Goal: Task Accomplishment & Management: Use online tool/utility

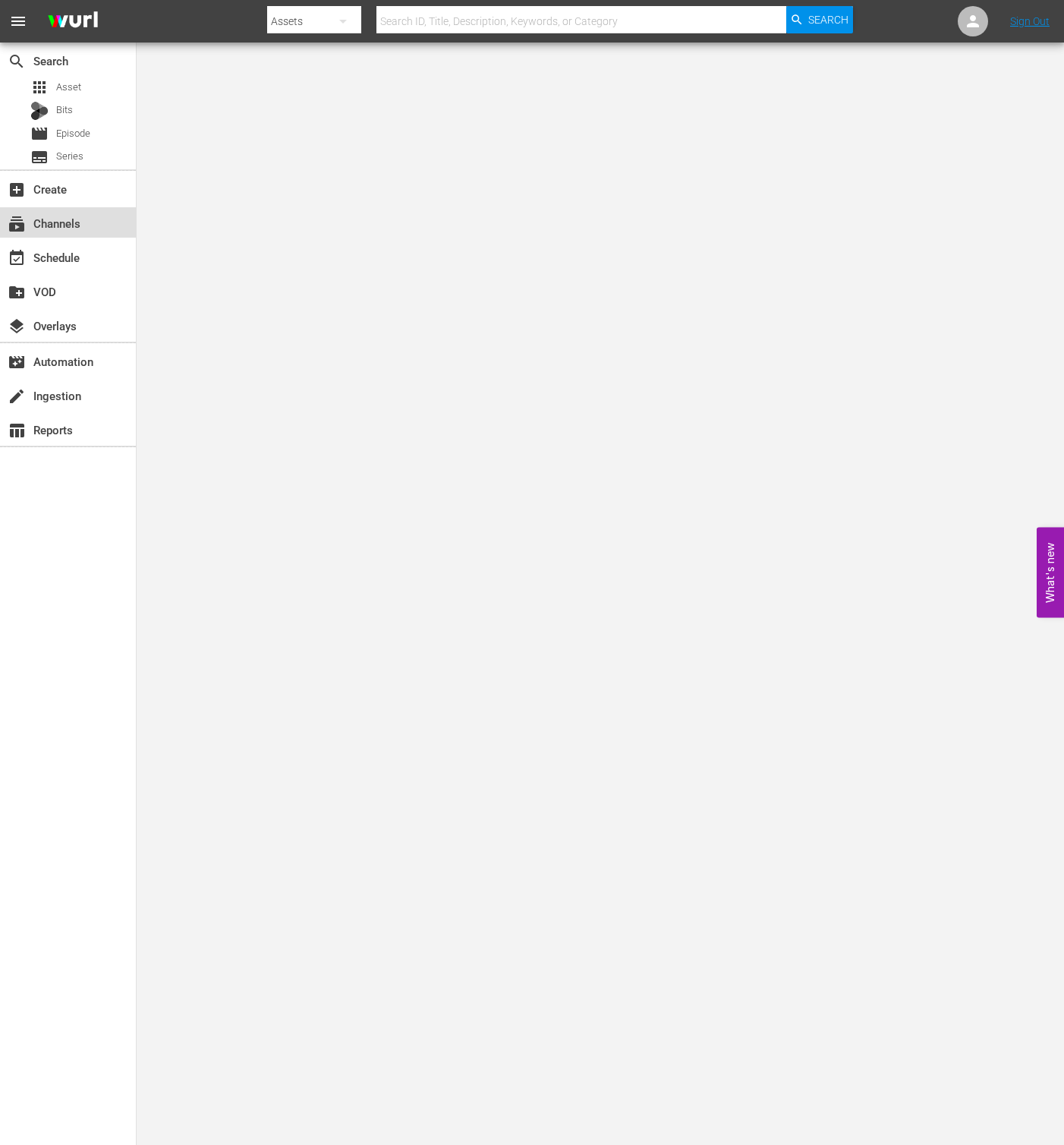
click at [88, 226] on div "subscriptions Channels" at bounding box center [68, 222] width 136 height 30
click at [89, 244] on div "event_available Schedule" at bounding box center [68, 257] width 136 height 30
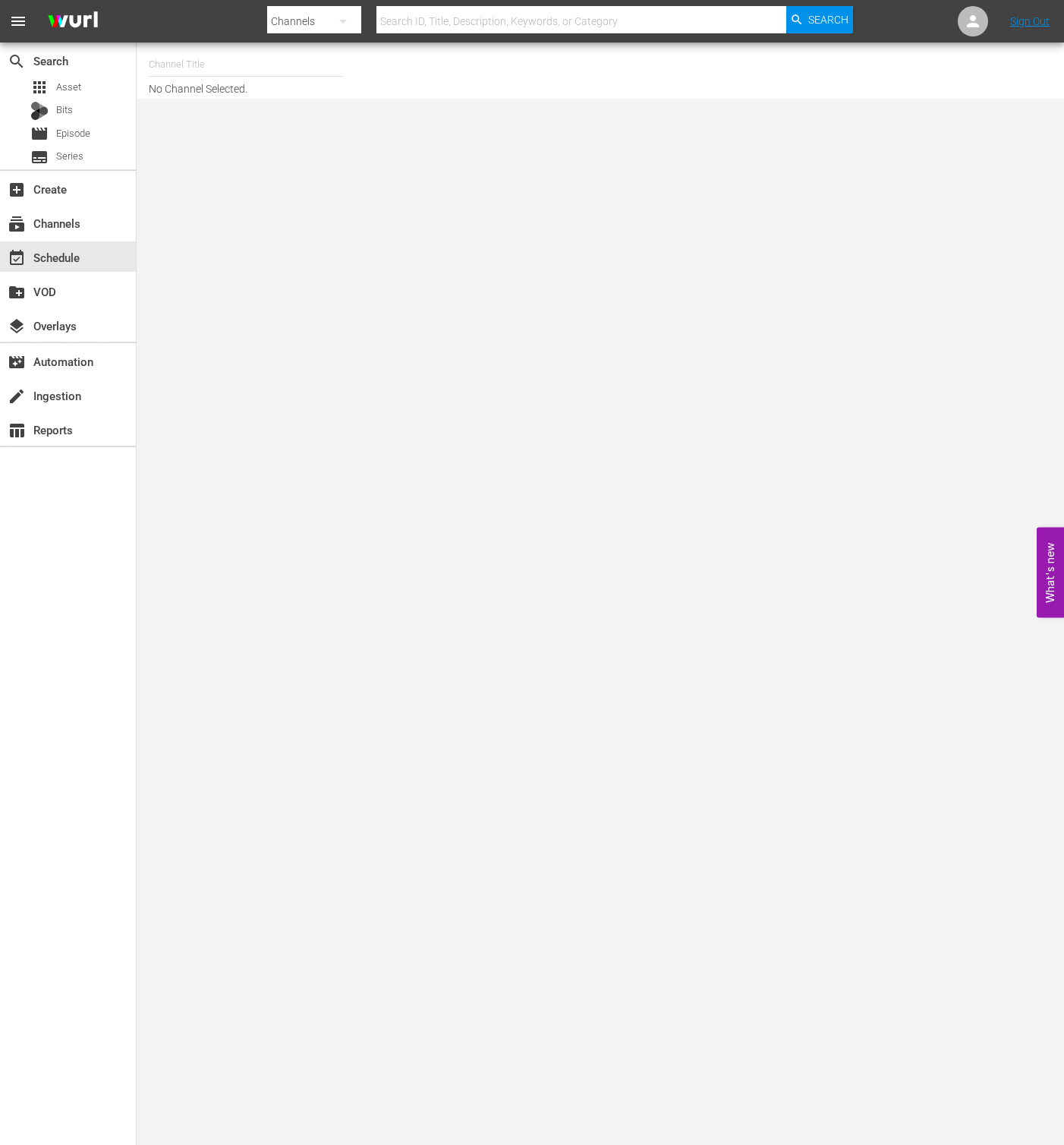
click at [205, 70] on input "text" at bounding box center [246, 64] width 194 height 36
type input "ㅜ"
click at [243, 54] on input "new km" at bounding box center [246, 64] width 194 height 36
click at [249, 94] on div "Channel Title new km No Channel Selected." at bounding box center [395, 70] width 493 height 49
click at [256, 79] on input "new km" at bounding box center [246, 64] width 194 height 36
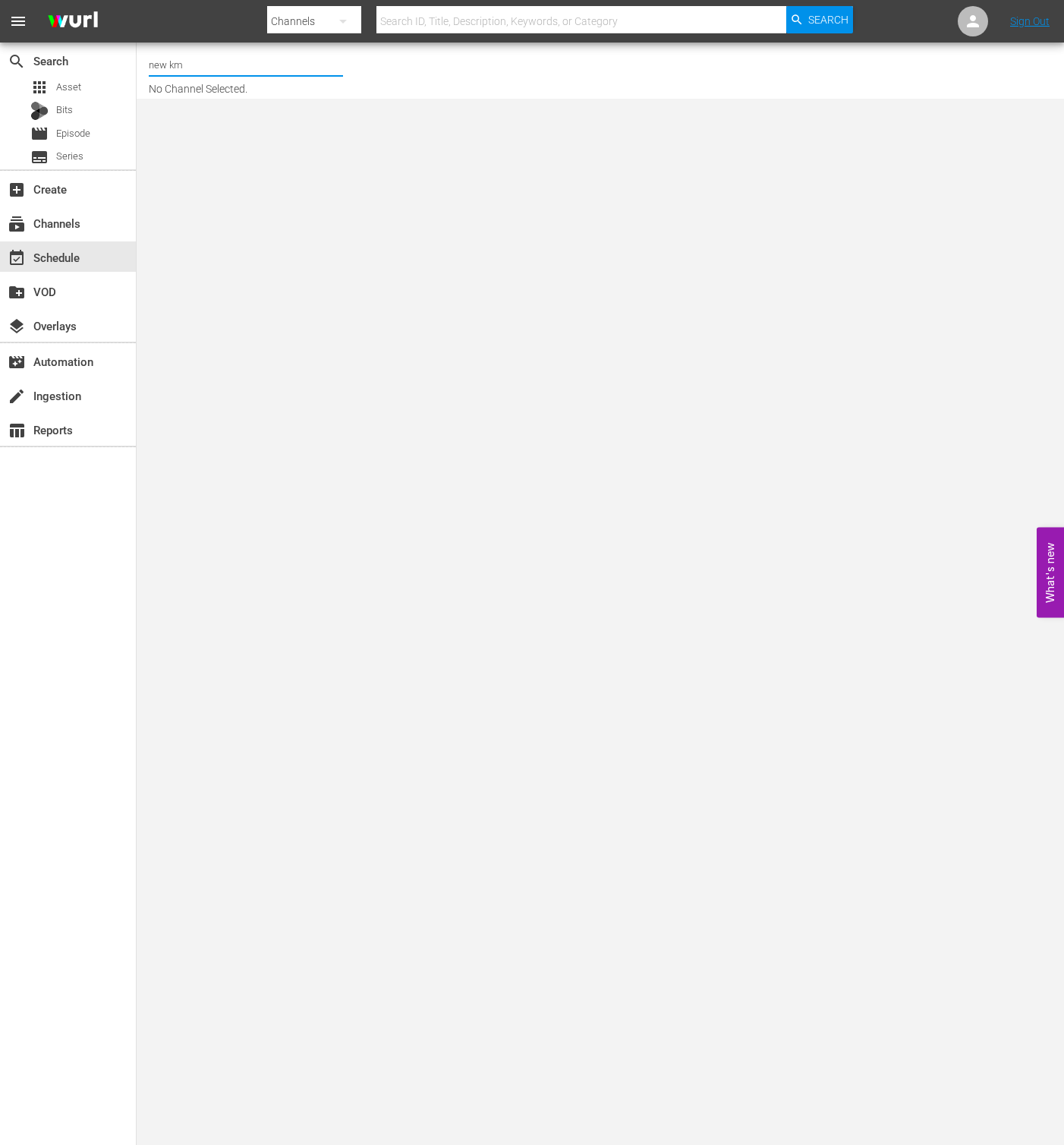
click at [259, 76] on input "new km" at bounding box center [246, 64] width 194 height 36
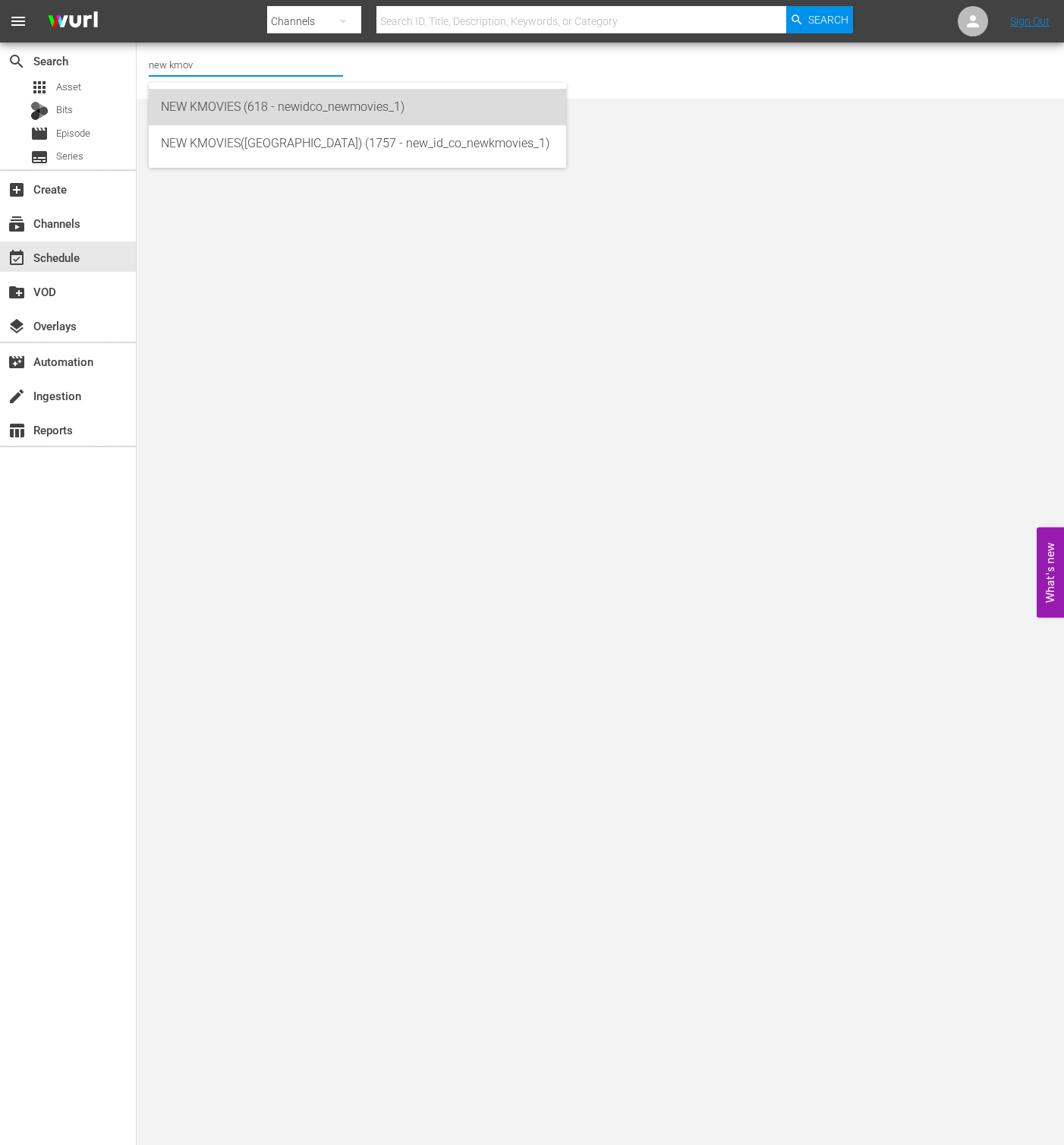
click at [558, 105] on div "NEW KMOVIES (618 - newidco_newmovies_1)" at bounding box center [358, 107] width 418 height 36
type input "NEW KMOVIES (618 - newidco_newmovies_1)"
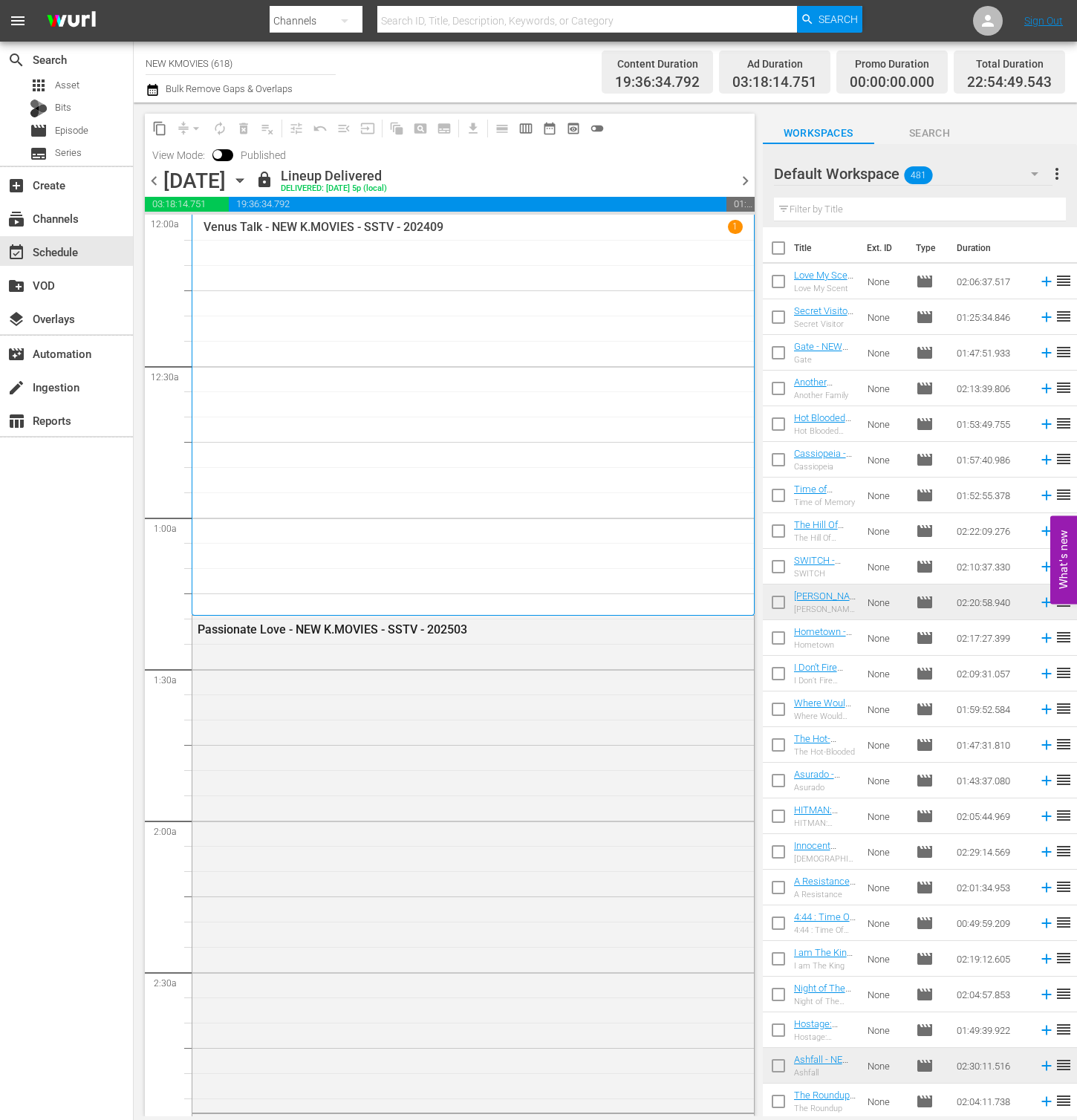
click at [248, 177] on icon "button" at bounding box center [239, 180] width 16 height 16
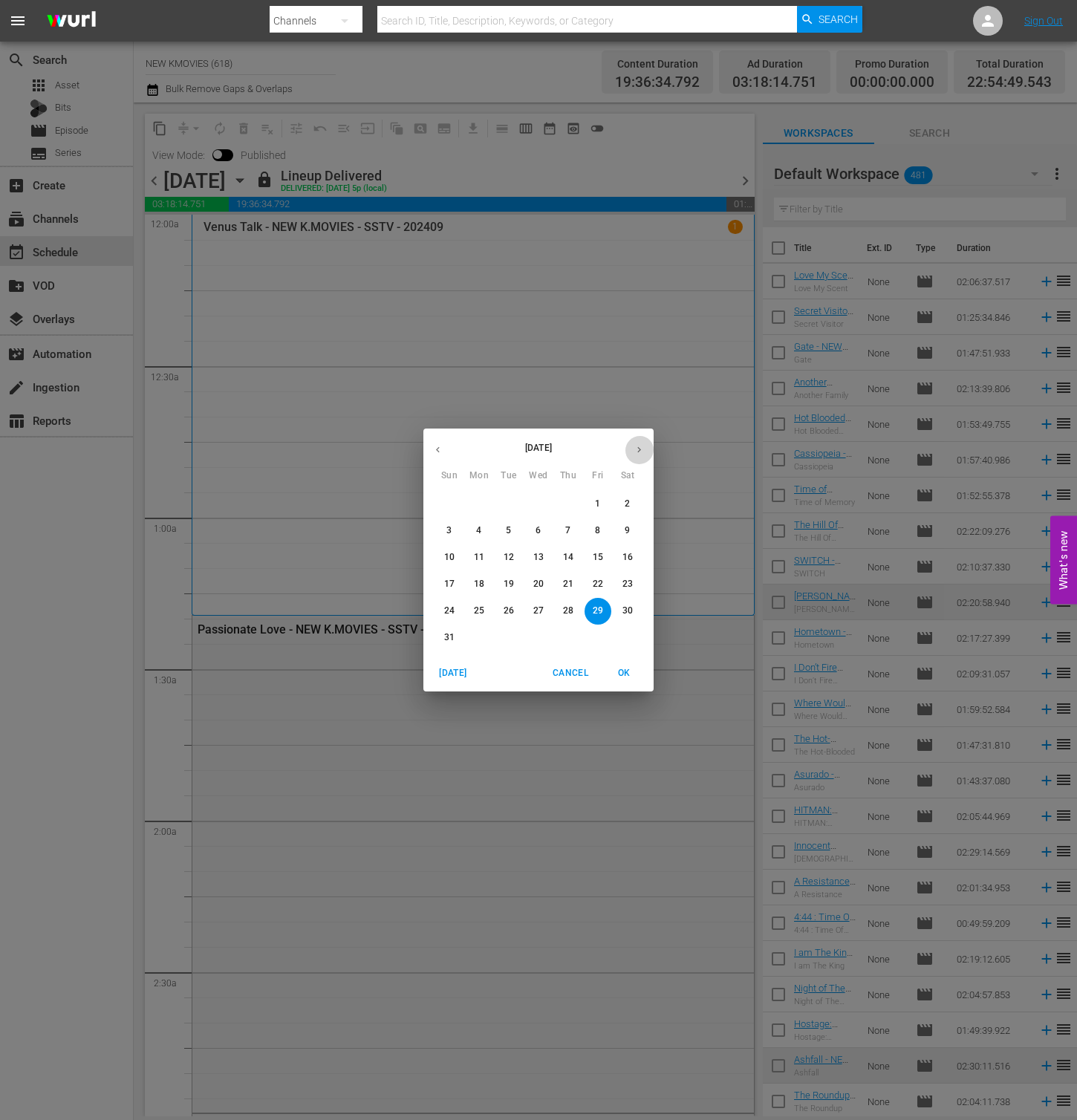
click at [650, 441] on button "button" at bounding box center [639, 449] width 29 height 29
click at [594, 507] on span "5" at bounding box center [599, 504] width 27 height 13
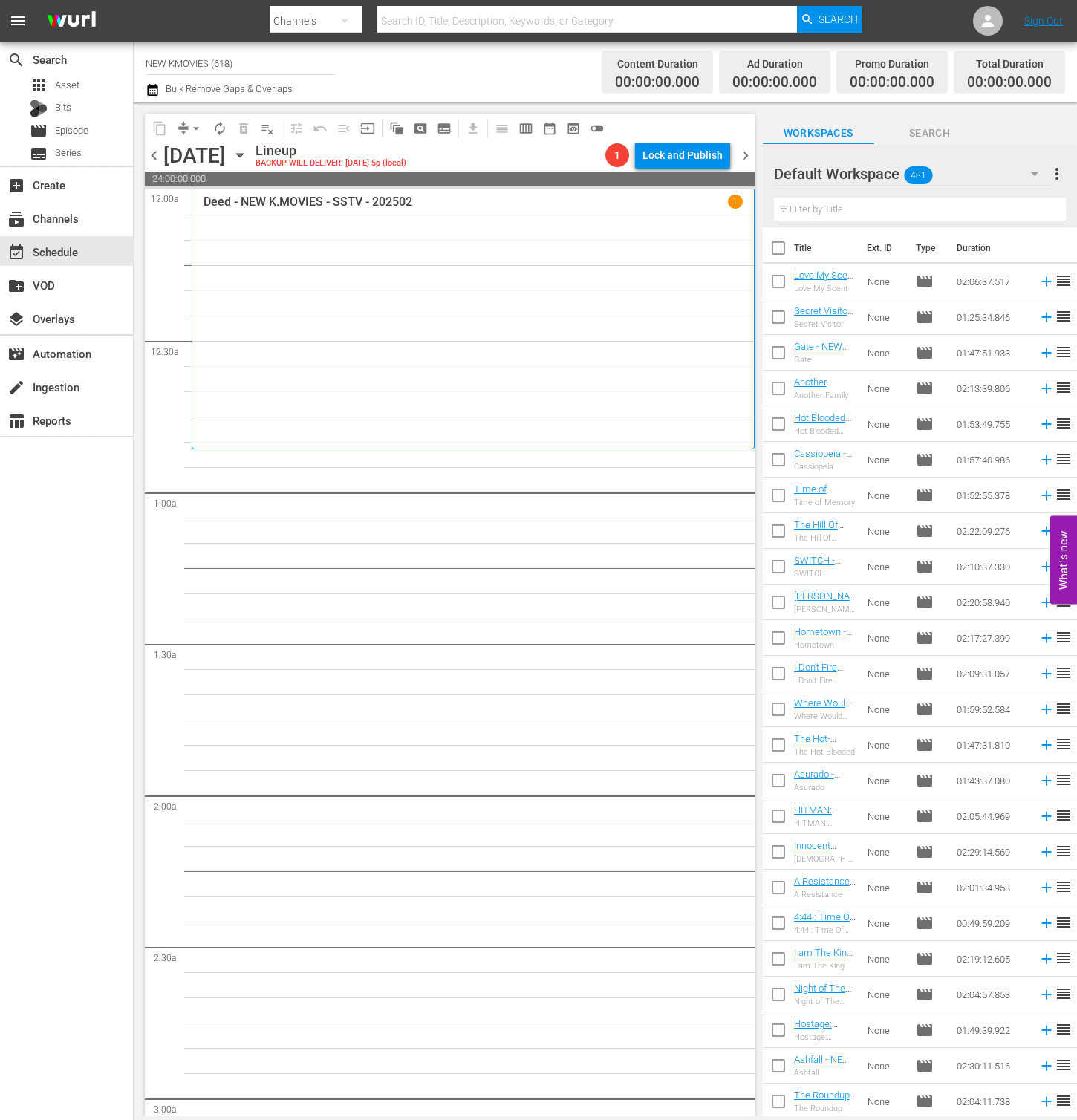
click at [990, 154] on div "Default Workspace 481" at bounding box center [913, 173] width 279 height 42
click at [1000, 129] on div "Default Workspace (481)" at bounding box center [538, 560] width 1077 height 1120
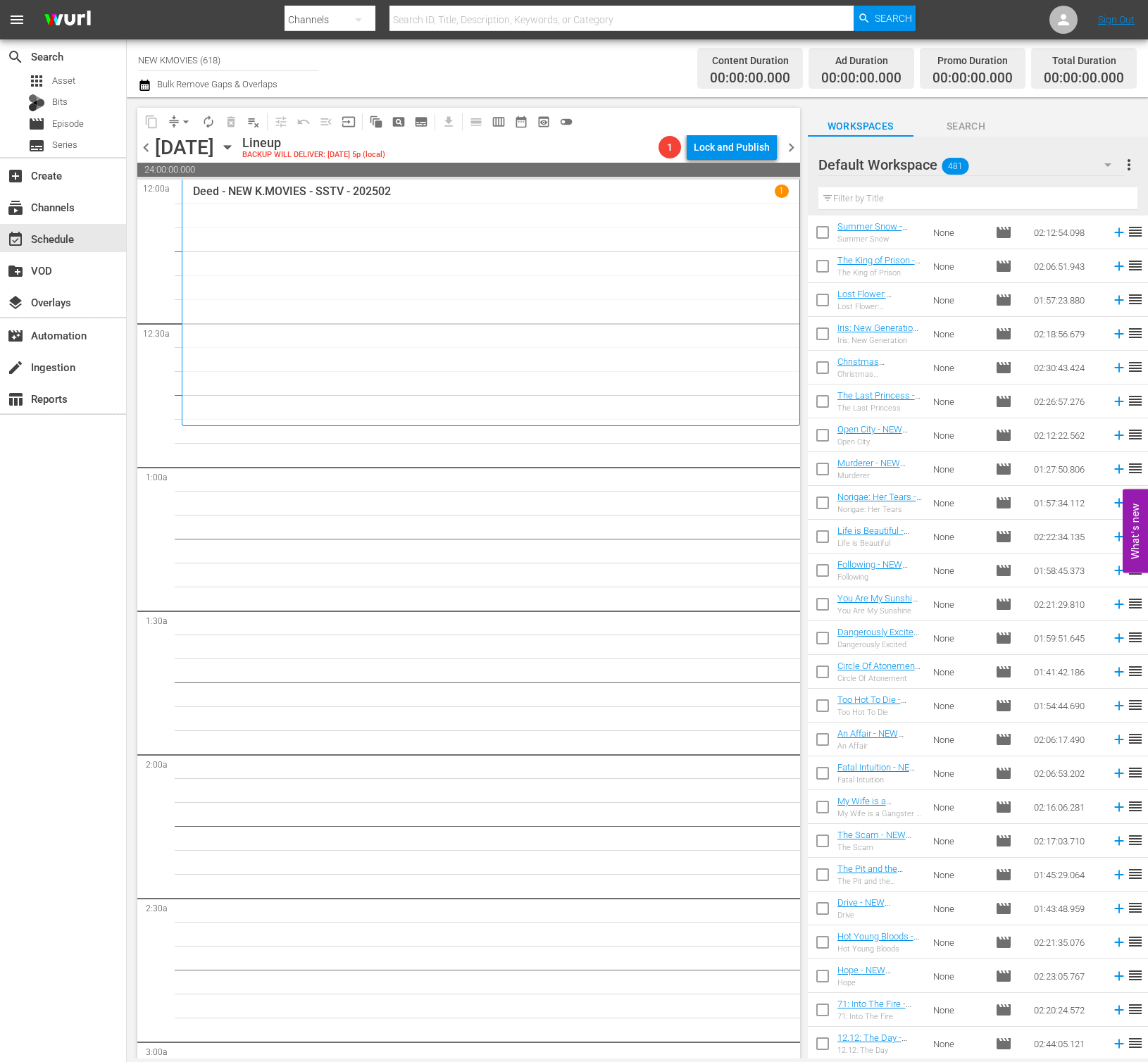
scroll to position [1261, 0]
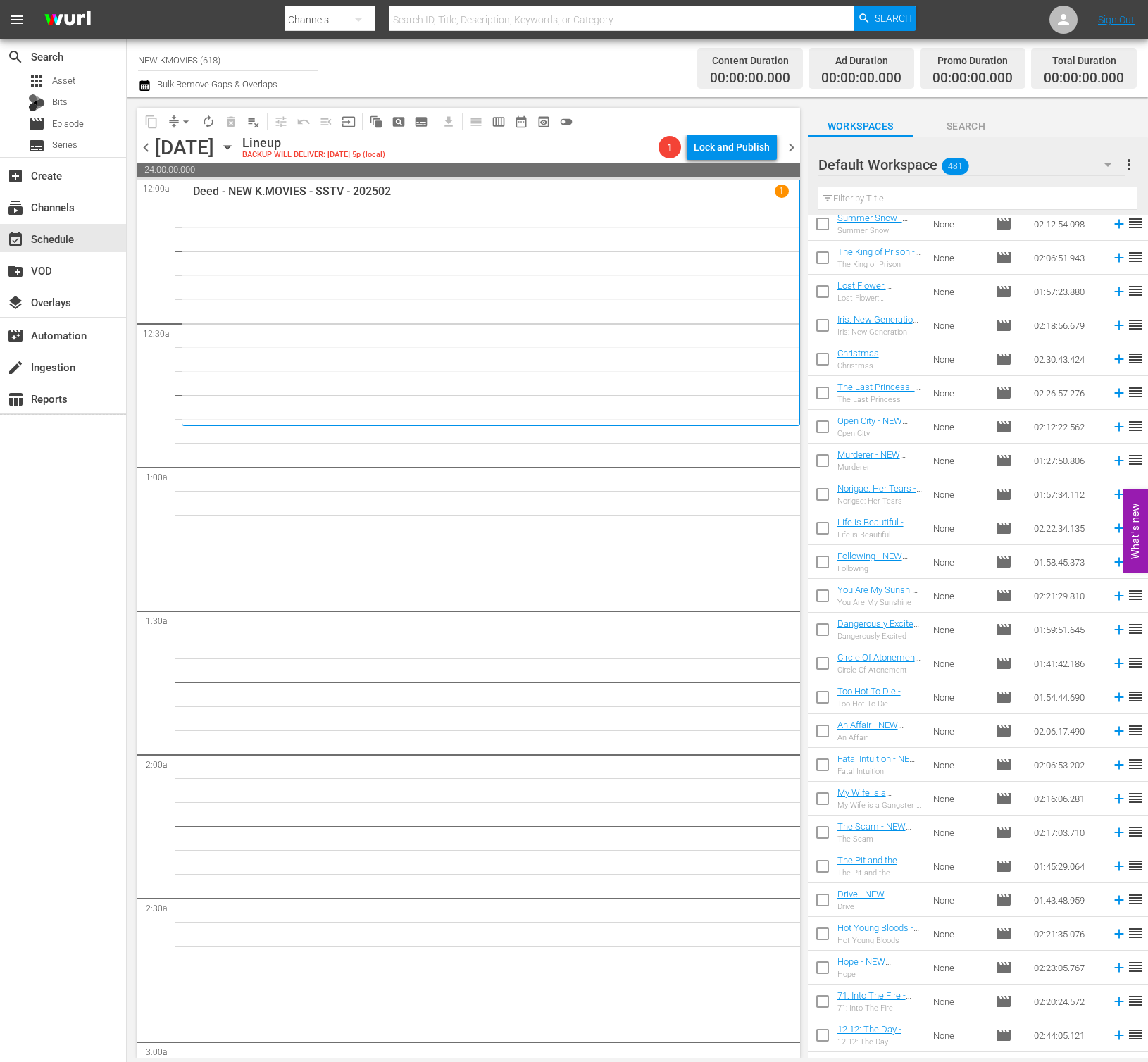
click at [588, 96] on div "Channel Title NEW KMOVIES (618) Bulk Remove Gaps & Overlaps Content Duration 00…" at bounding box center [638, 68] width 1021 height 58
click at [987, 113] on div "Workspaces Search" at bounding box center [978, 122] width 340 height 28
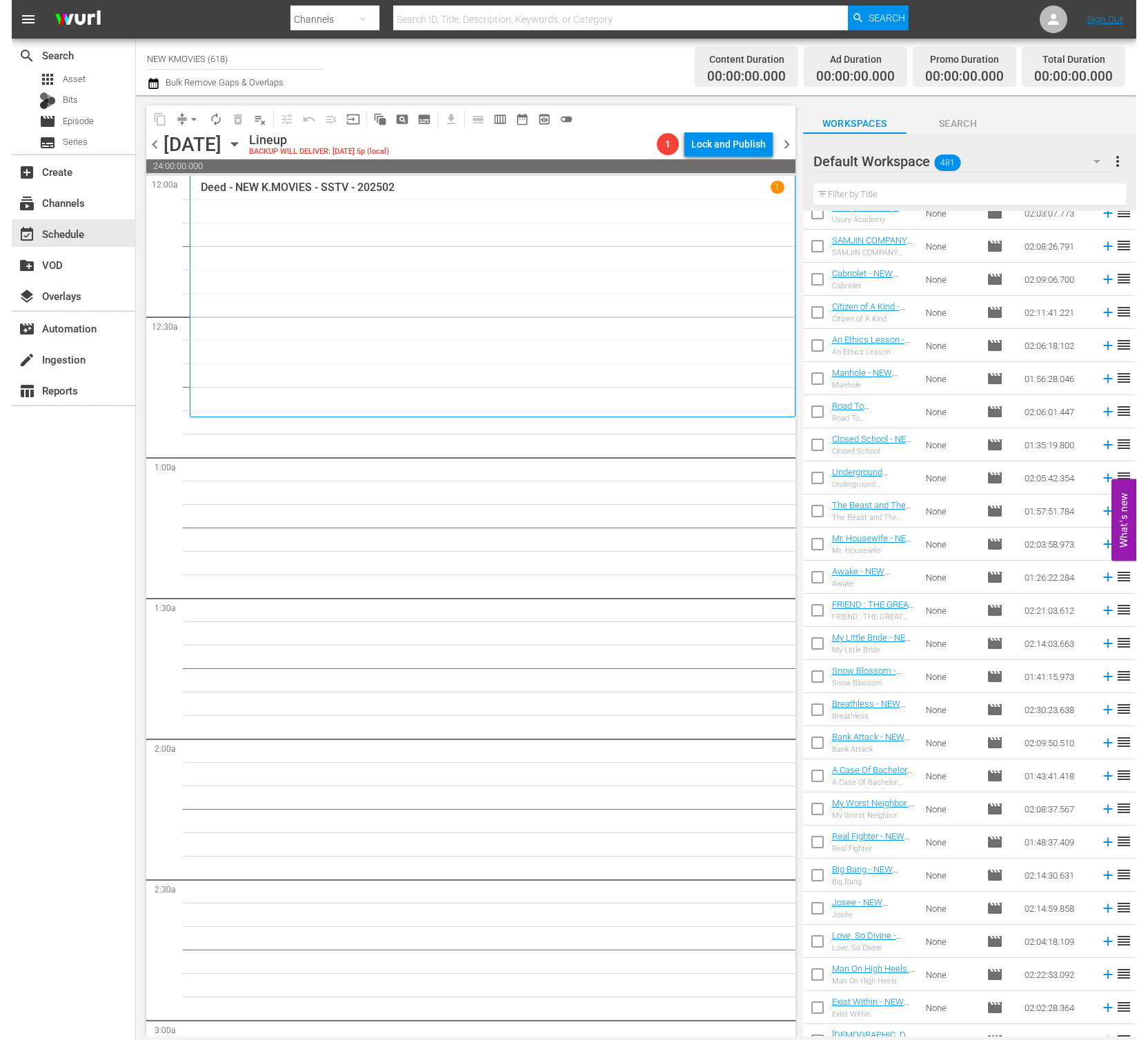
scroll to position [0, 0]
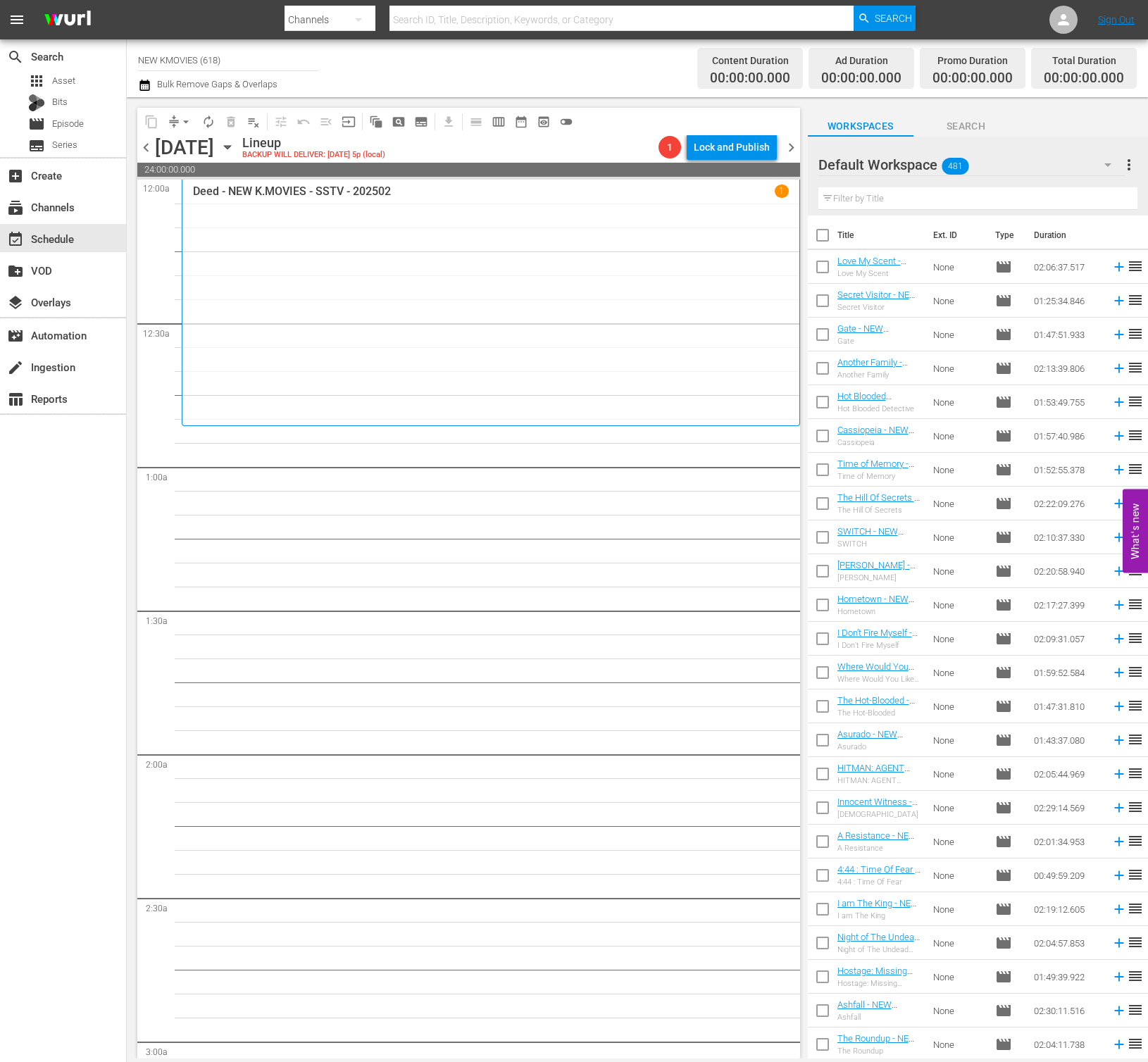
click at [987, 110] on div "Workspaces Search" at bounding box center [978, 122] width 340 height 28
click at [945, 199] on input "text" at bounding box center [978, 199] width 319 height 23
paste input "Miracle: Letters To The President"
type input "Miracle: Letters To The President"
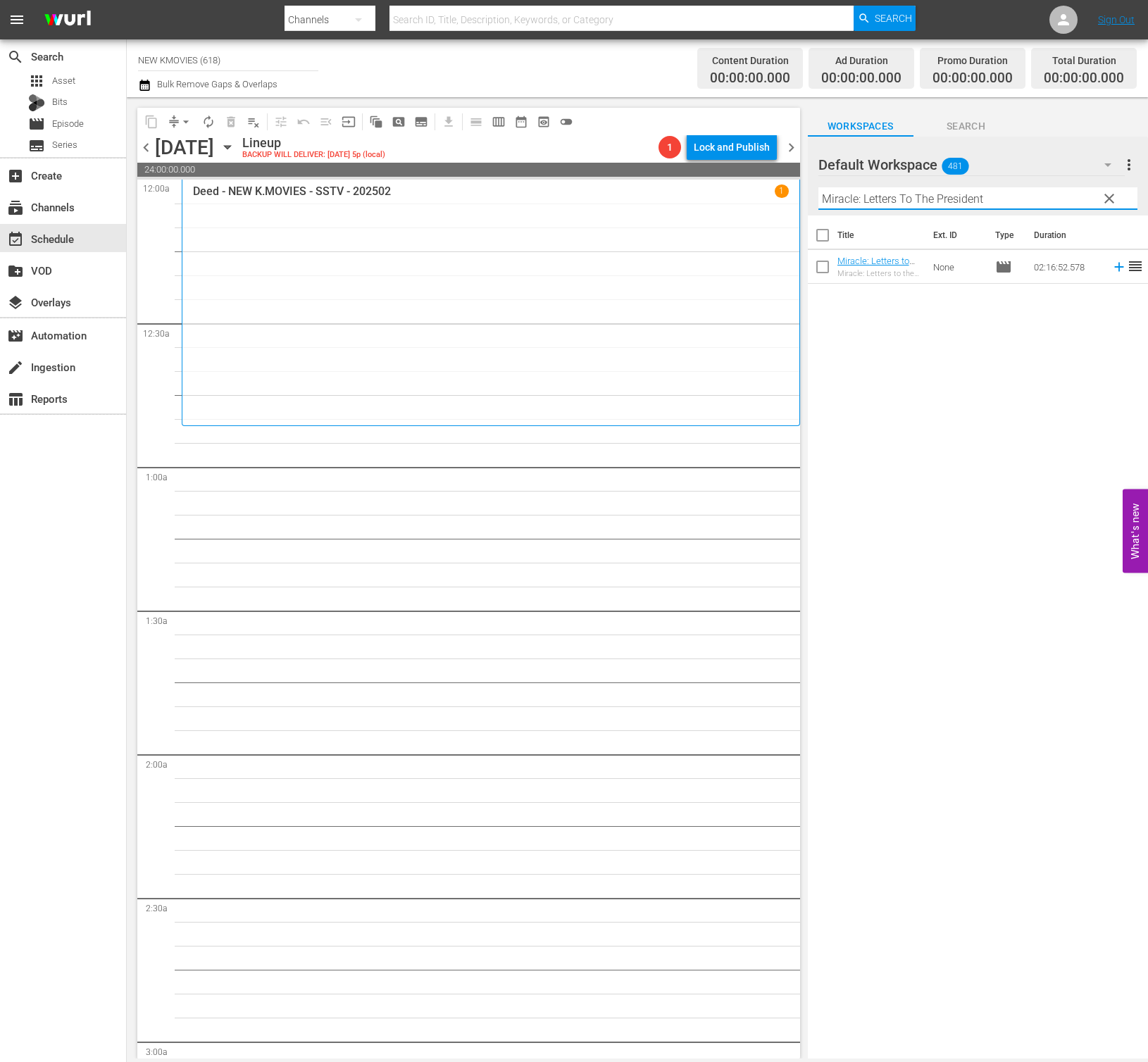
click at [919, 191] on input "Miracle: Letters To The President" at bounding box center [978, 199] width 319 height 23
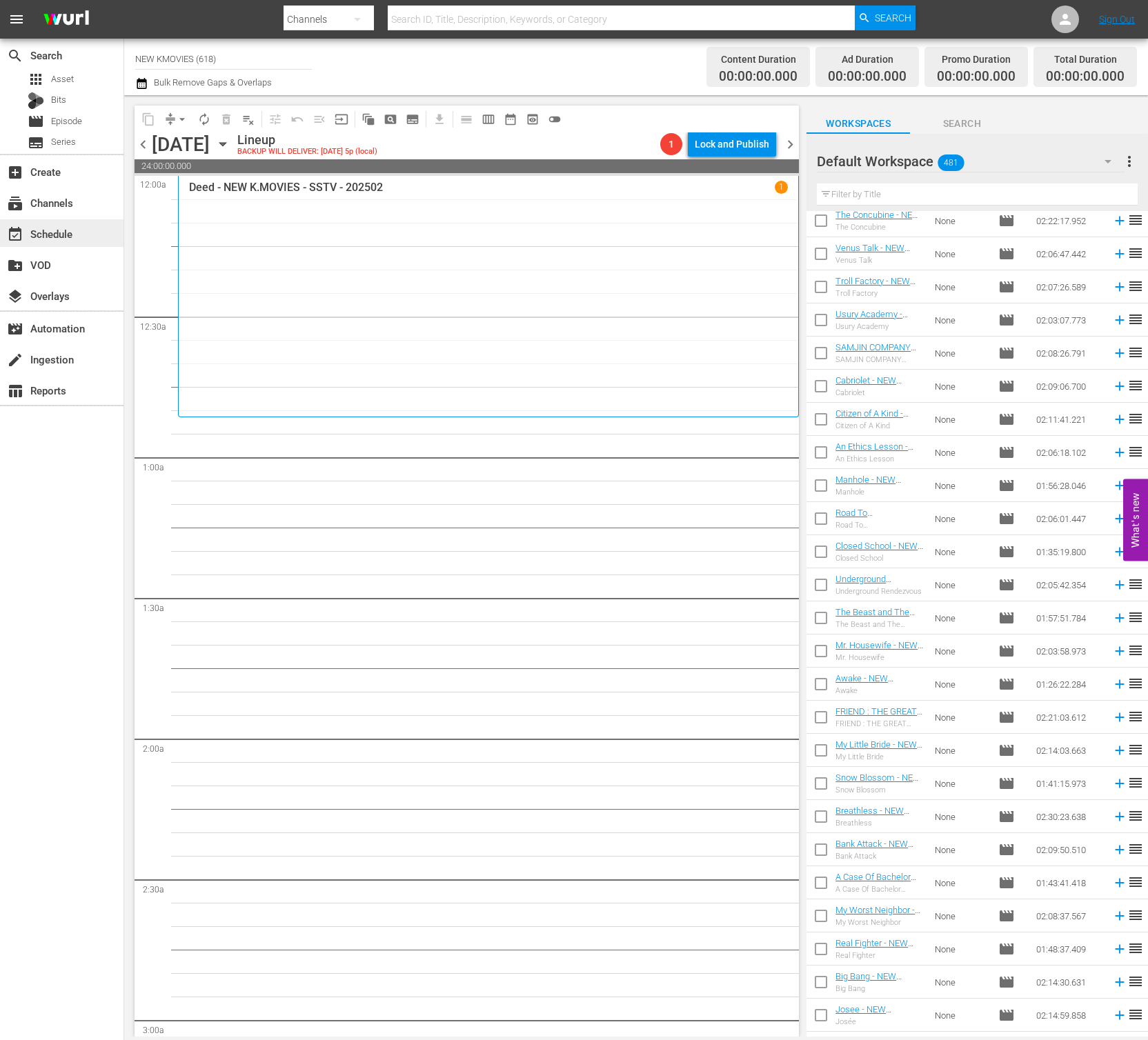
scroll to position [2174, 0]
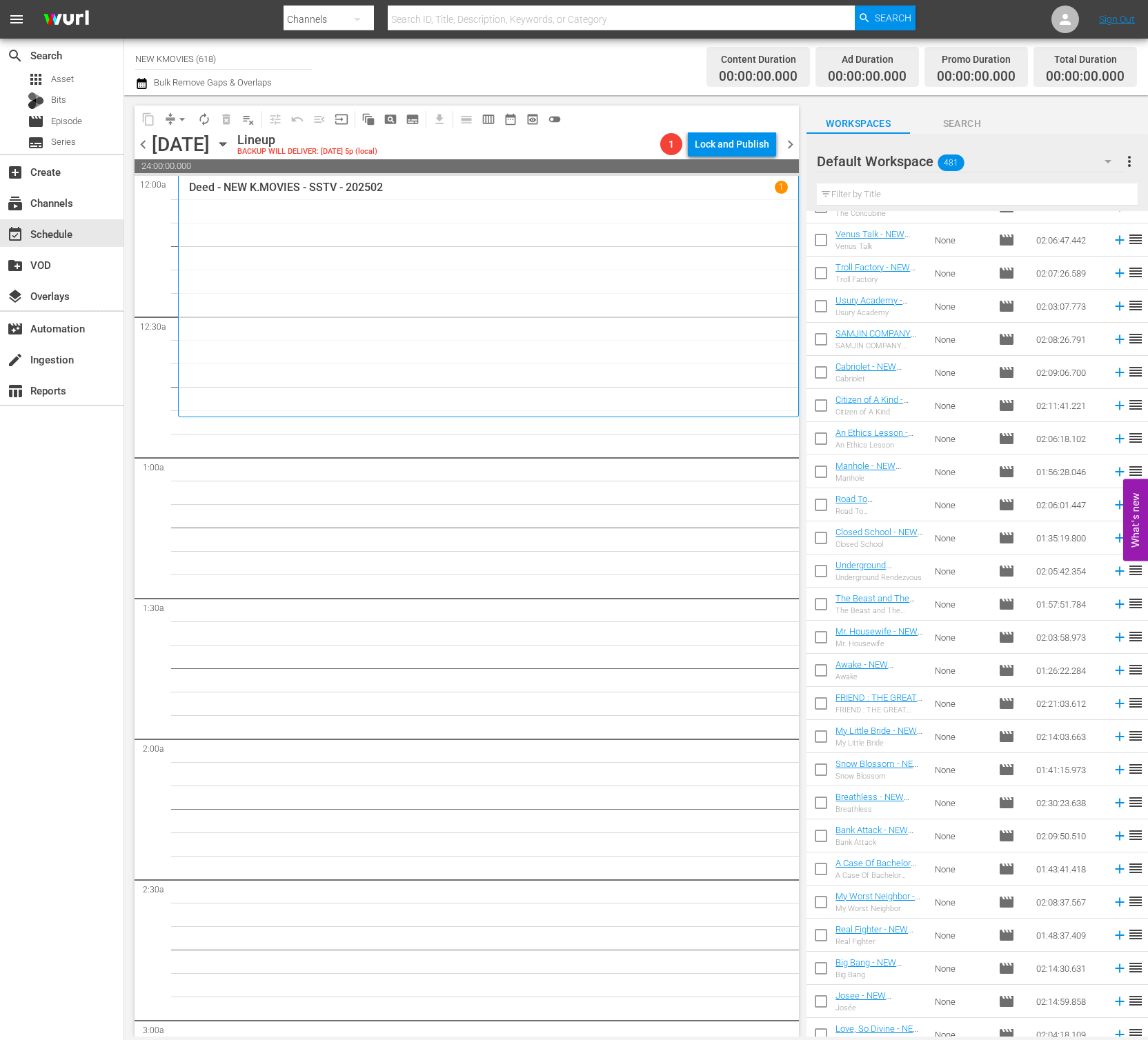
click at [967, 254] on td "None" at bounding box center [961, 240] width 64 height 33
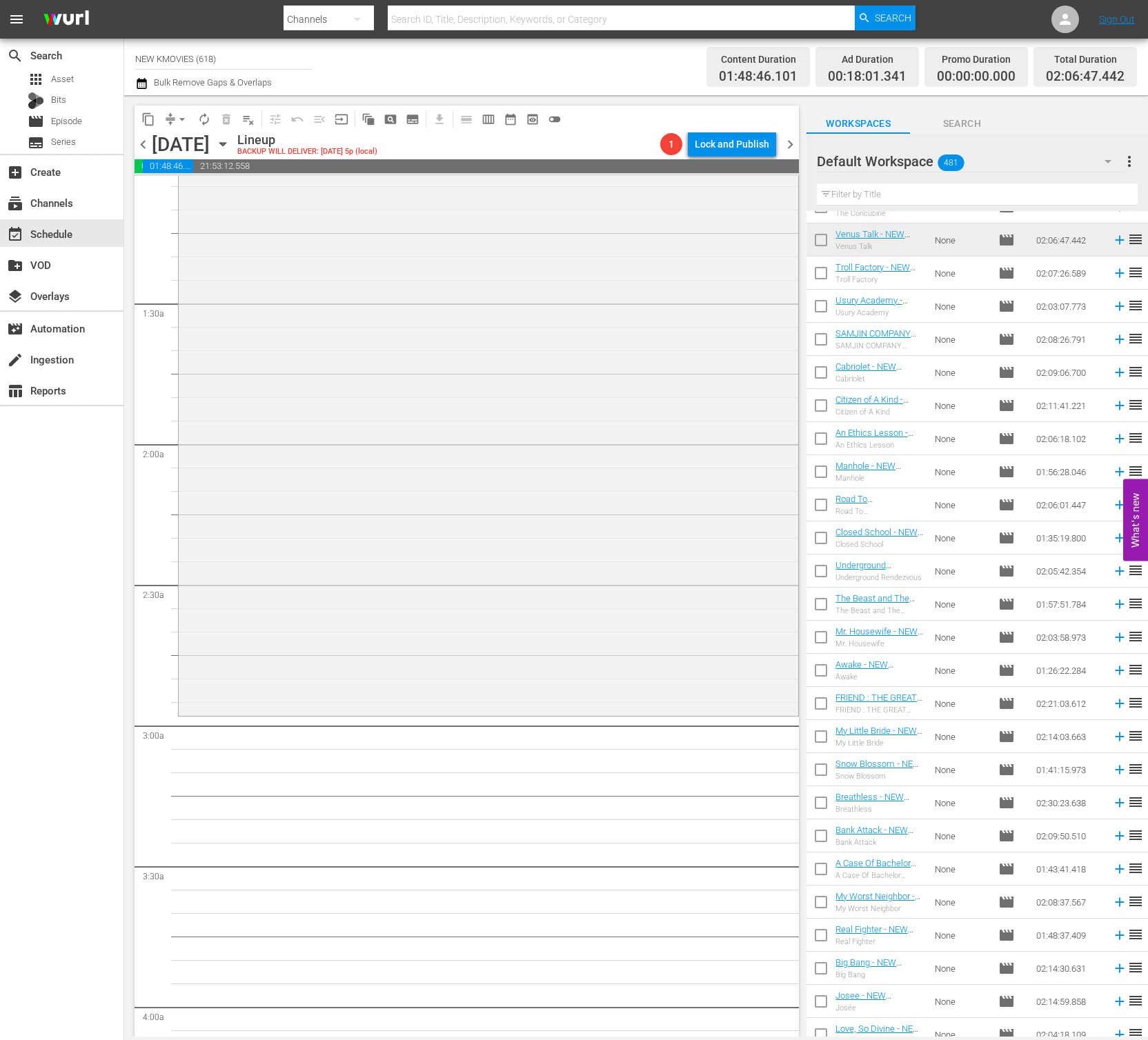
scroll to position [298, 0]
click at [902, 209] on div "Filter by Title" at bounding box center [976, 194] width 320 height 33
click at [913, 196] on input "text" at bounding box center [976, 194] width 320 height 22
paste input "Miracle: Letters To The President"
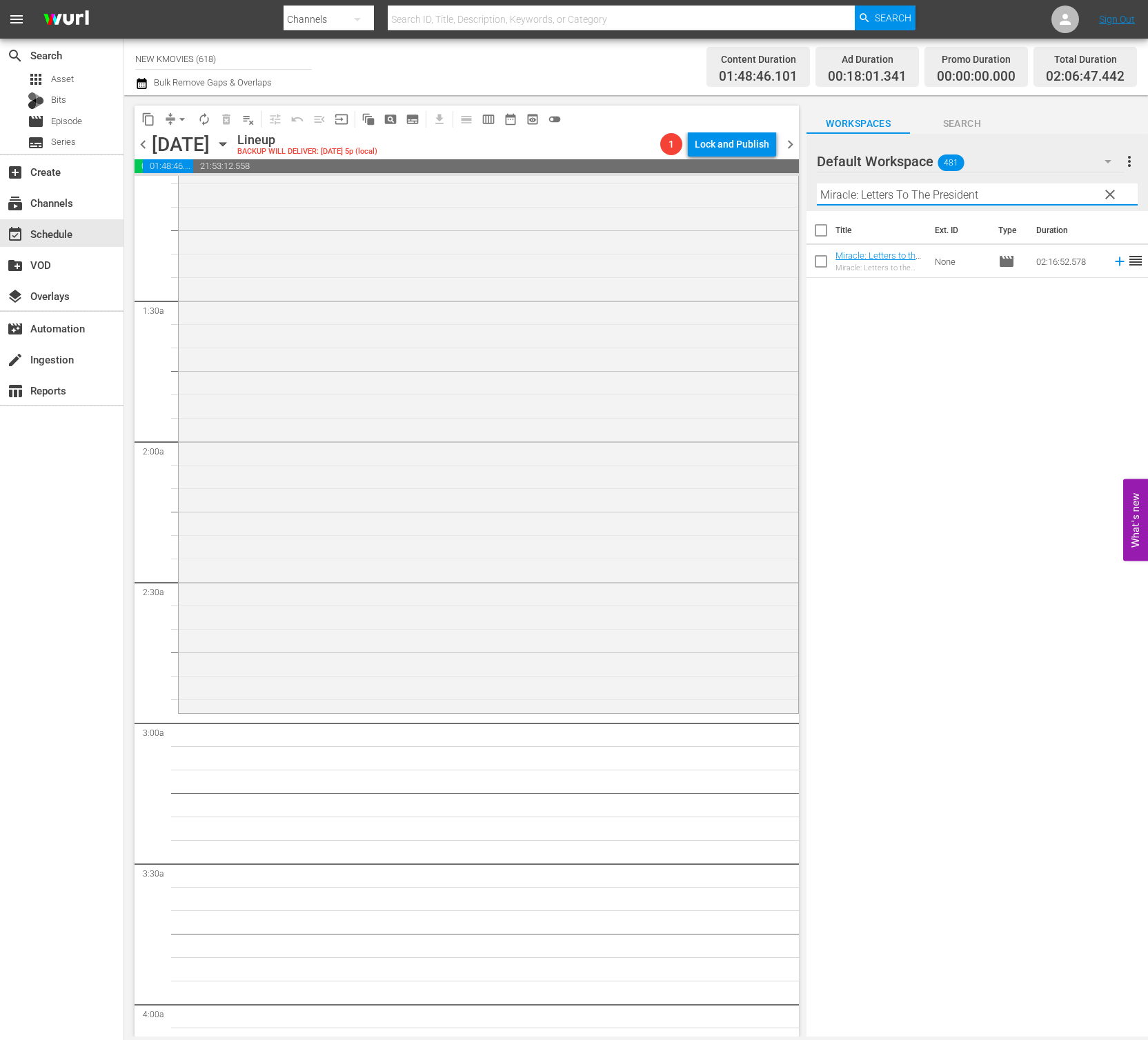
scroll to position [0, 0]
drag, startPoint x: 941, startPoint y: 609, endPoint x: 35, endPoint y: 431, distance: 923.3
click at [939, 609] on div "Title Ext. ID Type Duration Miracle: Letters to the President - NEW K.MOVIES - …" at bounding box center [977, 624] width 342 height 827
click at [967, 192] on input "Miracle: Letters To The President" at bounding box center [976, 194] width 320 height 22
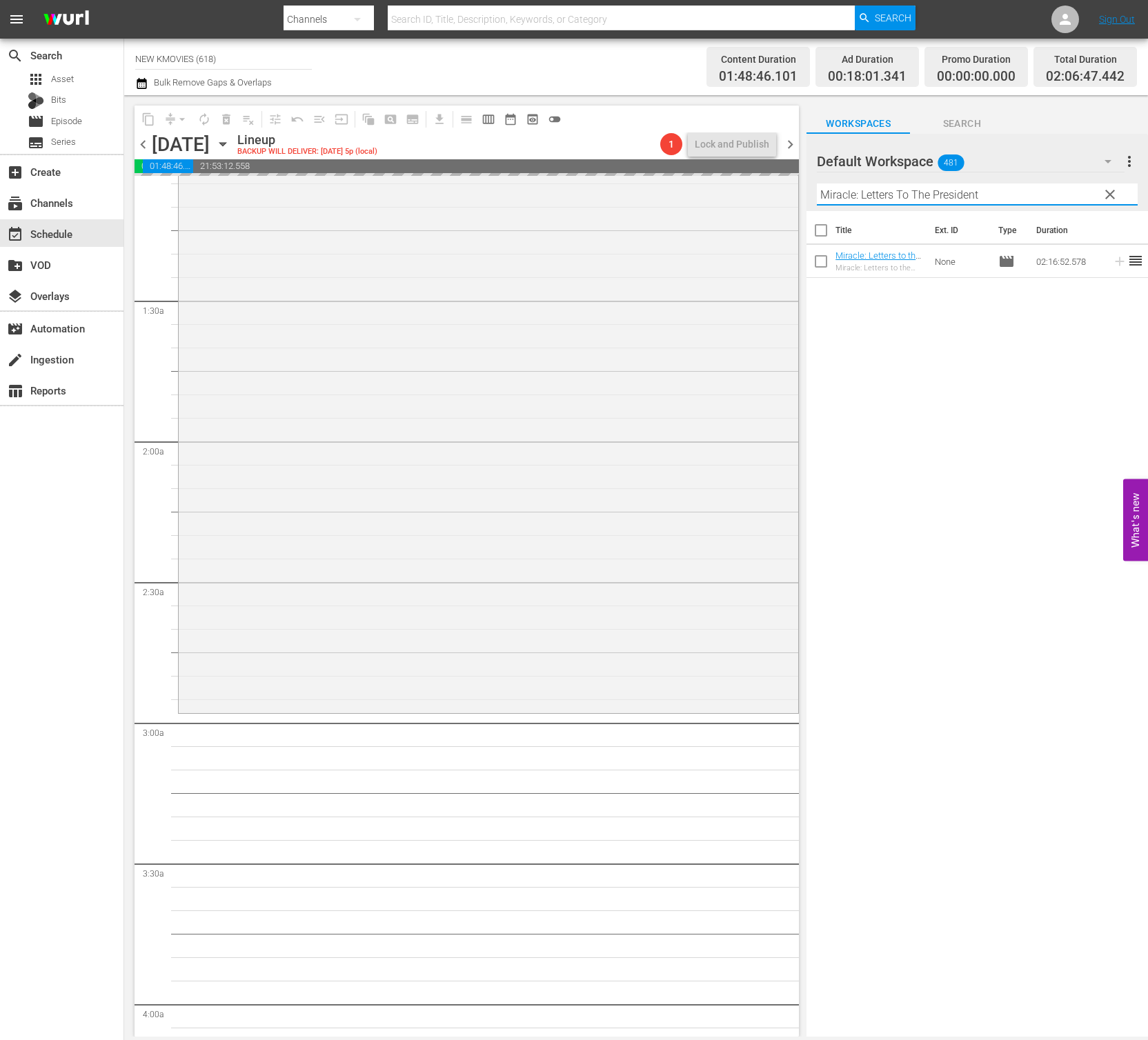
click at [967, 192] on input "Miracle: Letters To The President" at bounding box center [976, 194] width 320 height 22
paste input "The Golden Holiday"
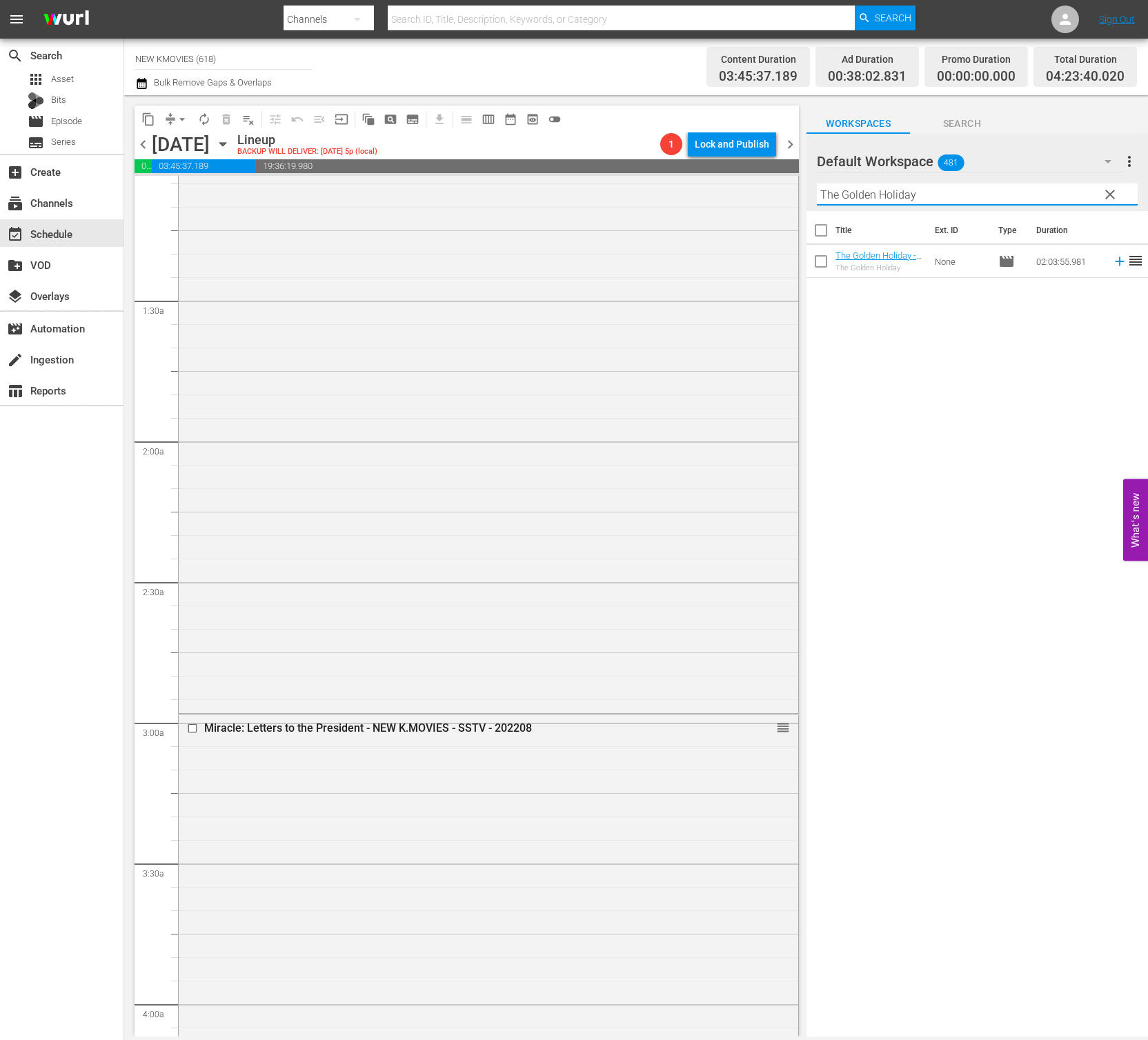
drag, startPoint x: 491, startPoint y: 909, endPoint x: 419, endPoint y: 1039, distance: 148.6
click at [491, 909] on div "Miracle: Letters to the President - NEW K.MOVIES - SSTV - 202208 reorder" at bounding box center [488, 1034] width 620 height 638
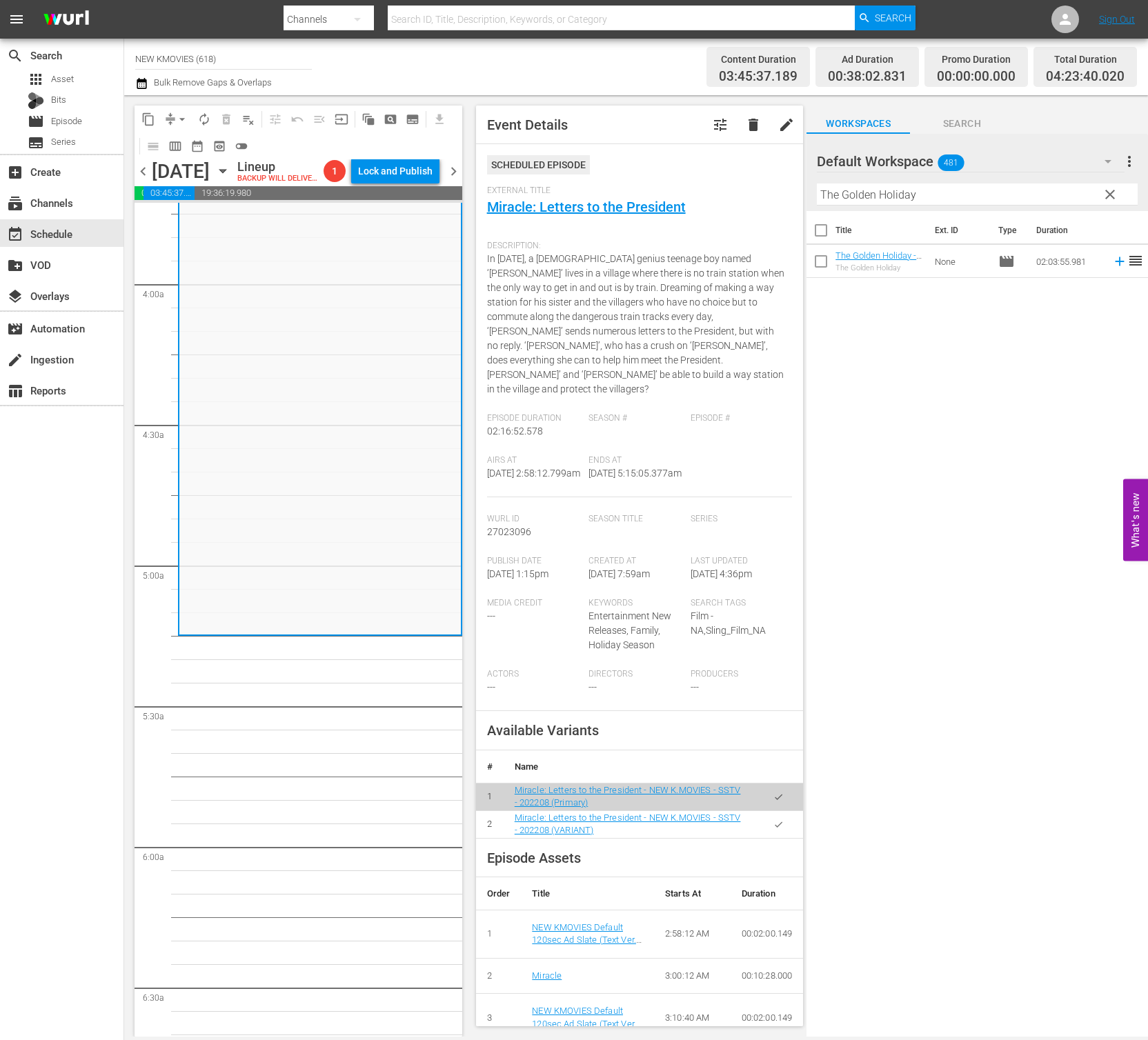
scroll to position [1123, 0]
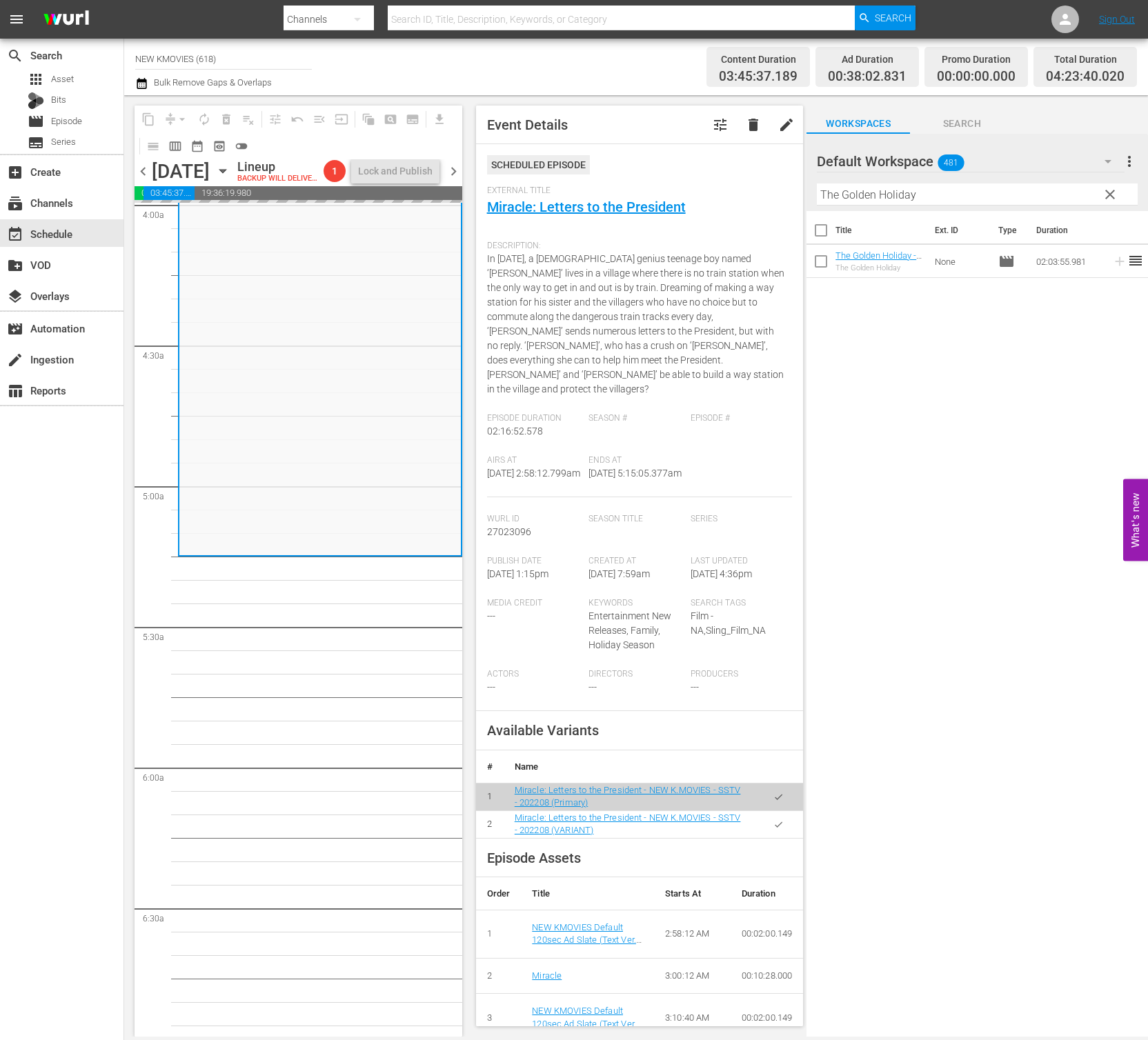
click at [876, 193] on input "The Golden Holiday" at bounding box center [976, 194] width 320 height 22
paste input "Your Name Is [PERSON_NAME]"
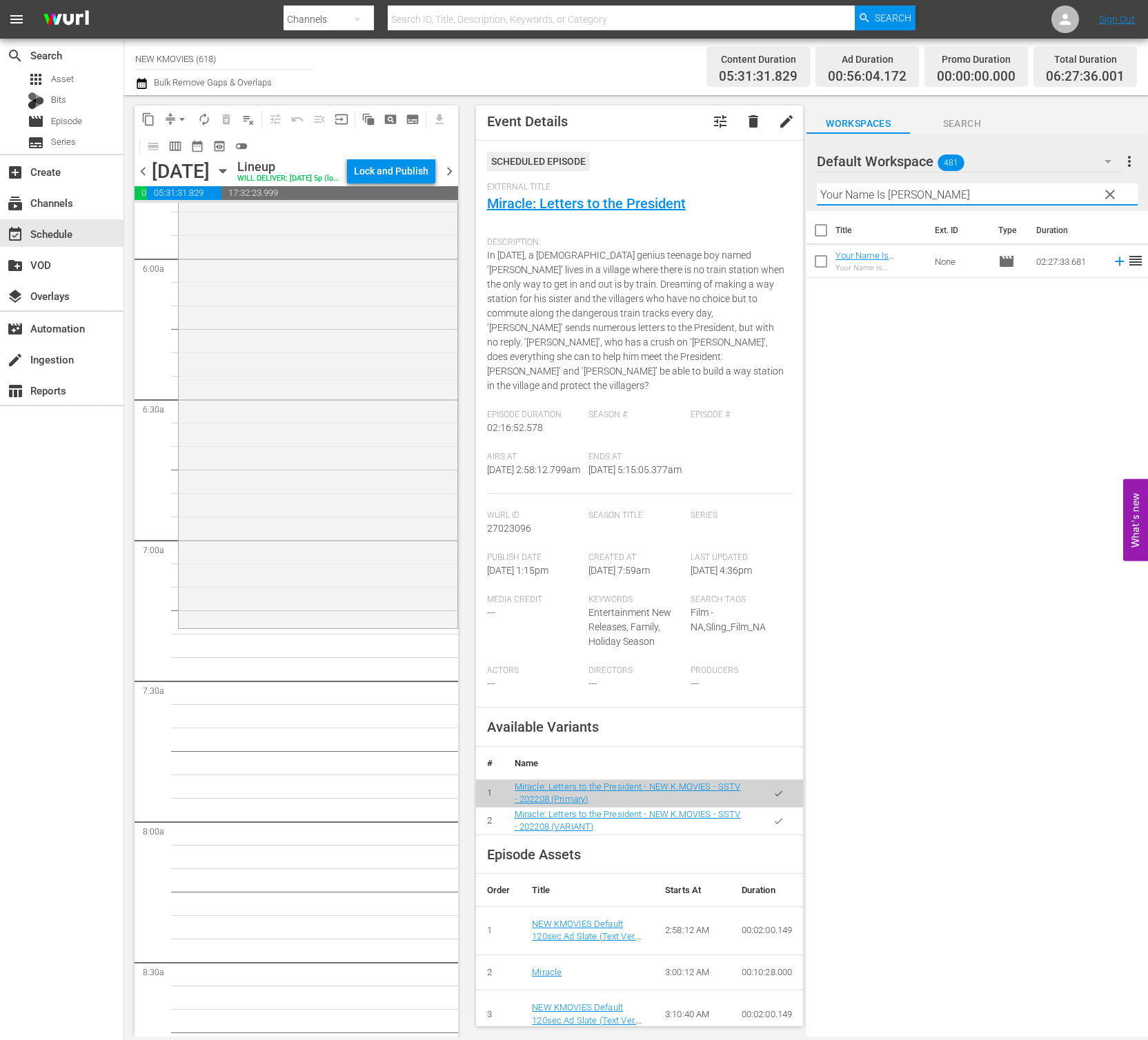
scroll to position [1855, 0]
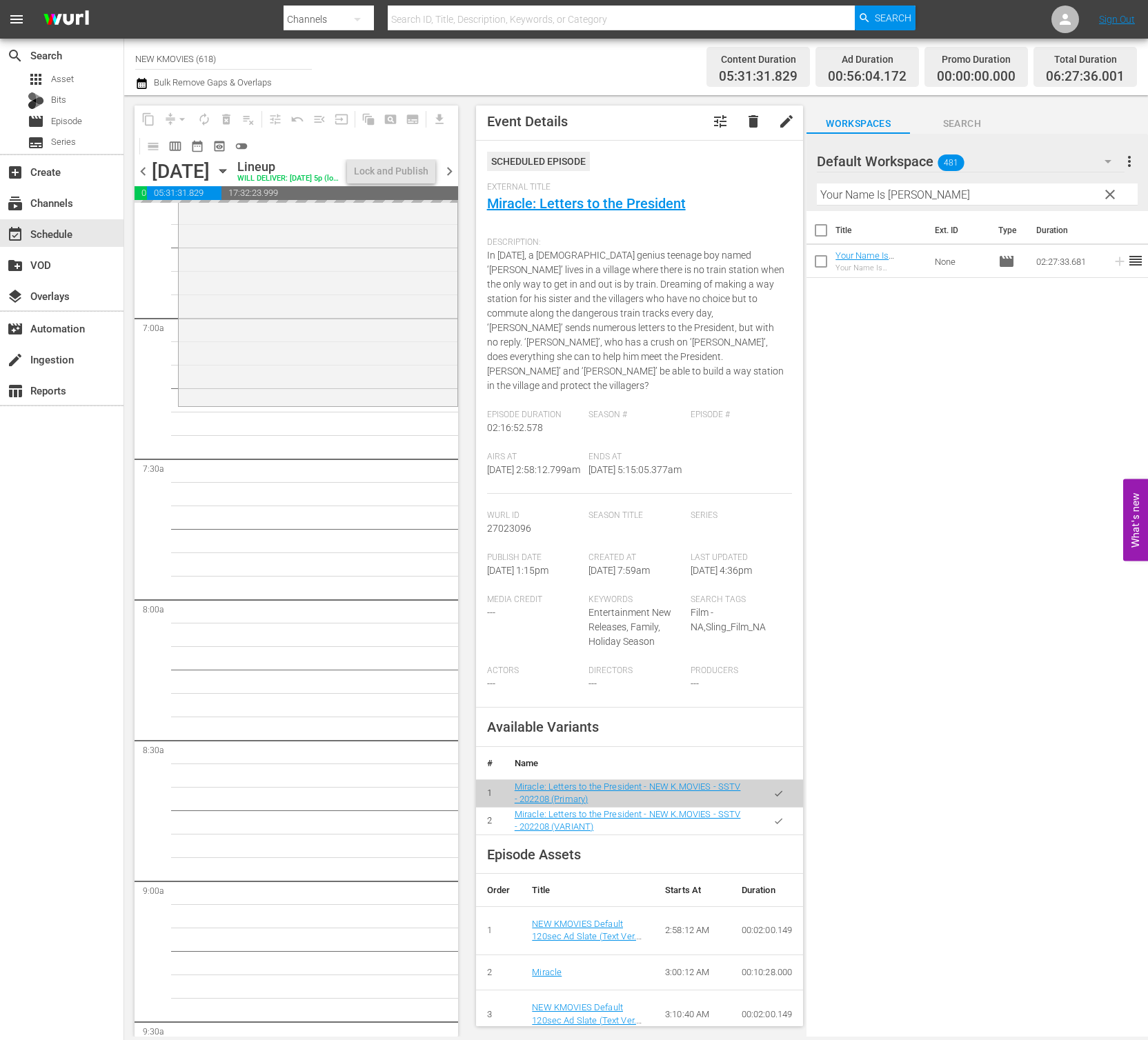
click at [967, 187] on input "Your Name Is [PERSON_NAME]" at bounding box center [976, 194] width 320 height 22
paste input "My Bossy Girl"
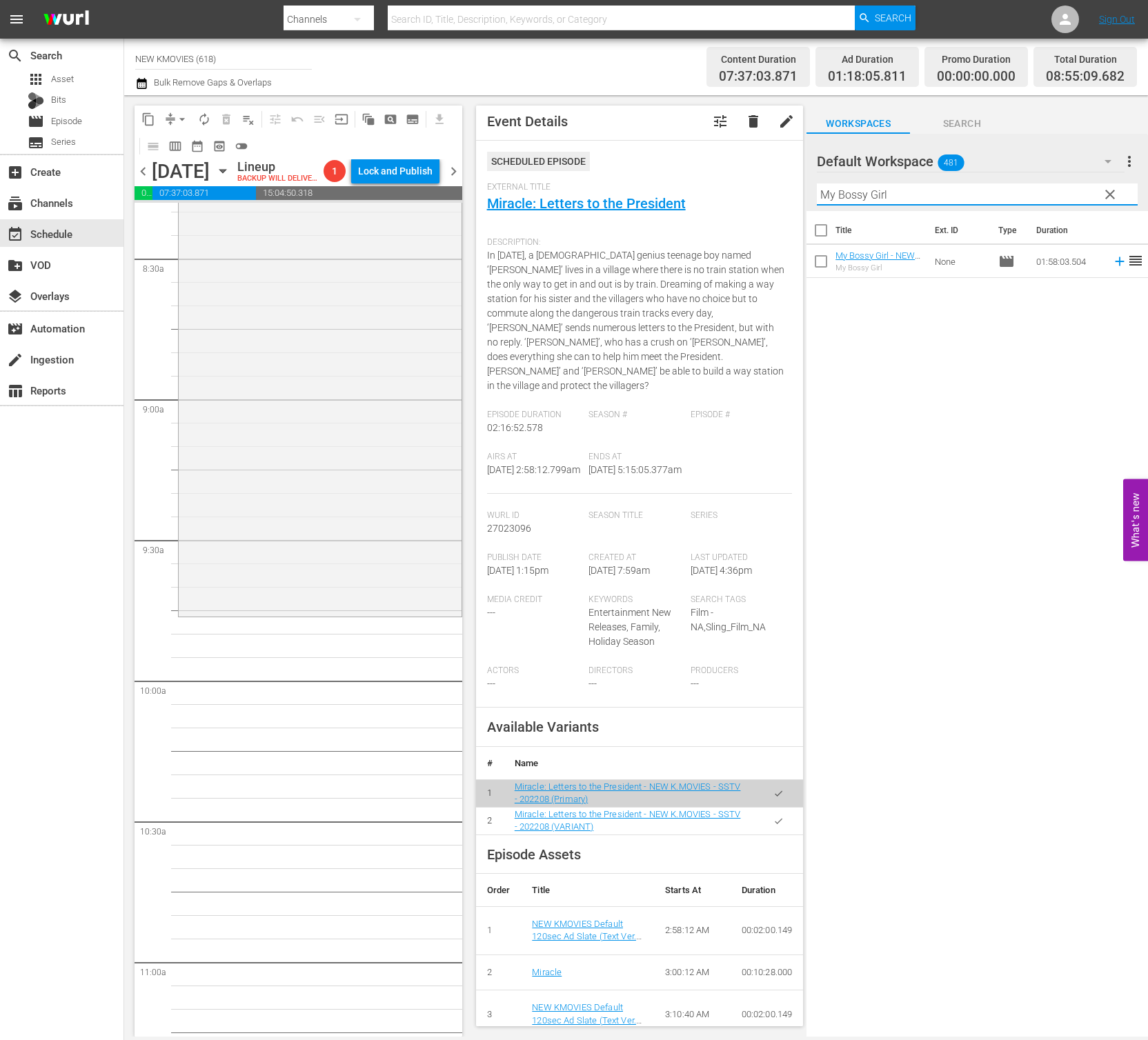
scroll to position [2369, 0]
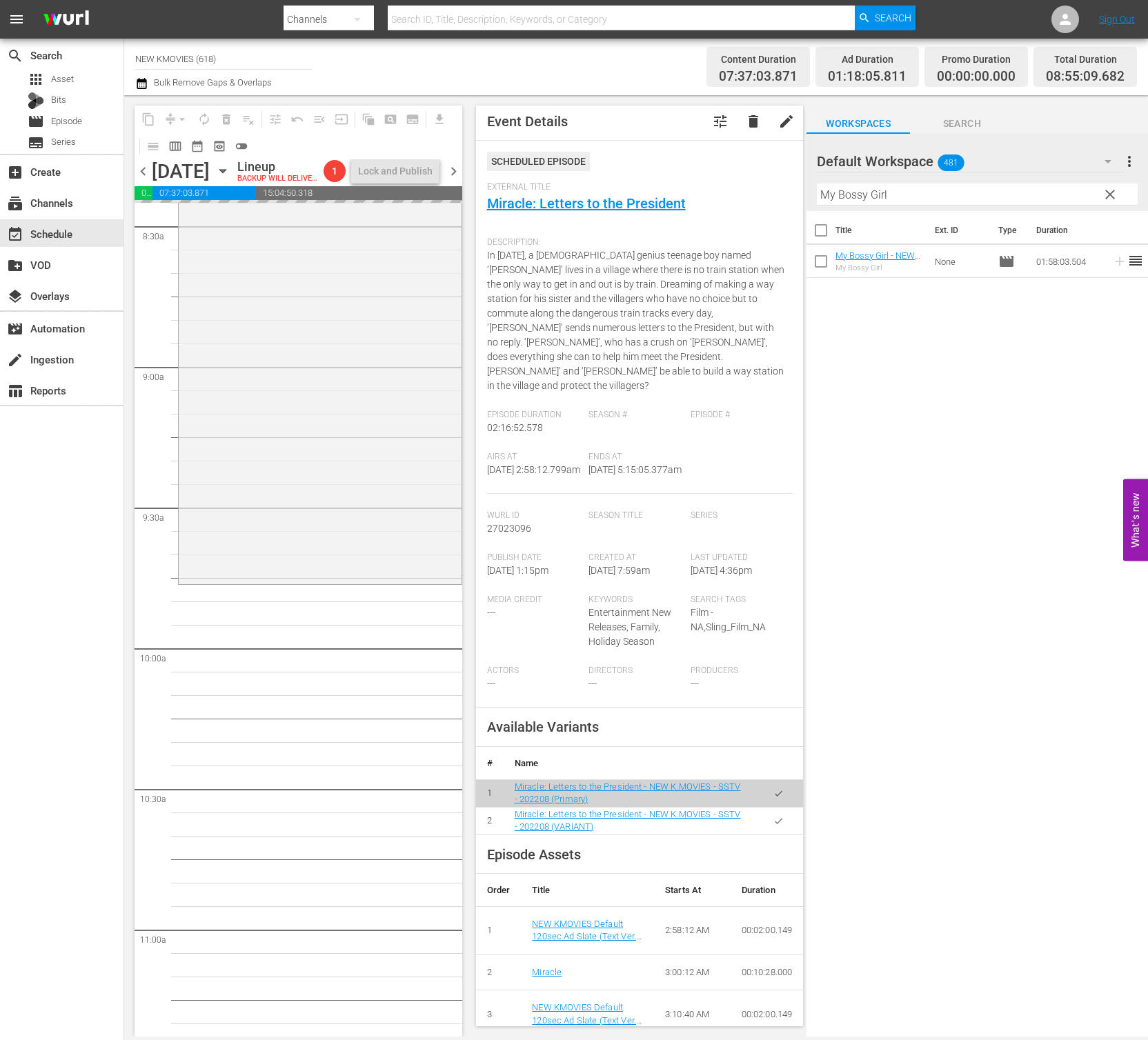
click at [915, 198] on input "My Bossy Girl" at bounding box center [976, 194] width 320 height 22
paste input "Remember"
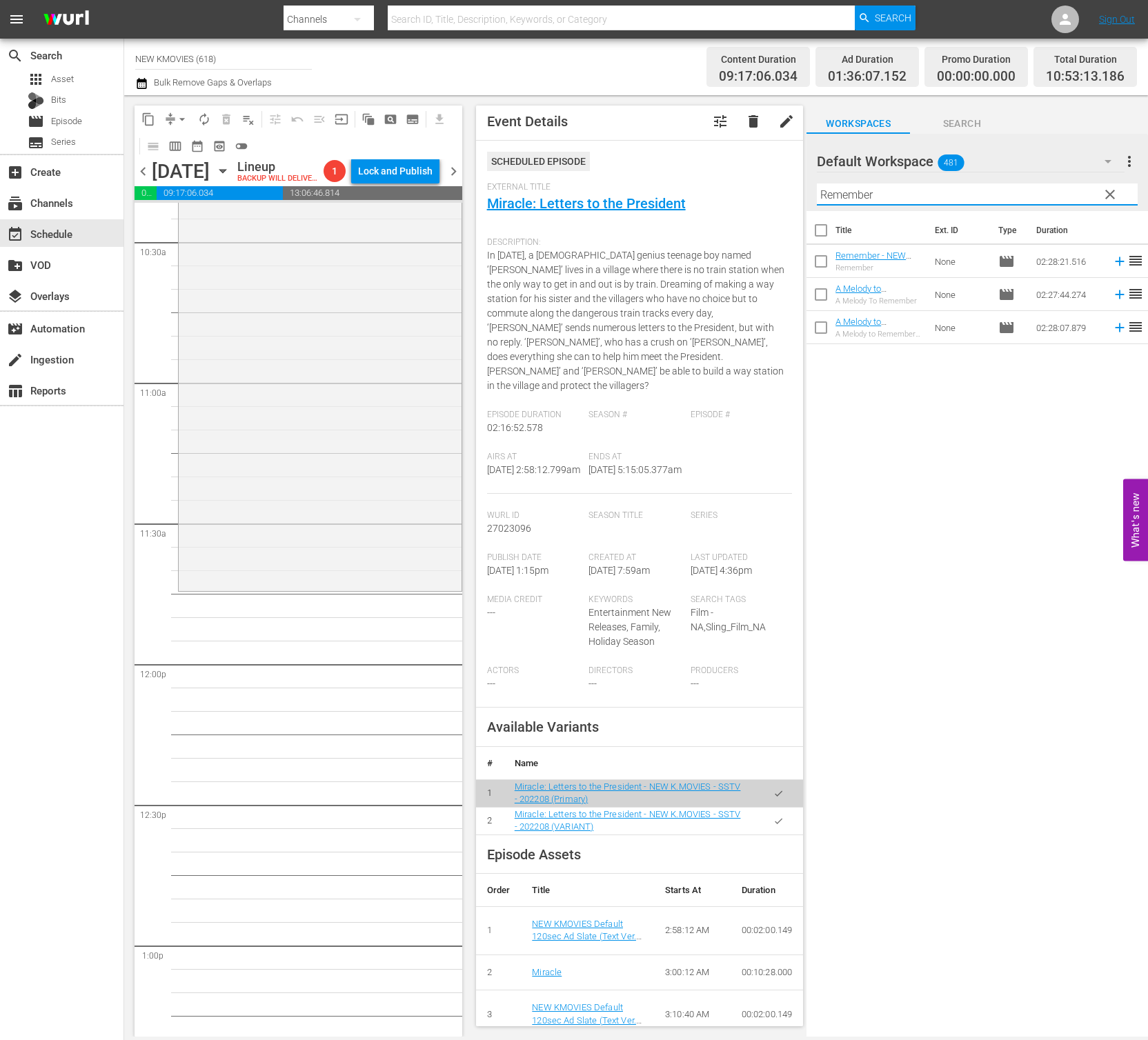
scroll to position [2947, 0]
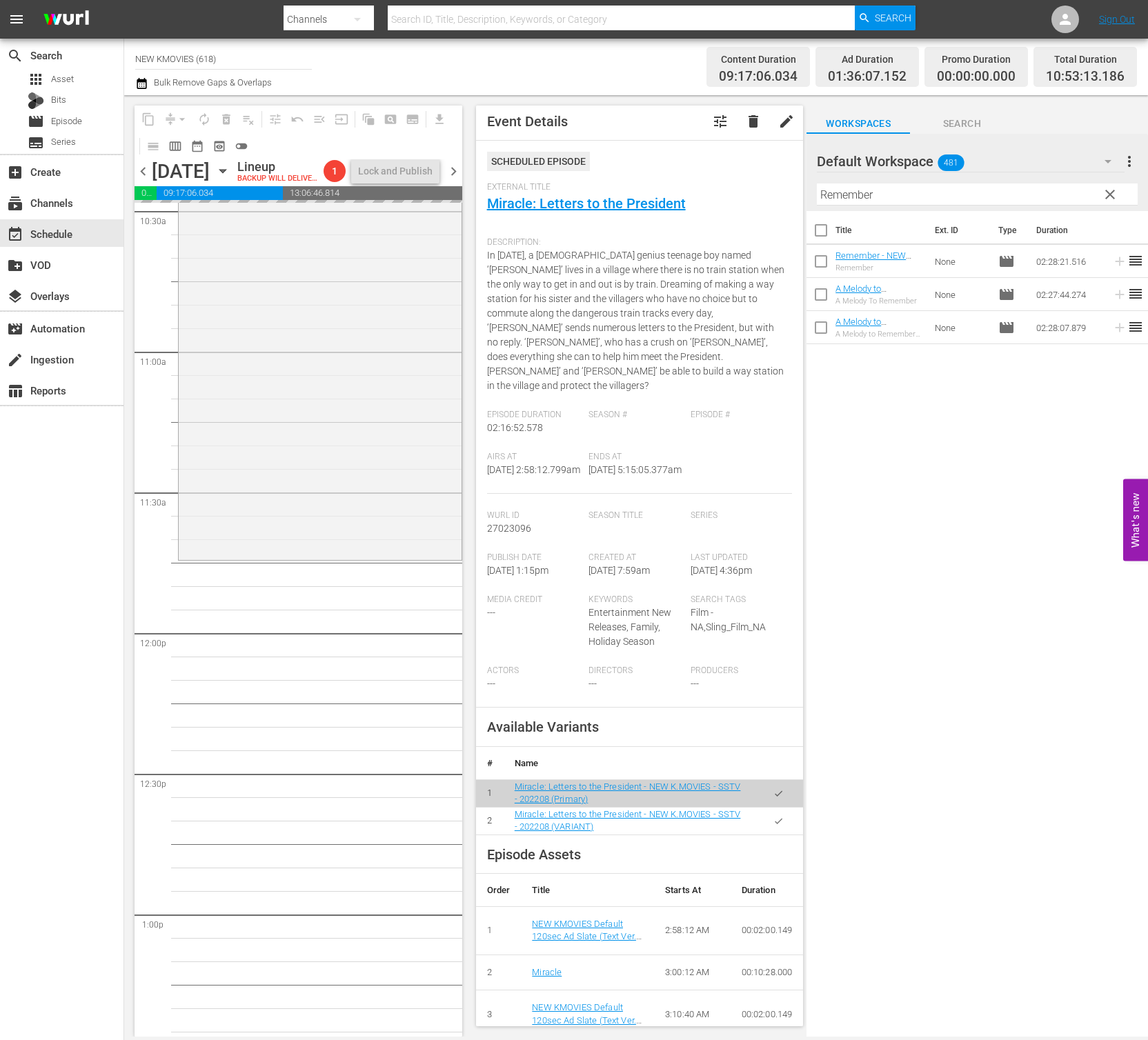
click at [945, 198] on input "Remember" at bounding box center [976, 194] width 320 height 22
paste input "Fatal Intuition"
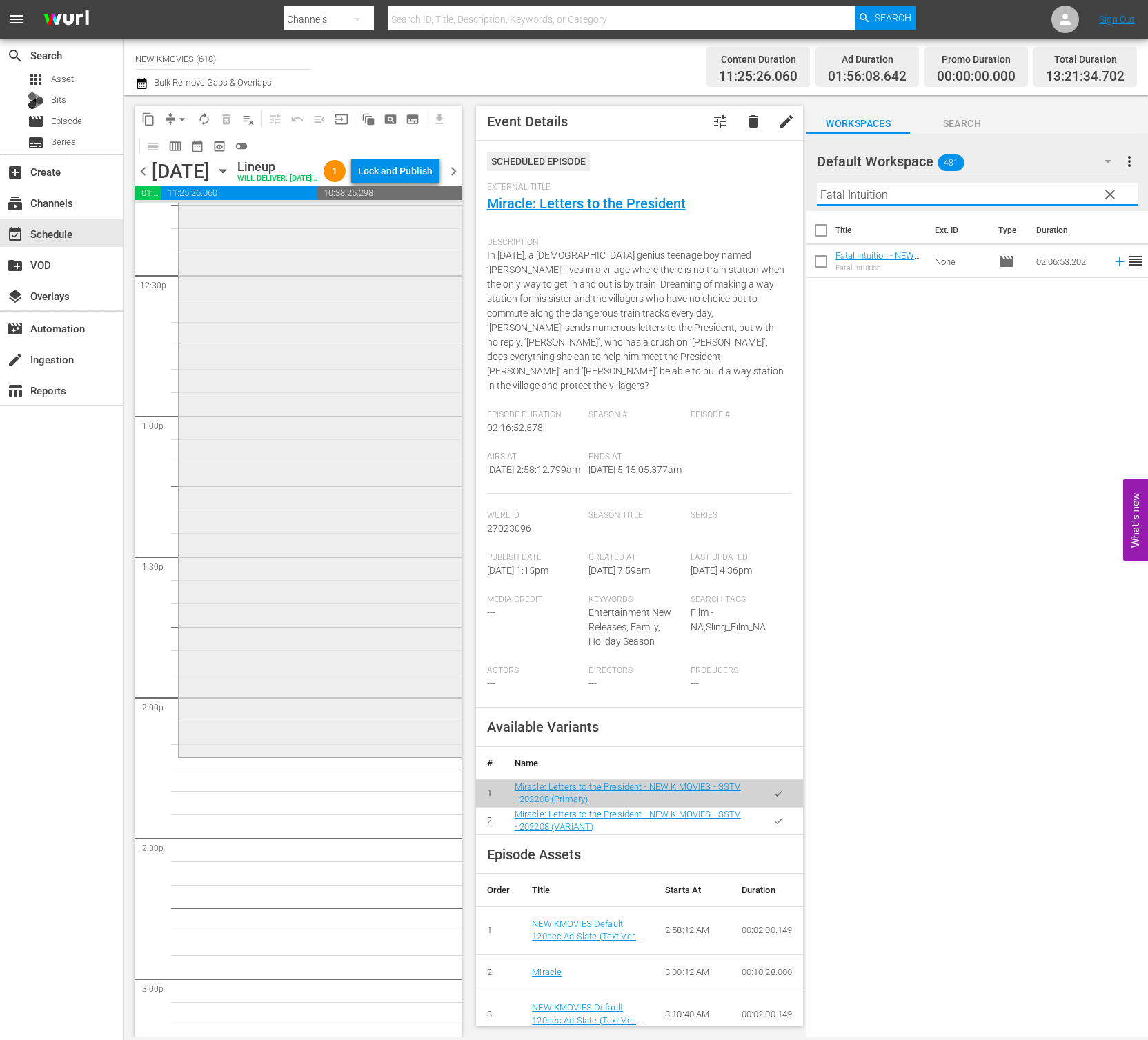
scroll to position [3580, 0]
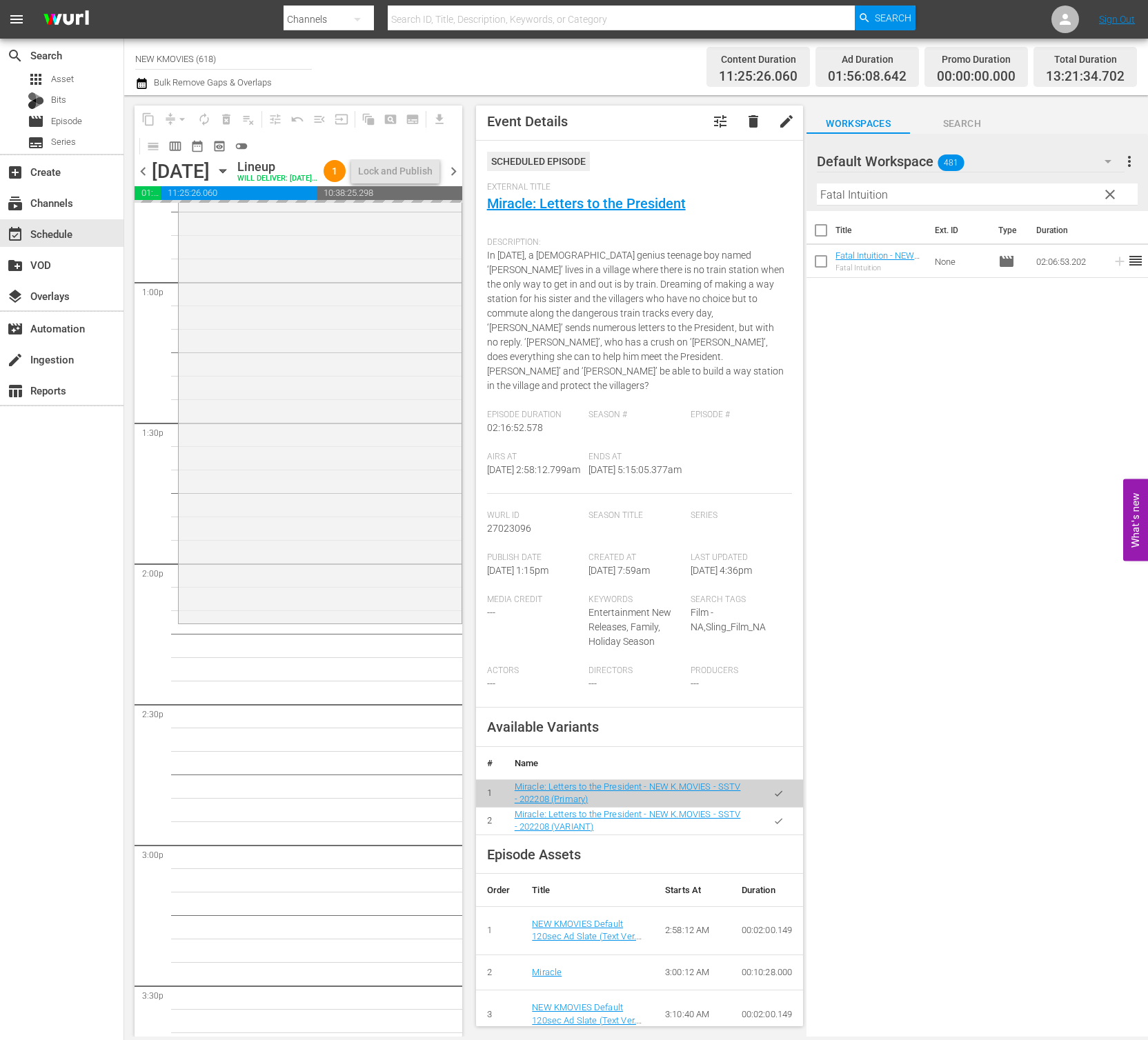
click at [859, 195] on input "Fatal Intuition" at bounding box center [976, 194] width 320 height 22
paste input "[DEMOGRAPHIC_DATA]"
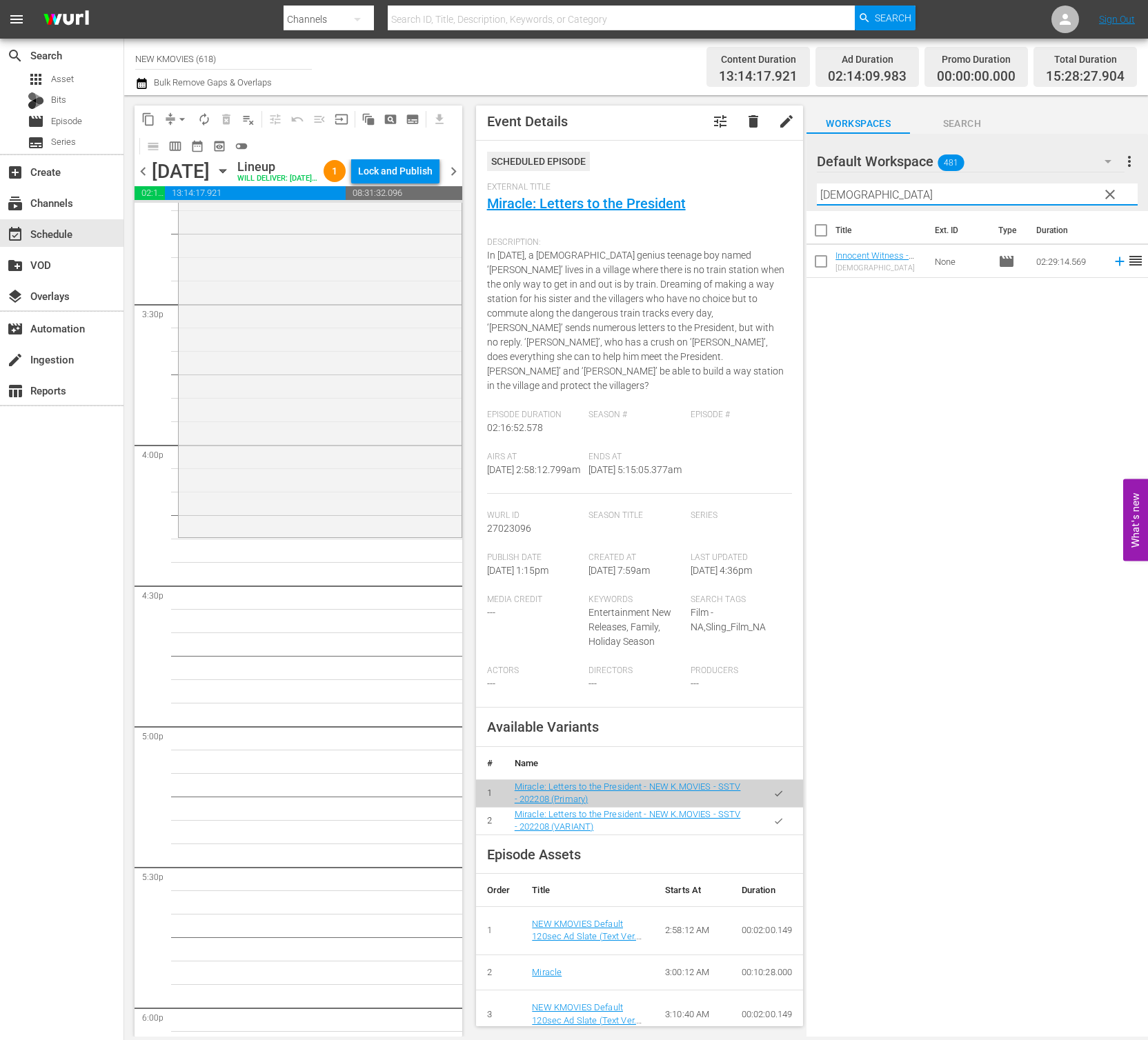
scroll to position [4265, 0]
click at [956, 189] on input "[DEMOGRAPHIC_DATA]" at bounding box center [976, 194] width 320 height 22
paste input "The Huntresse"
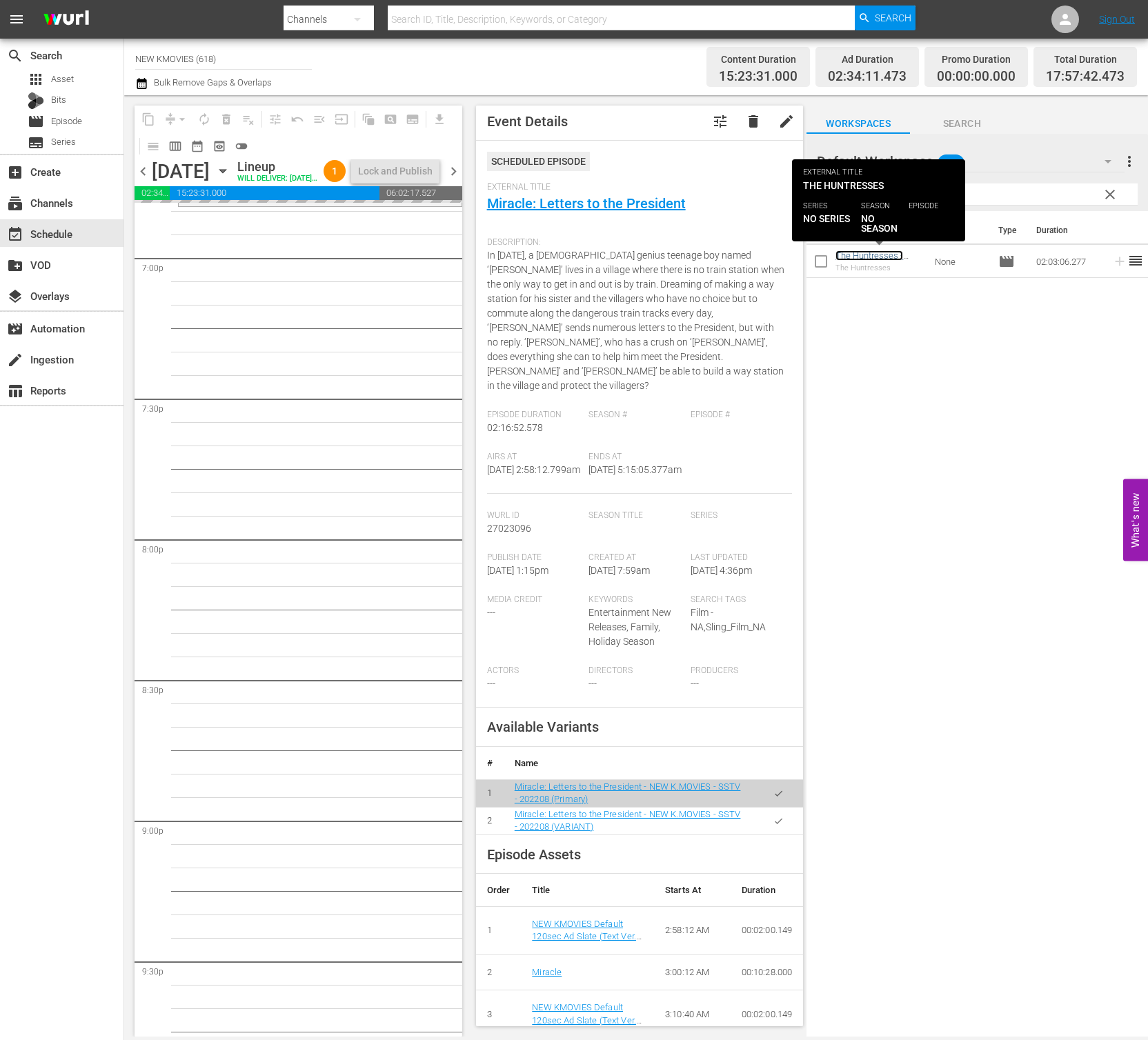
scroll to position [5293, 0]
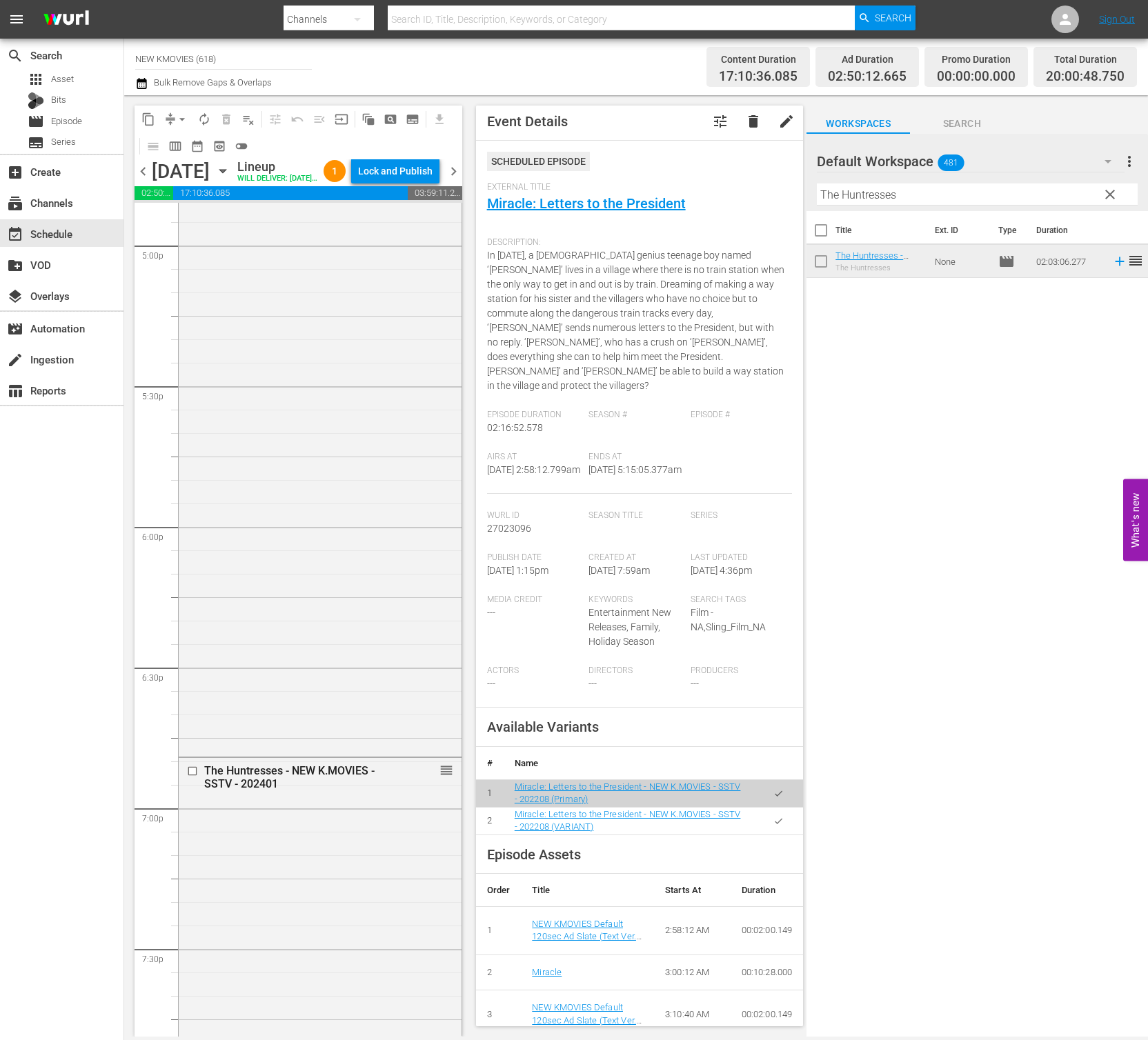
click at [283, 515] on div "Innocent Witness - NEW K.MOVIES - SSTV - 202505 reorder" at bounding box center [320, 406] width 283 height 696
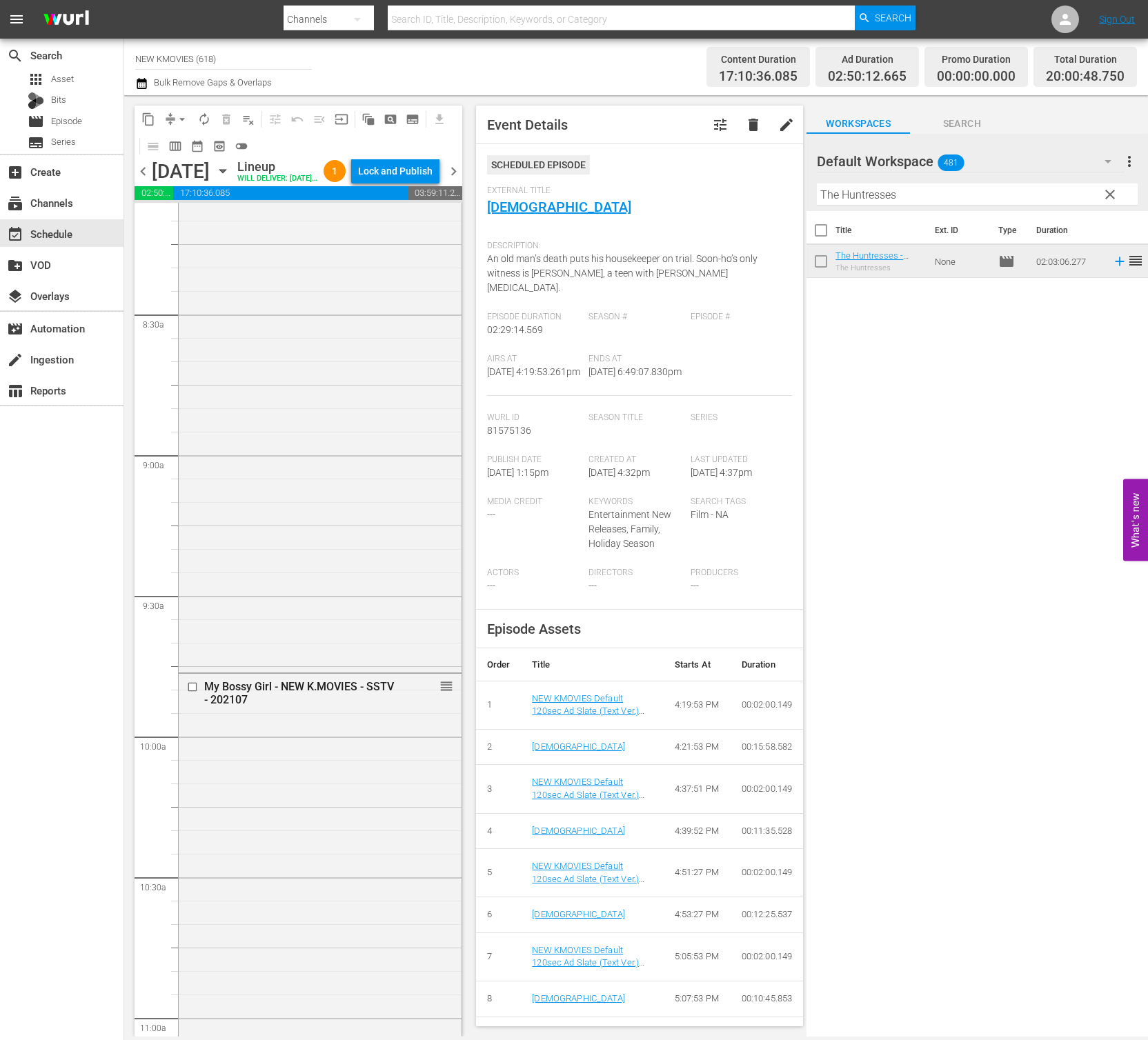
scroll to position [2011, 0]
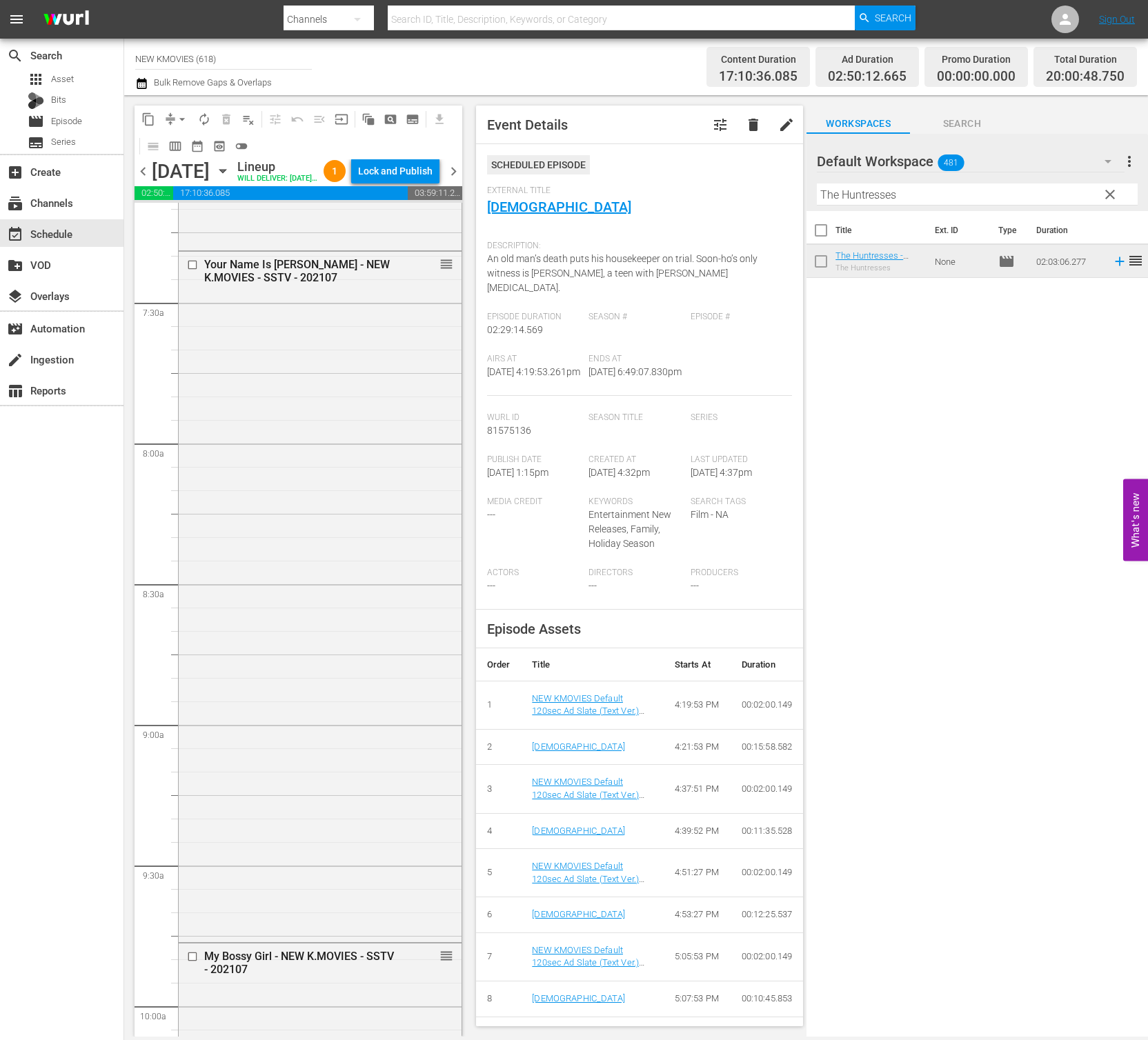
click at [889, 195] on input "The Huntresses" at bounding box center [976, 194] width 320 height 22
paste input "4:44 : Time Of Fear"
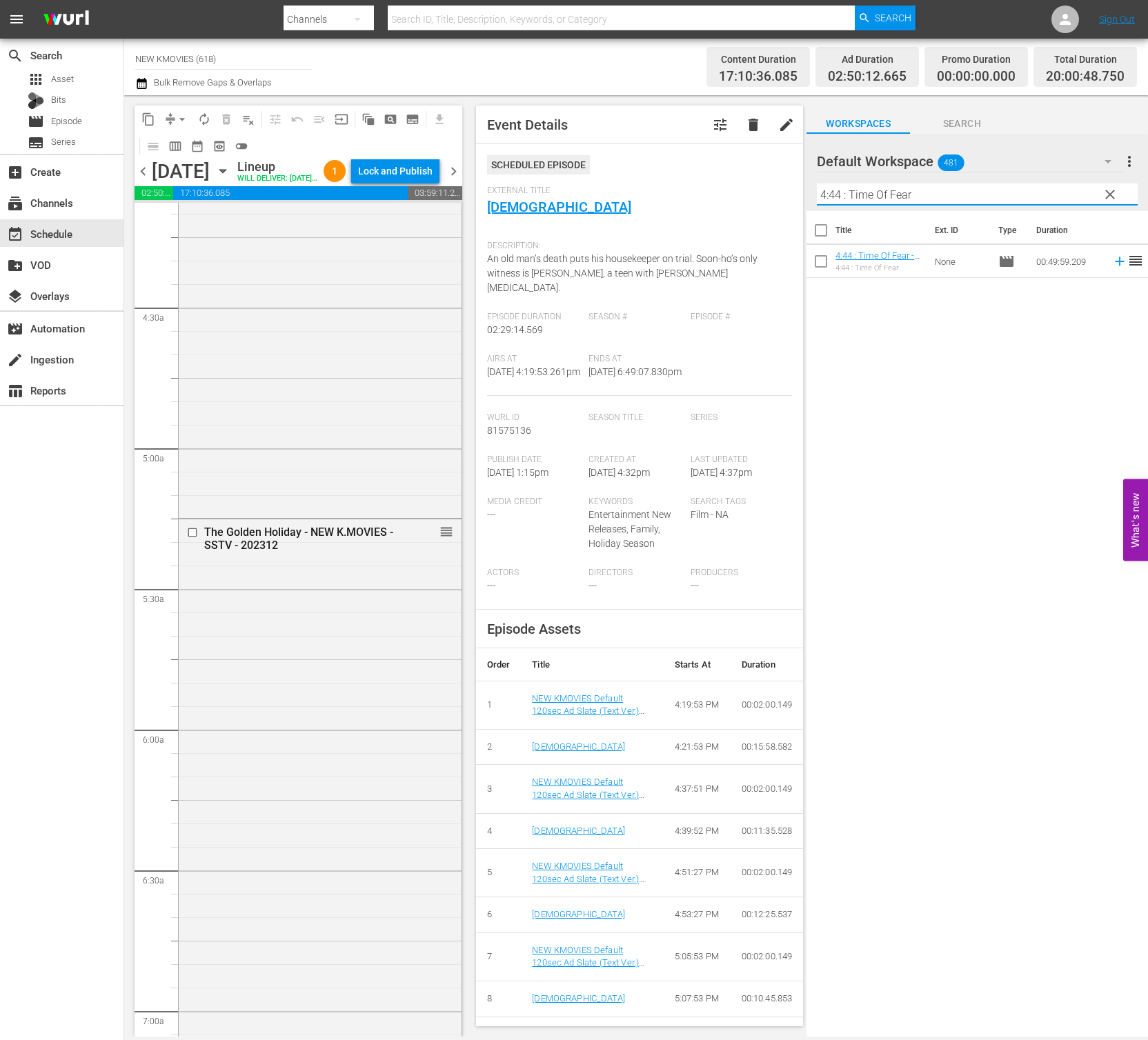
scroll to position [1187, 0]
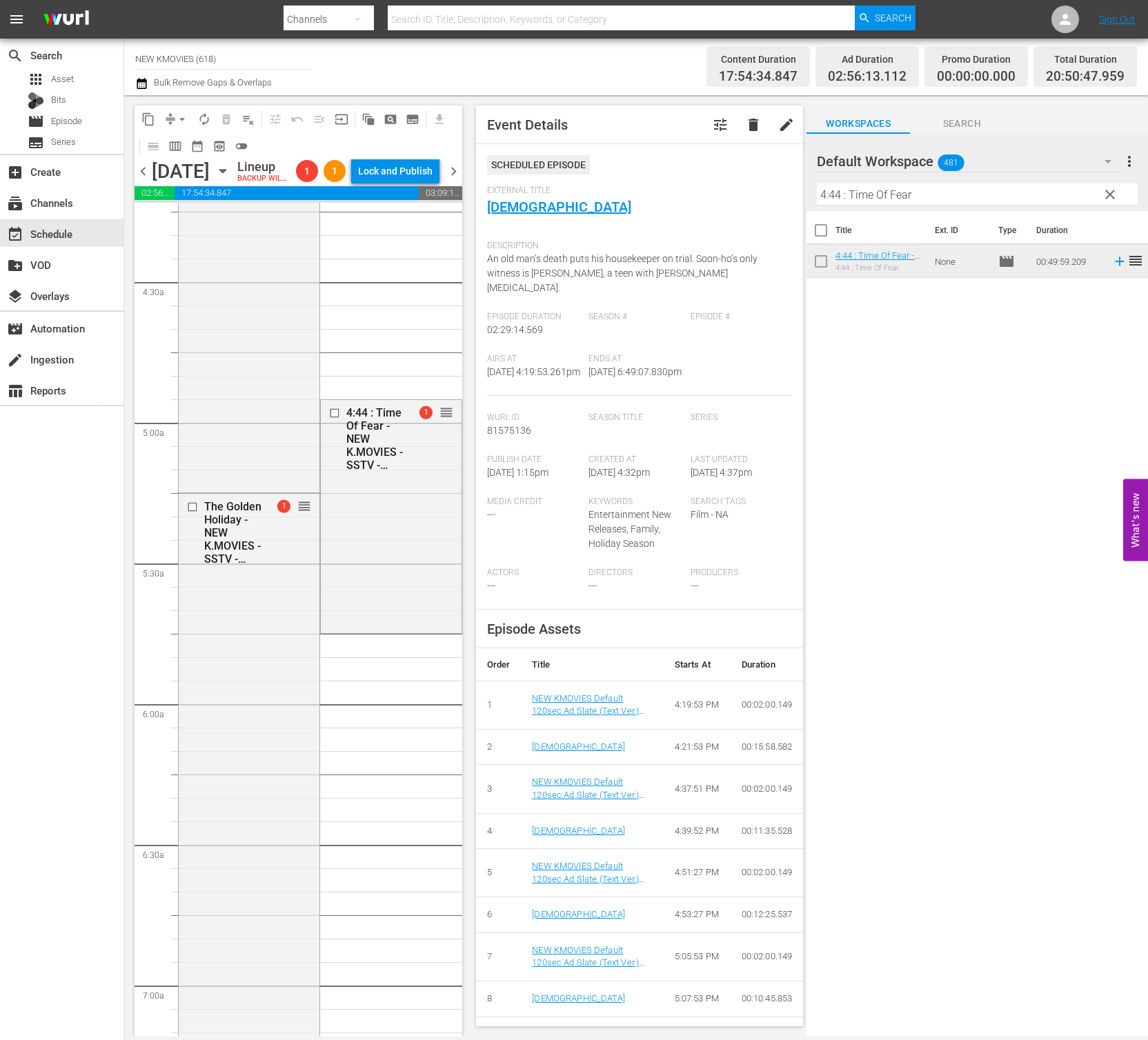
click at [182, 125] on span "arrow_drop_down" at bounding box center [183, 120] width 14 height 14
click at [181, 198] on li "Align to End of Previous Day" at bounding box center [183, 192] width 145 height 23
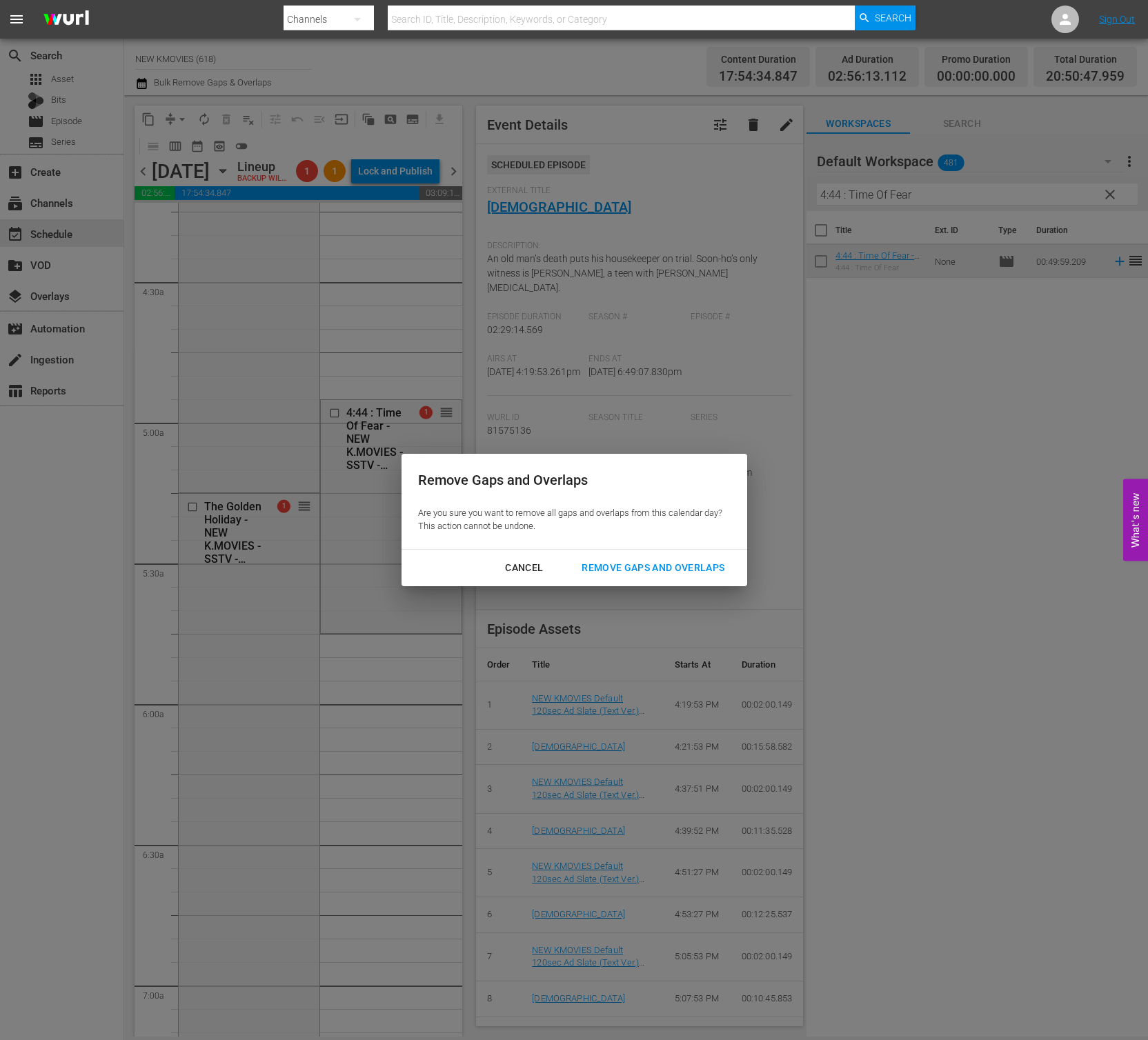
click at [705, 572] on div "Remove Gaps and Overlaps" at bounding box center [653, 568] width 165 height 17
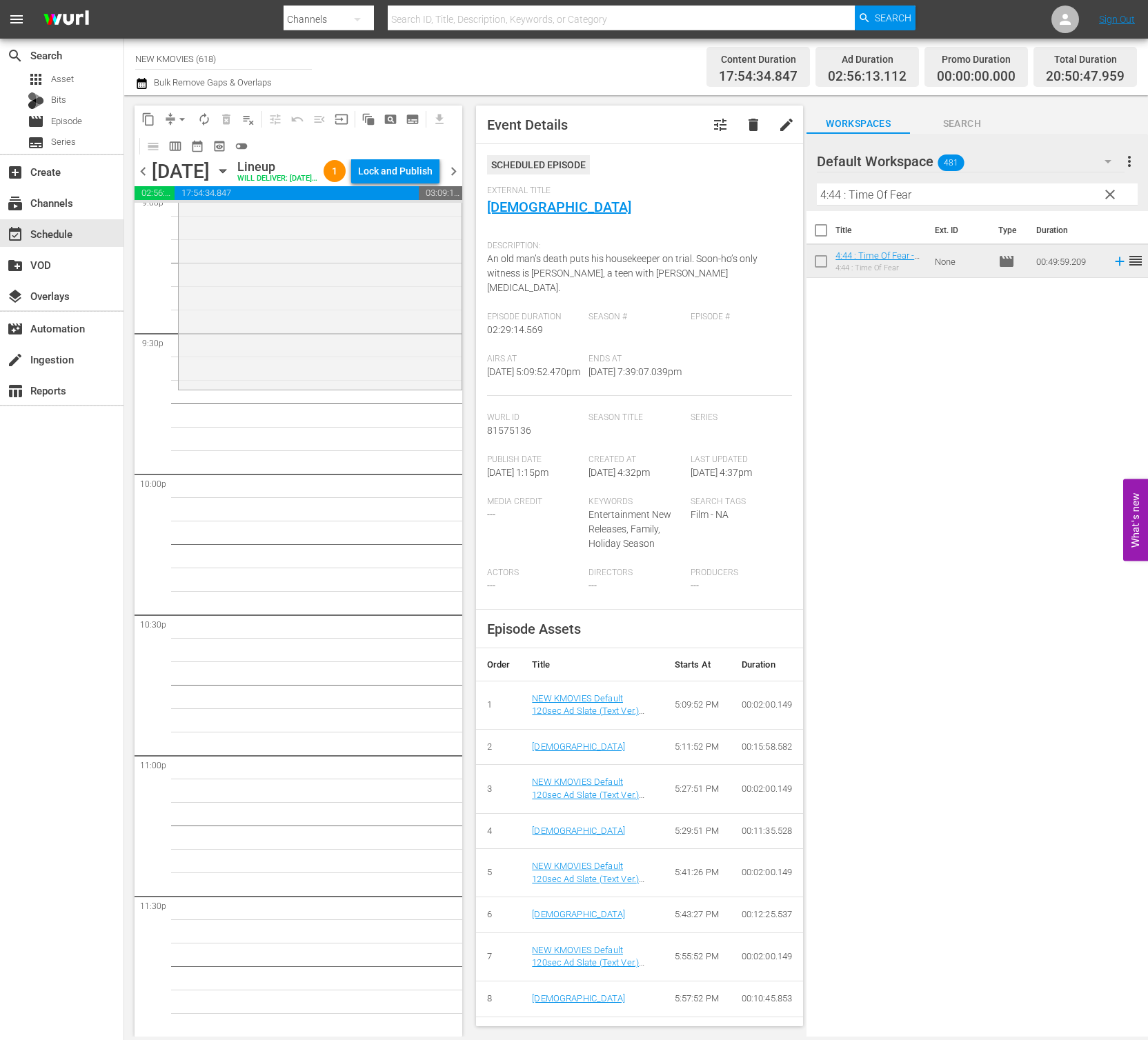
scroll to position [5942, 0]
click at [967, 198] on input "4:44 : Time Of Fear" at bounding box center [976, 194] width 320 height 22
paste input "The Neighbors"
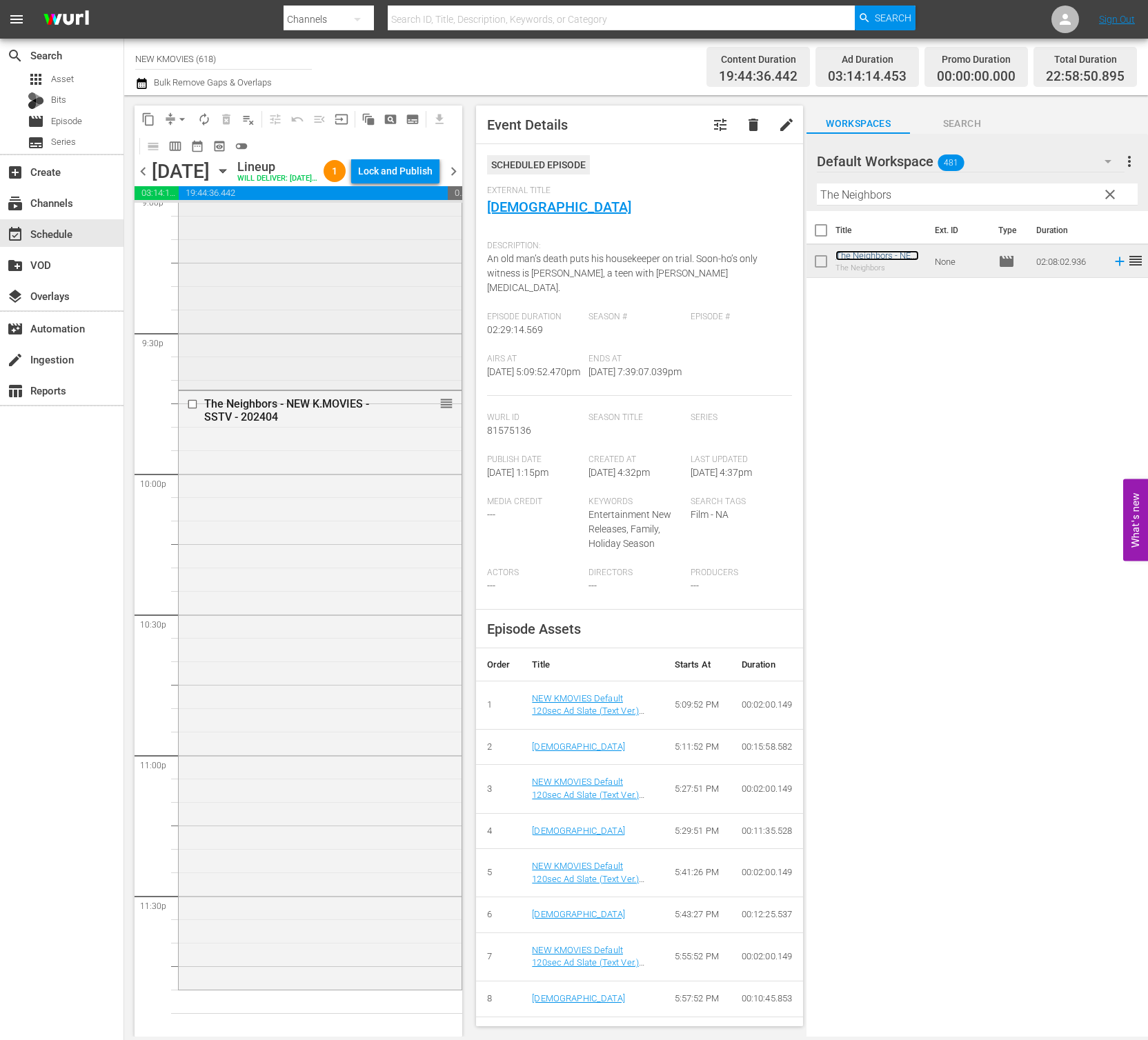
scroll to position [5942, 0]
click at [967, 191] on input "The Neighbors" at bounding box center [976, 194] width 320 height 22
paste input "oxic Desire: Addiction"
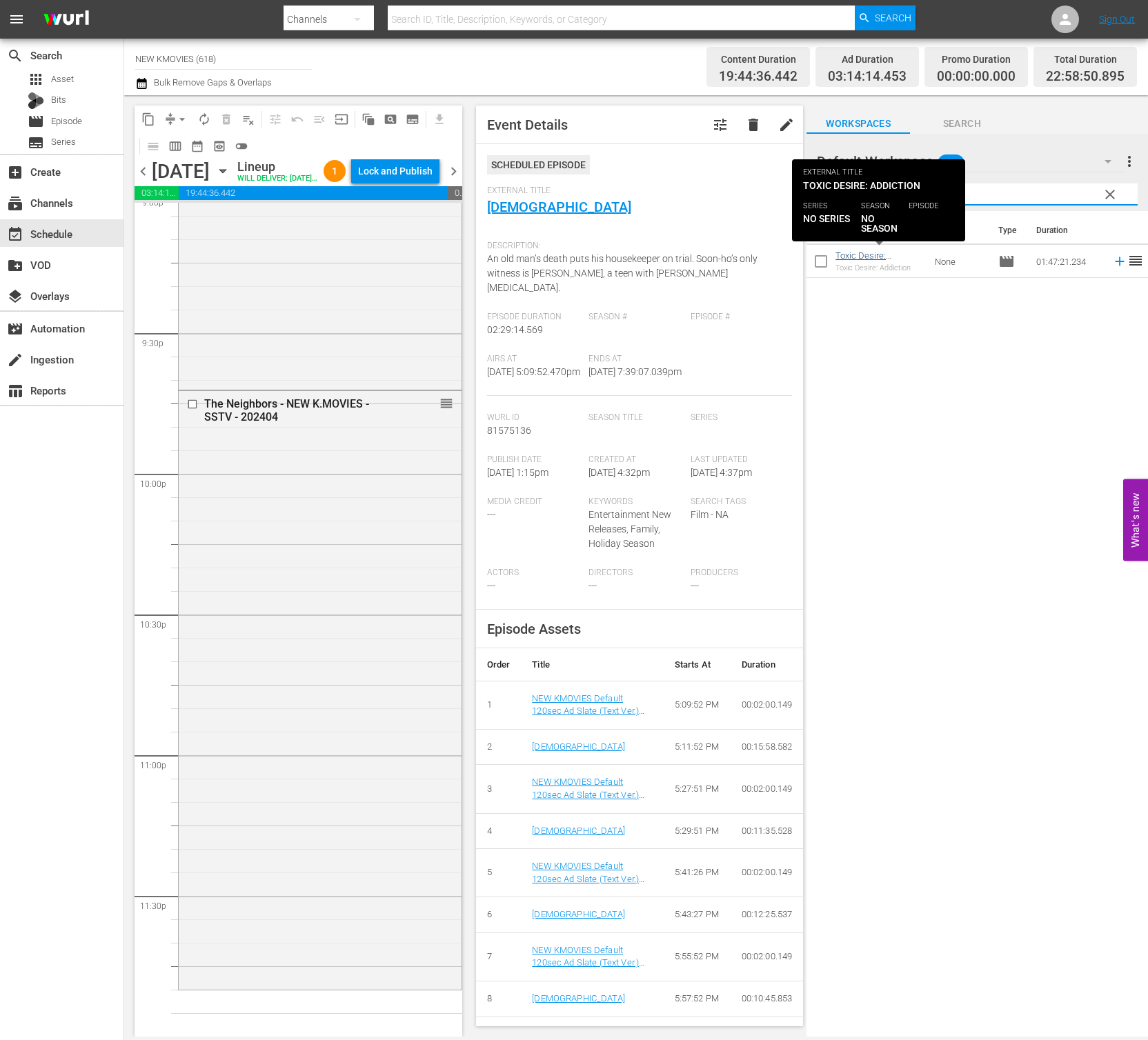
type input "Toxic Desire: Addiction"
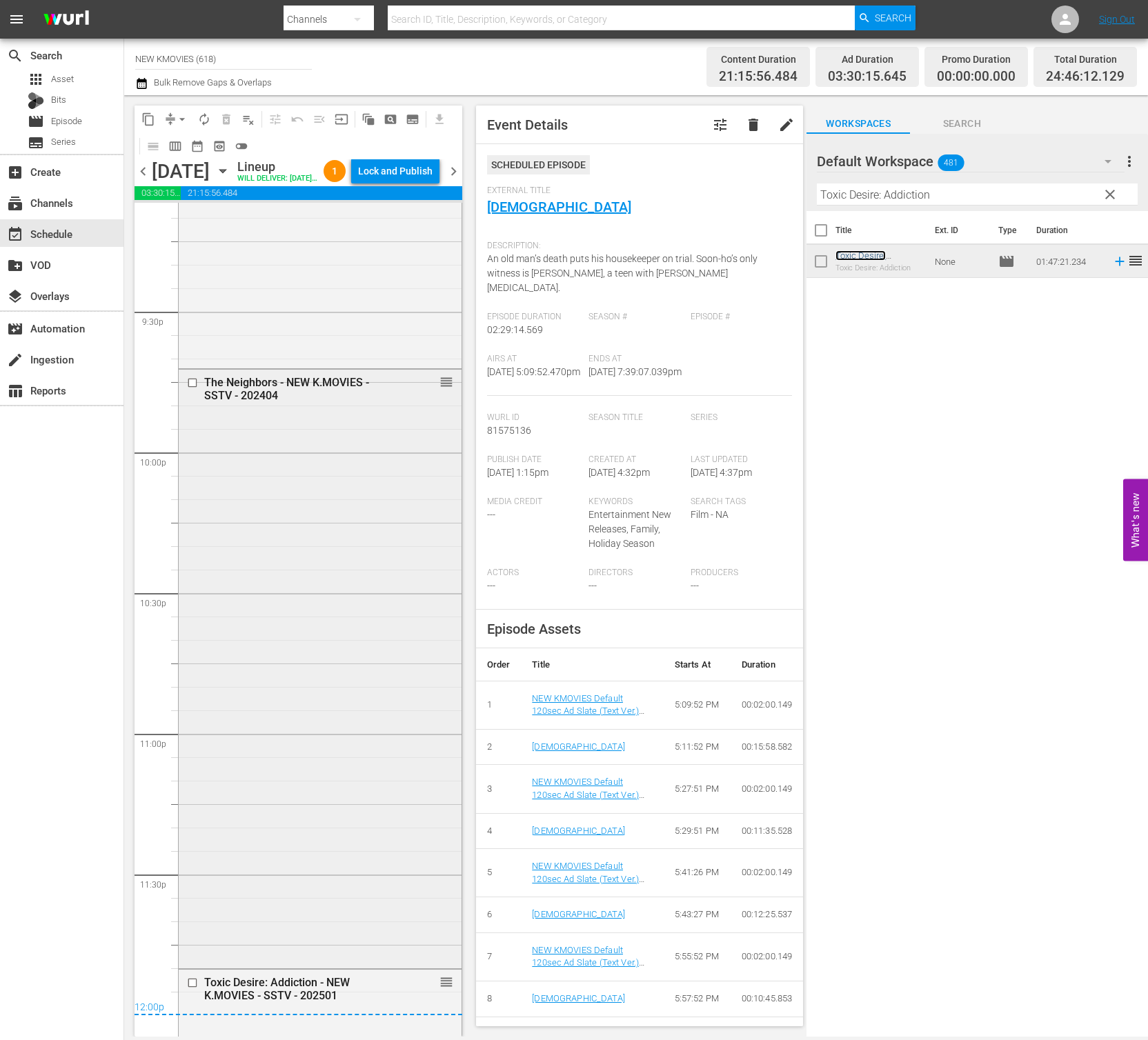
scroll to position [6400, 0]
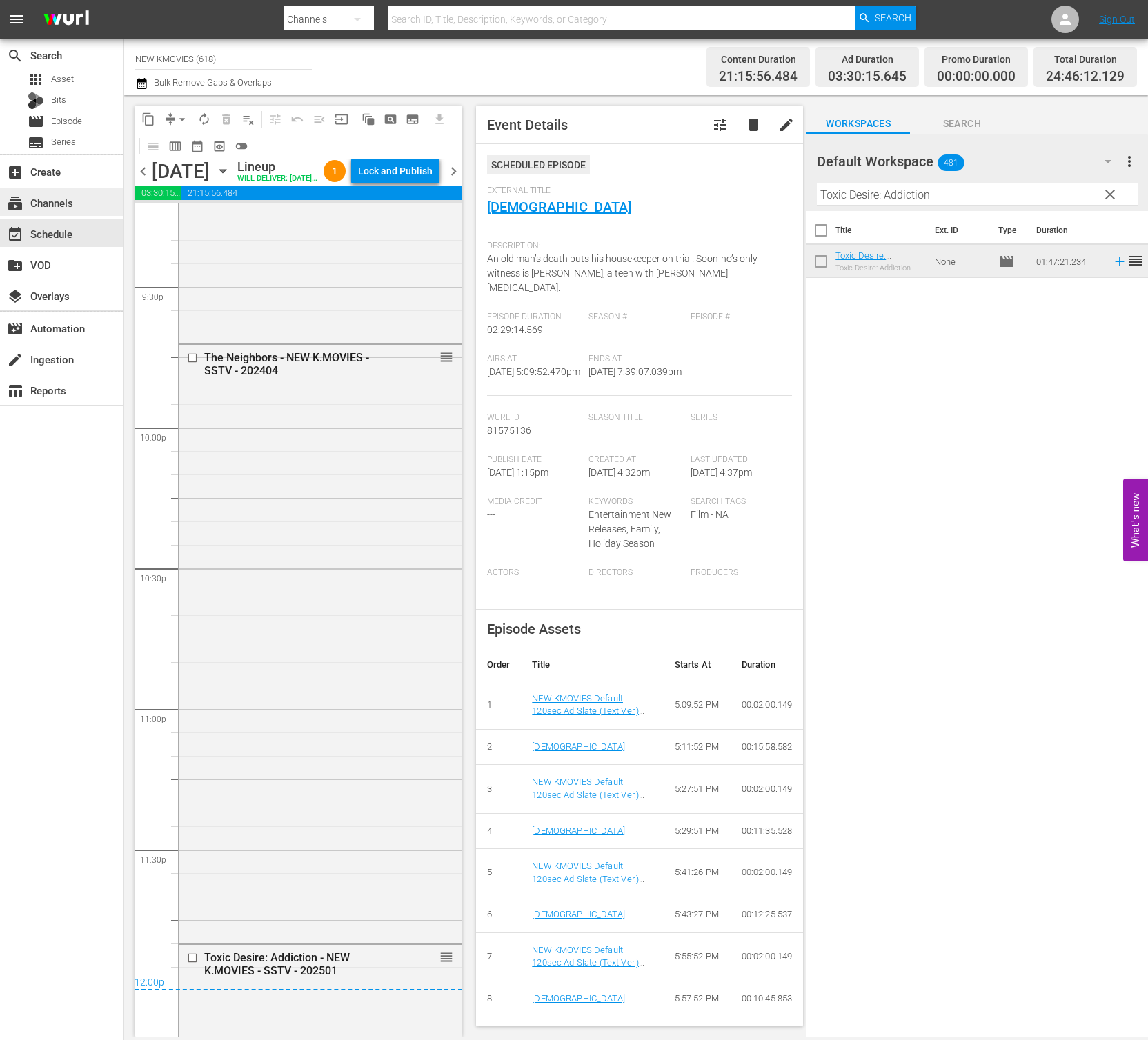
click at [455, 179] on span "chevron_right" at bounding box center [454, 172] width 17 height 17
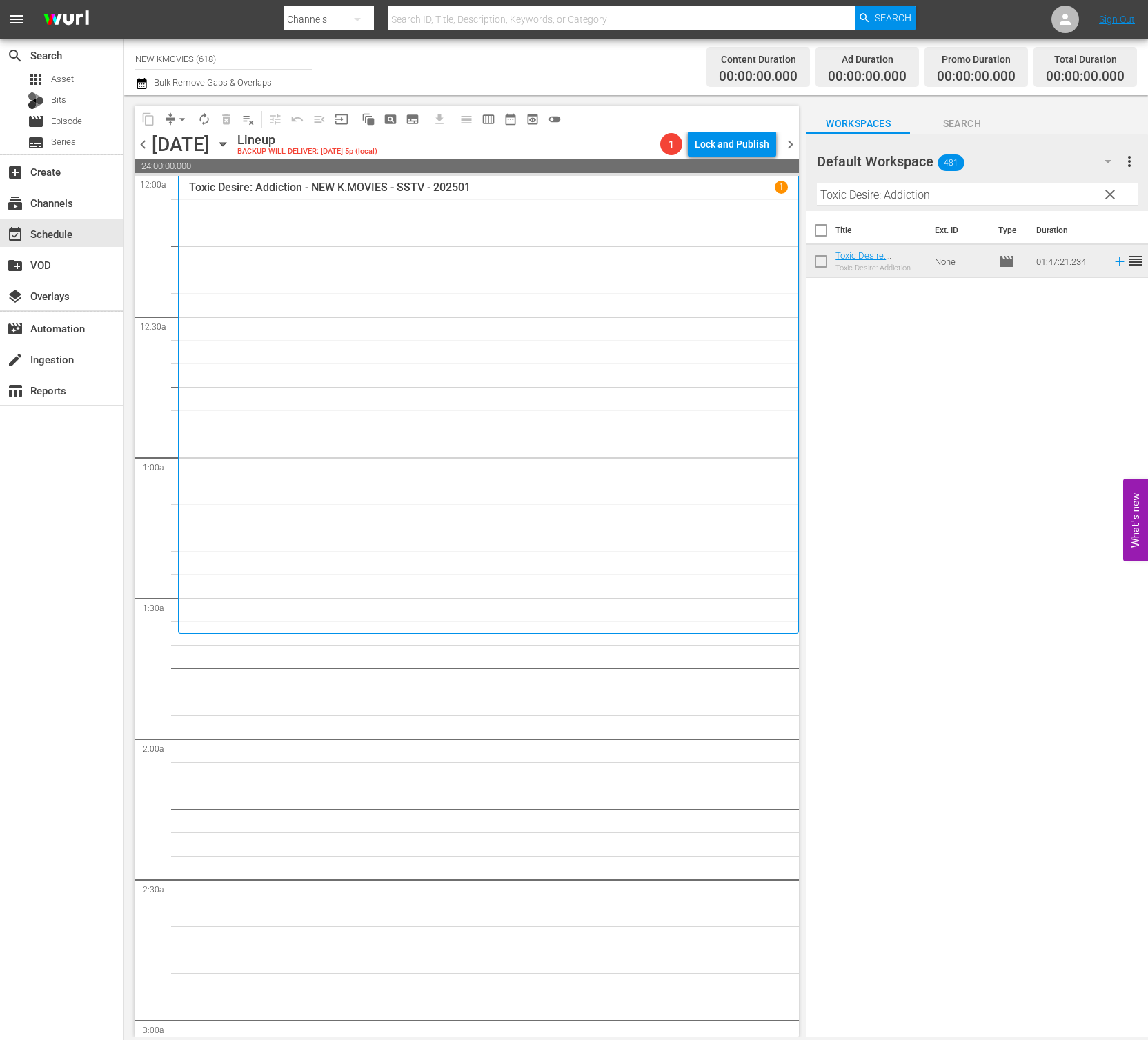
click at [922, 196] on input "Toxic Desire: Addiction" at bounding box center [976, 194] width 320 height 22
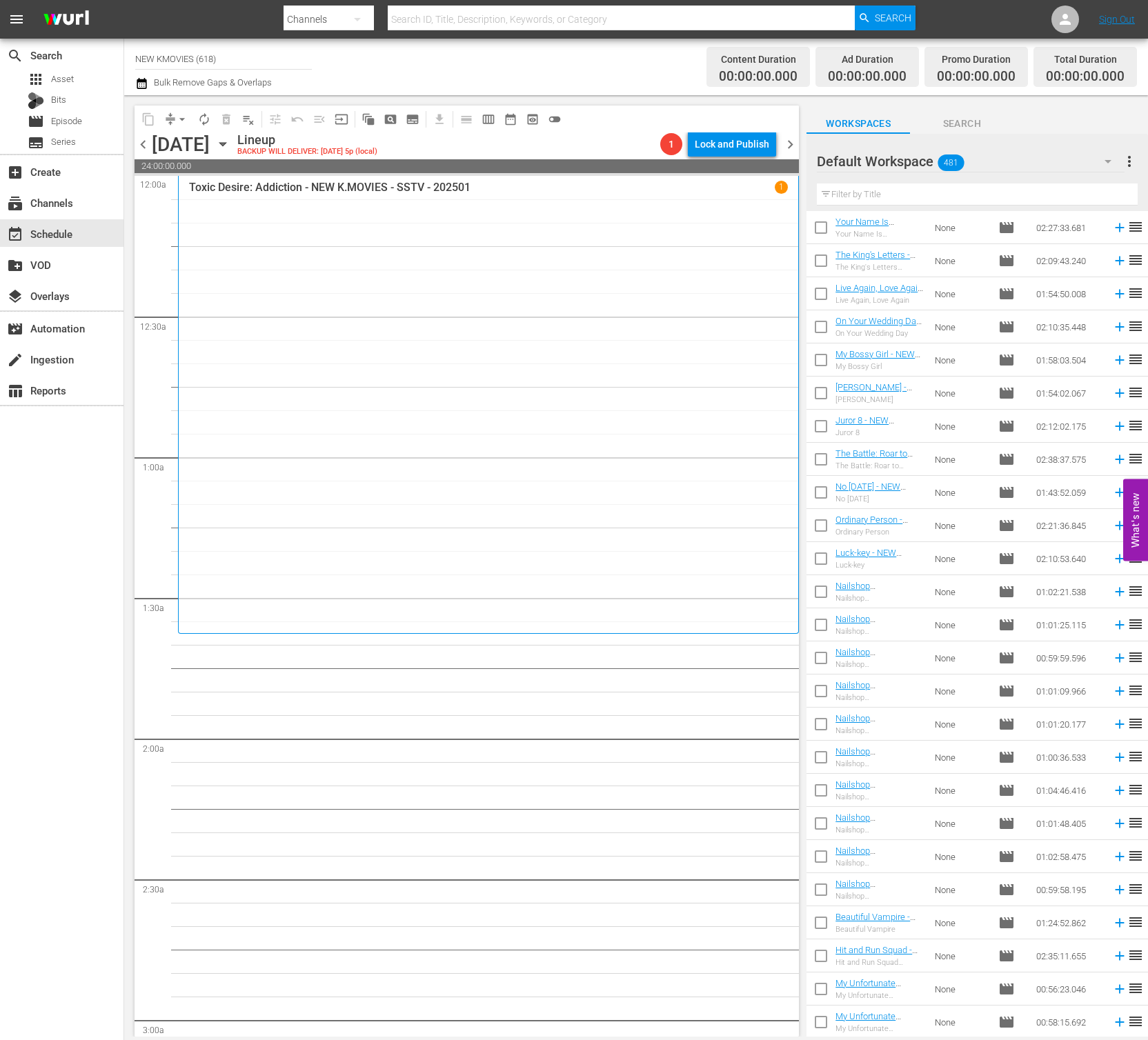
scroll to position [10332, 0]
click at [865, 198] on input "text" at bounding box center [976, 194] width 320 height 22
paste input "The Beast and the Beauty"
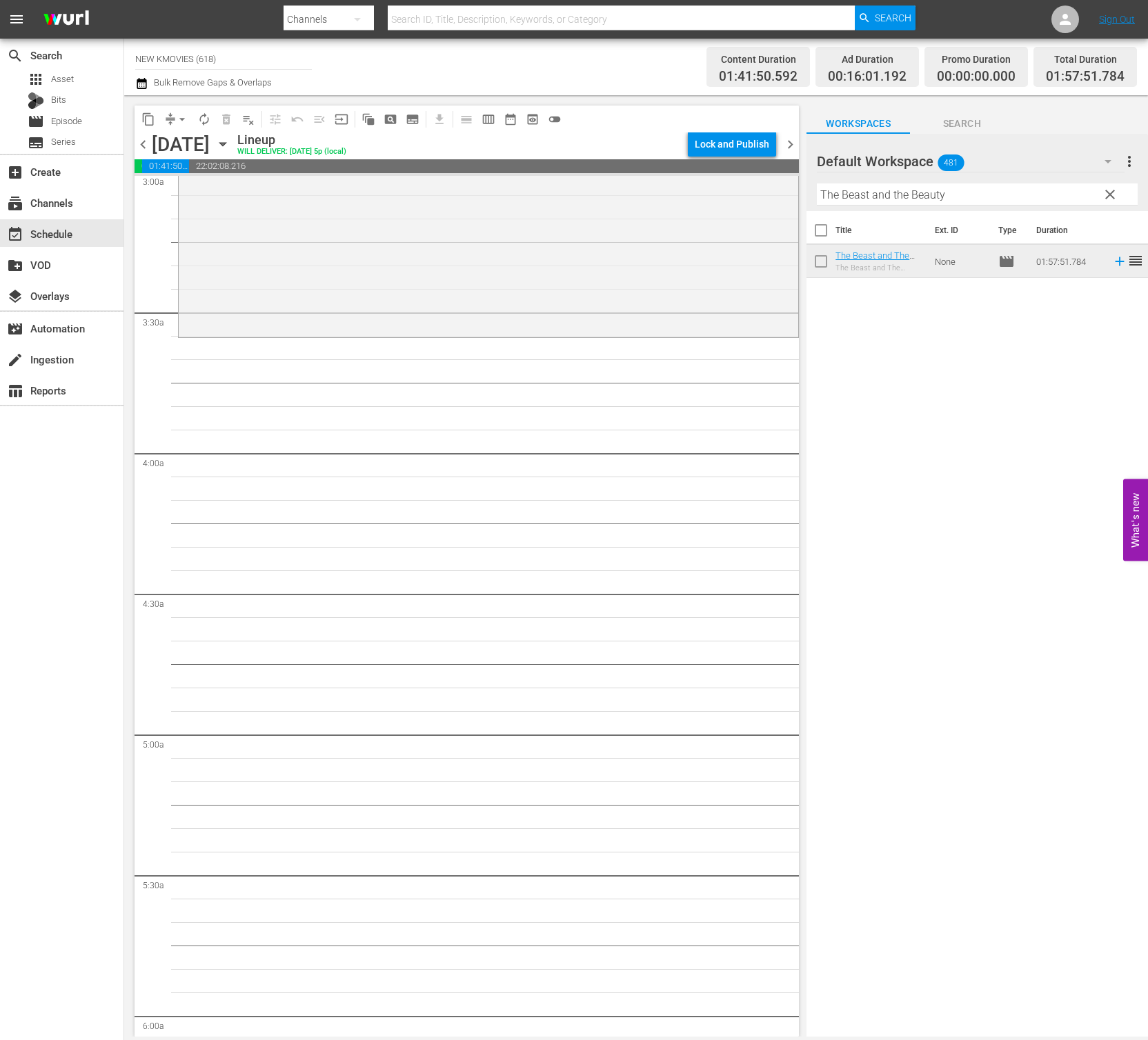
scroll to position [905, 0]
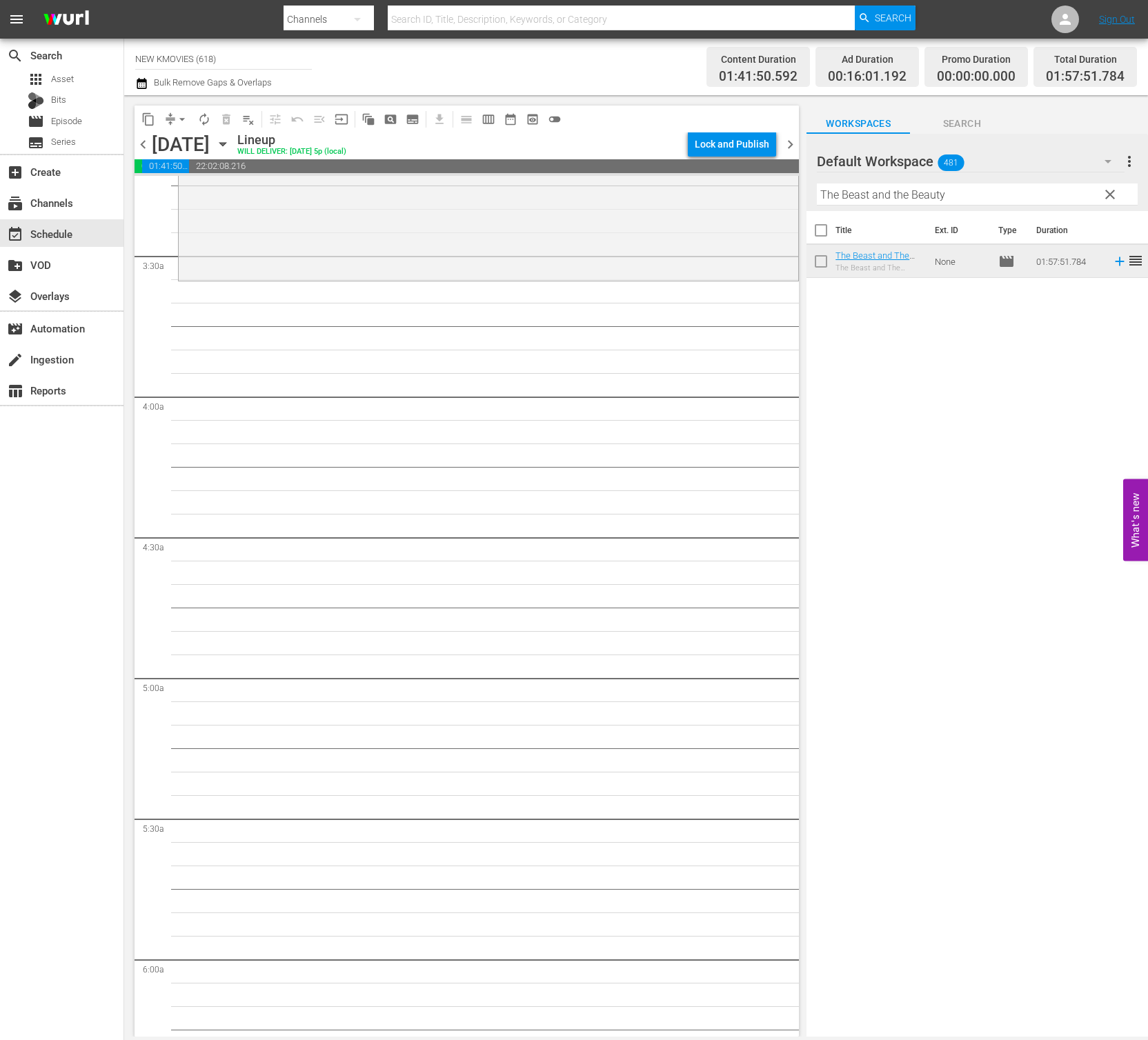
click at [956, 195] on input "The Beast and the Beauty" at bounding box center [976, 194] width 320 height 22
paste input "Cassiopeia"
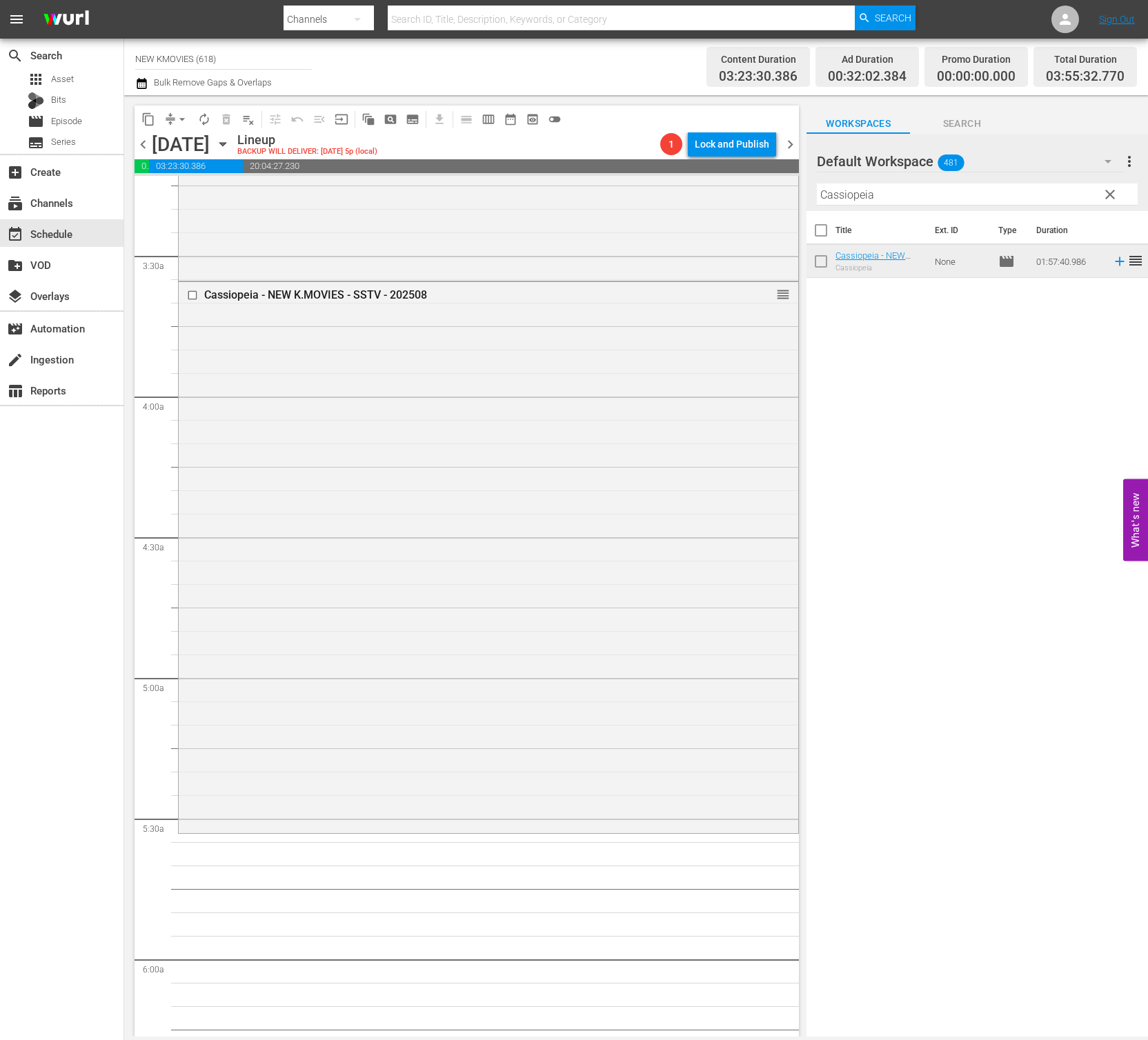
click at [967, 203] on input "Cassiopeia" at bounding box center [976, 194] width 320 height 22
paste input "The Recon"
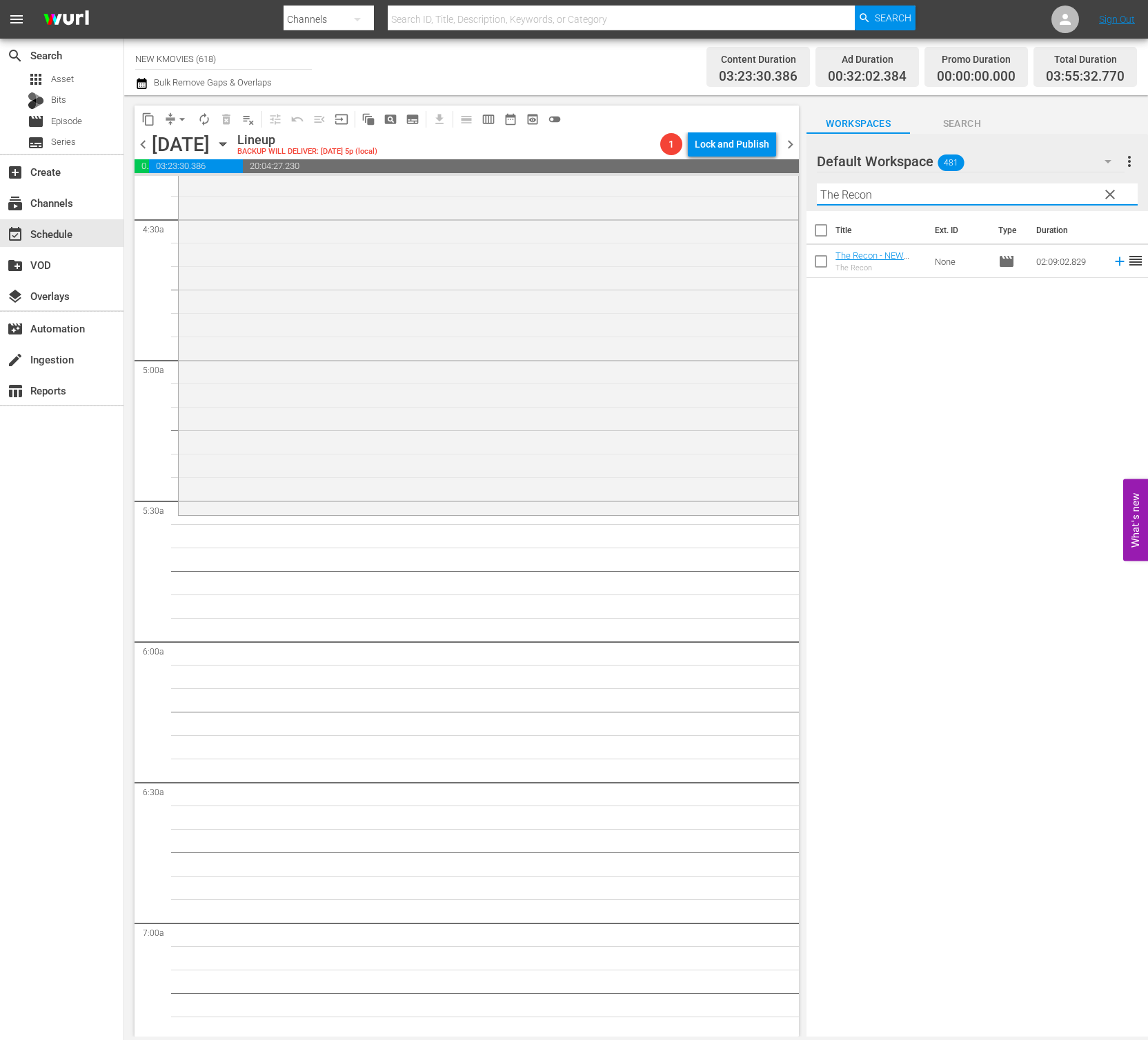
scroll to position [1266, 0]
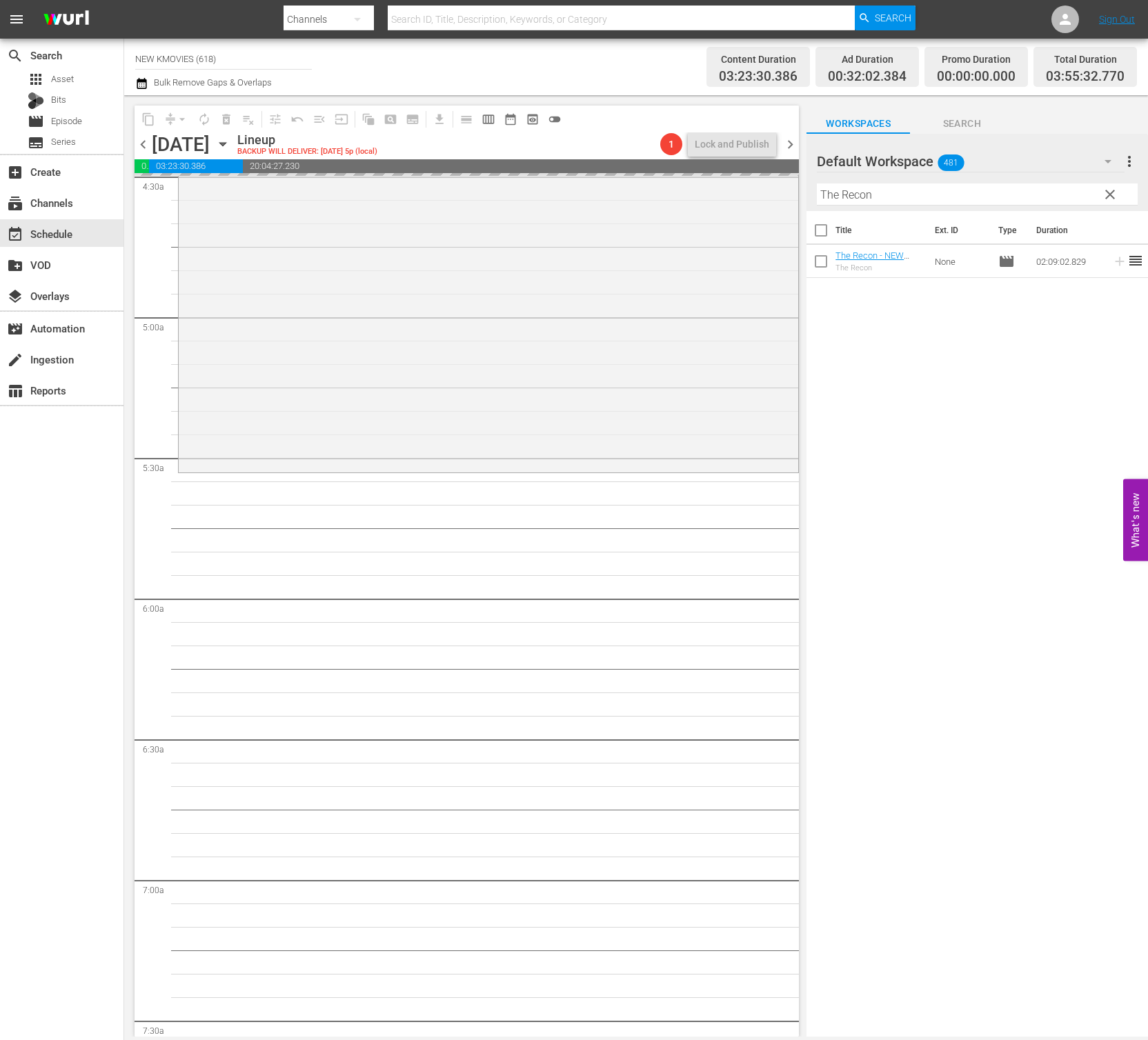
click at [967, 190] on input "The Recon" at bounding box center [976, 194] width 320 height 22
paste input "HITMAN: AGENT [PERSON_NAME]"
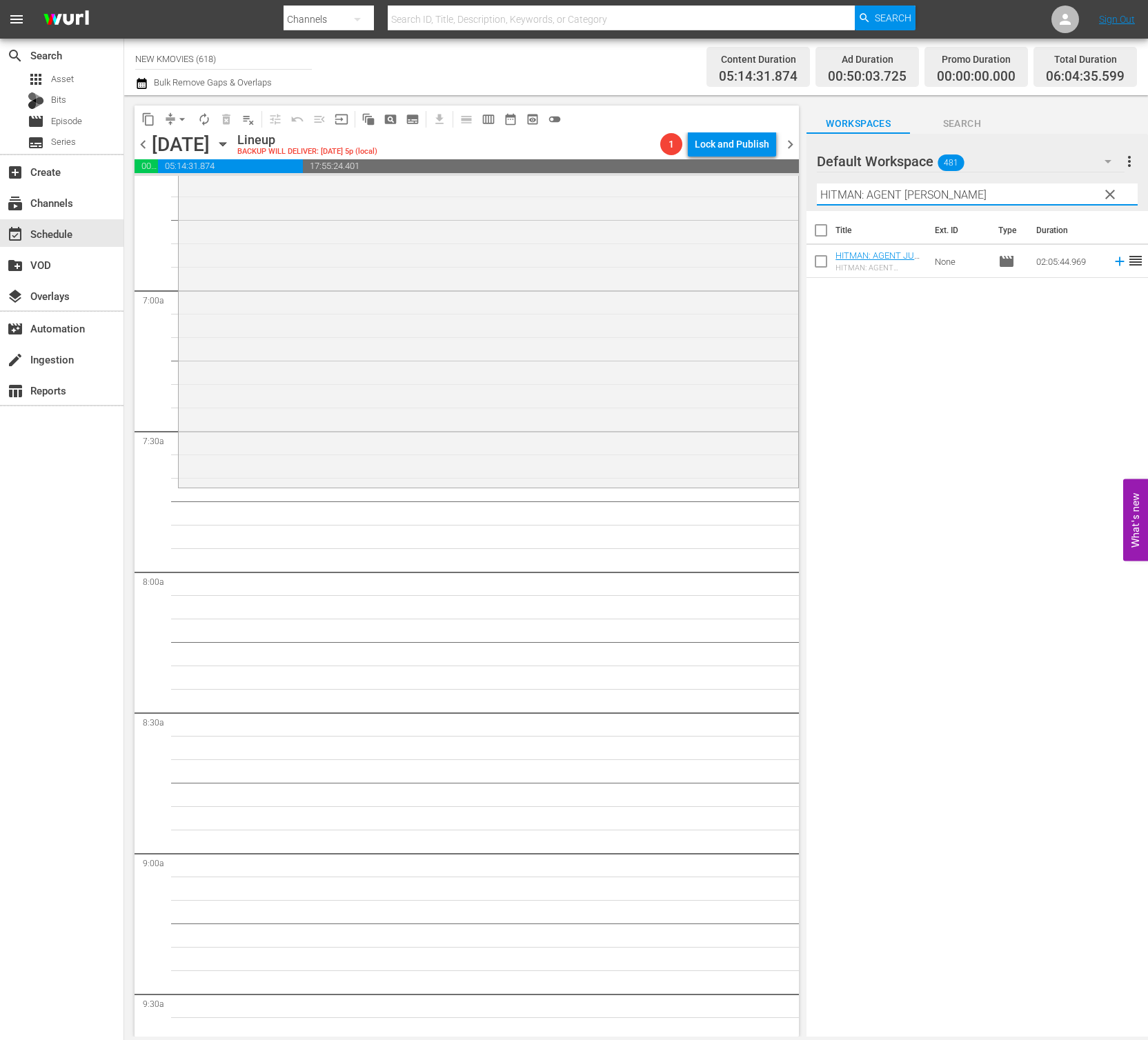
scroll to position [1978, 0]
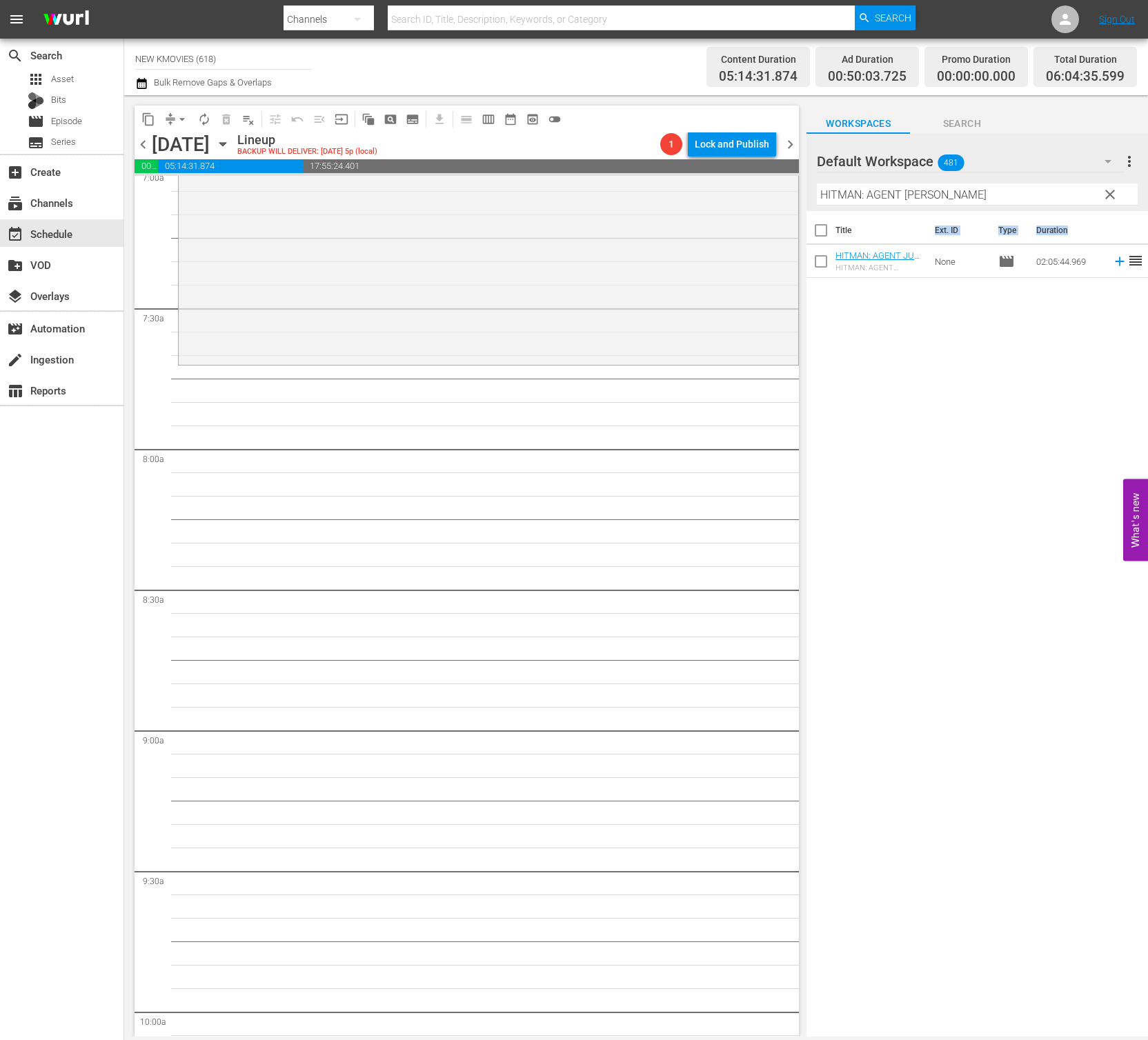
drag, startPoint x: 878, startPoint y: 243, endPoint x: 826, endPoint y: 287, distance: 68.1
click at [826, 287] on div "Title Ext. ID Type Duration HITMAN: AGENT JUN - NEW K.MOVIES - SSTV - 202505 HI…" at bounding box center [977, 624] width 342 height 827
click at [845, 269] on div "HITMAN: AGENT [PERSON_NAME]" at bounding box center [880, 268] width 88 height 9
click at [875, 199] on input "HITMAN: AGENT [PERSON_NAME]" at bounding box center [976, 194] width 320 height 22
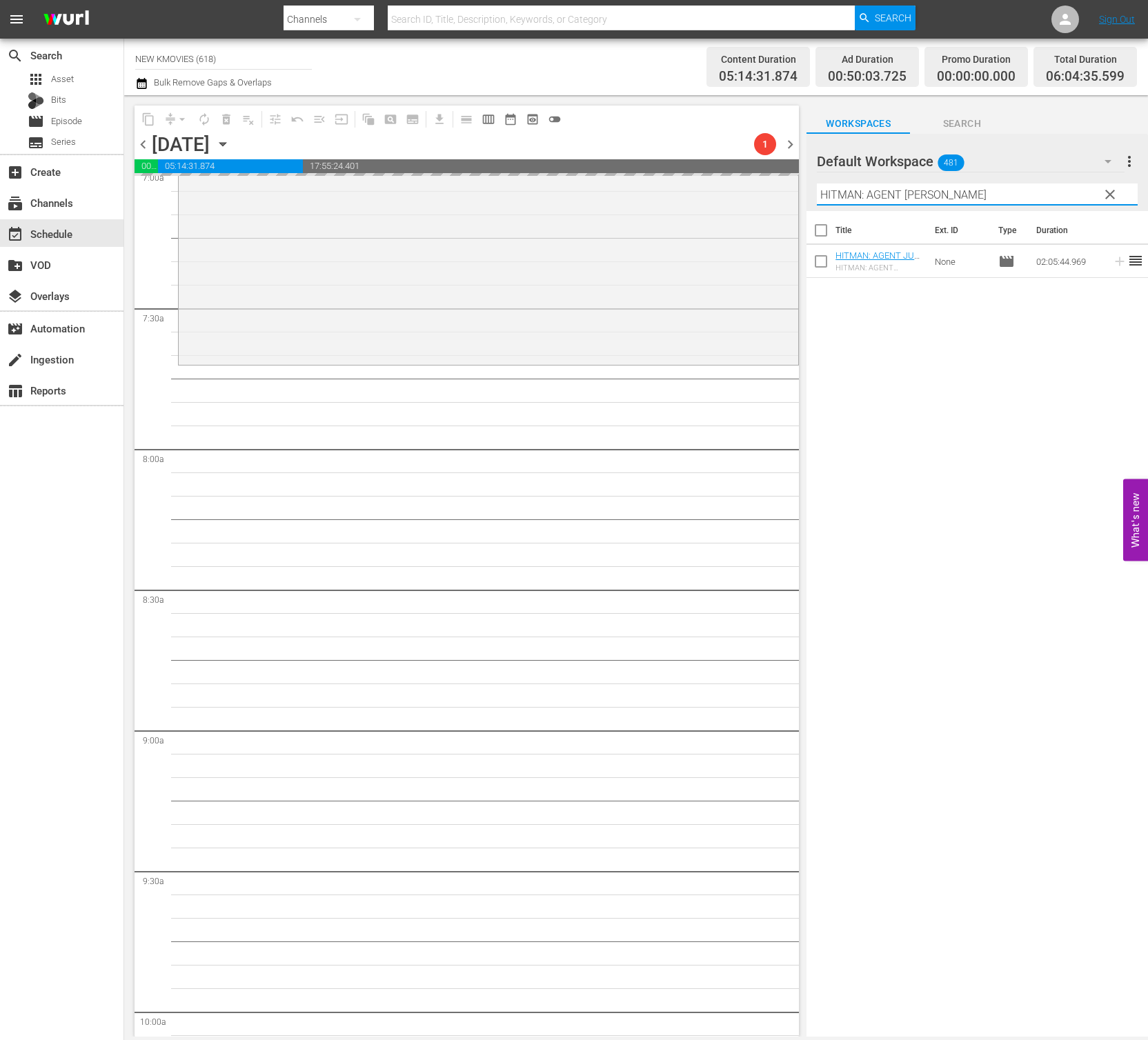
click at [875, 199] on input "HITMAN: AGENT [PERSON_NAME]" at bounding box center [976, 194] width 320 height 22
paste input "Pain"
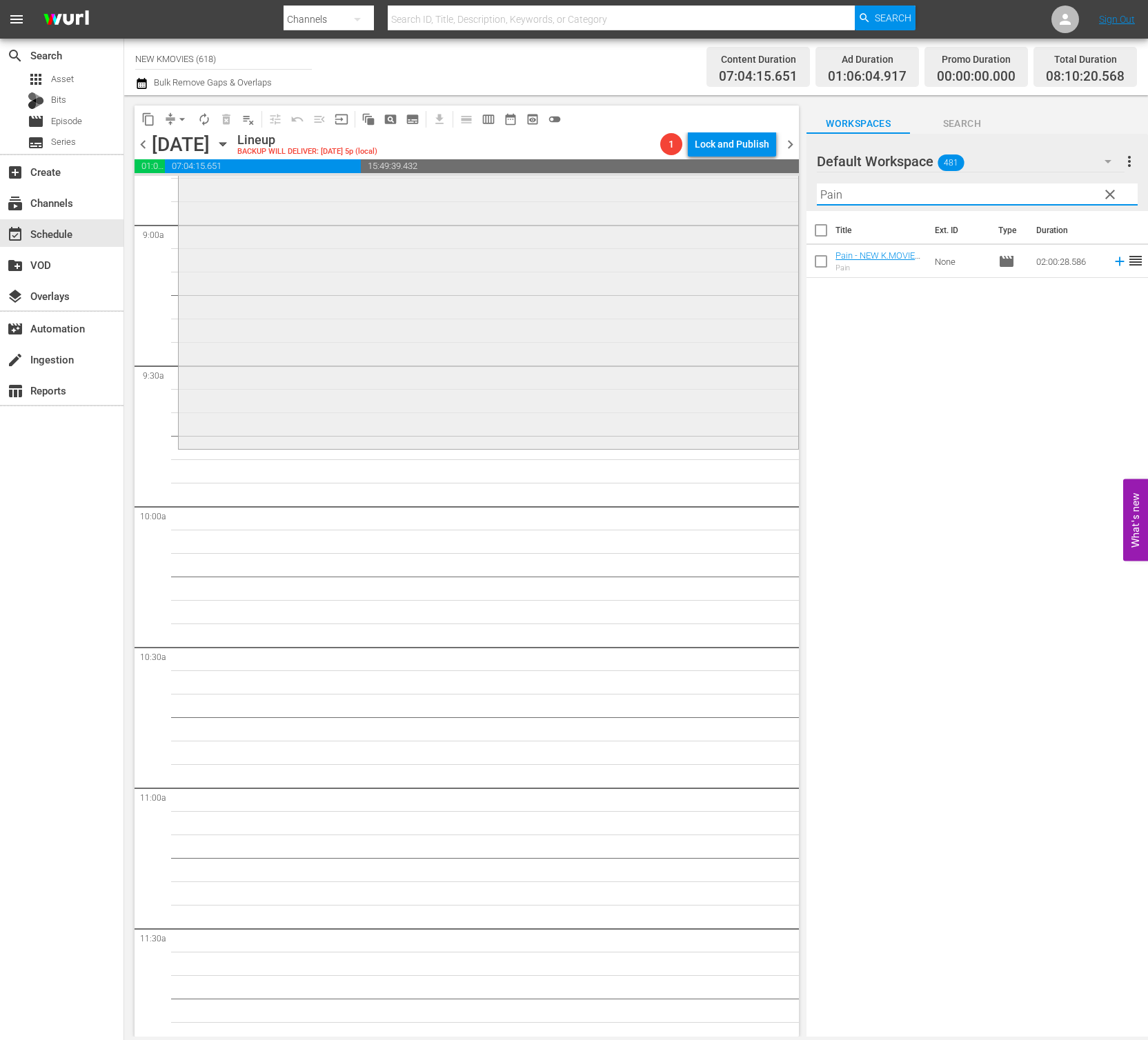
scroll to position [2541, 0]
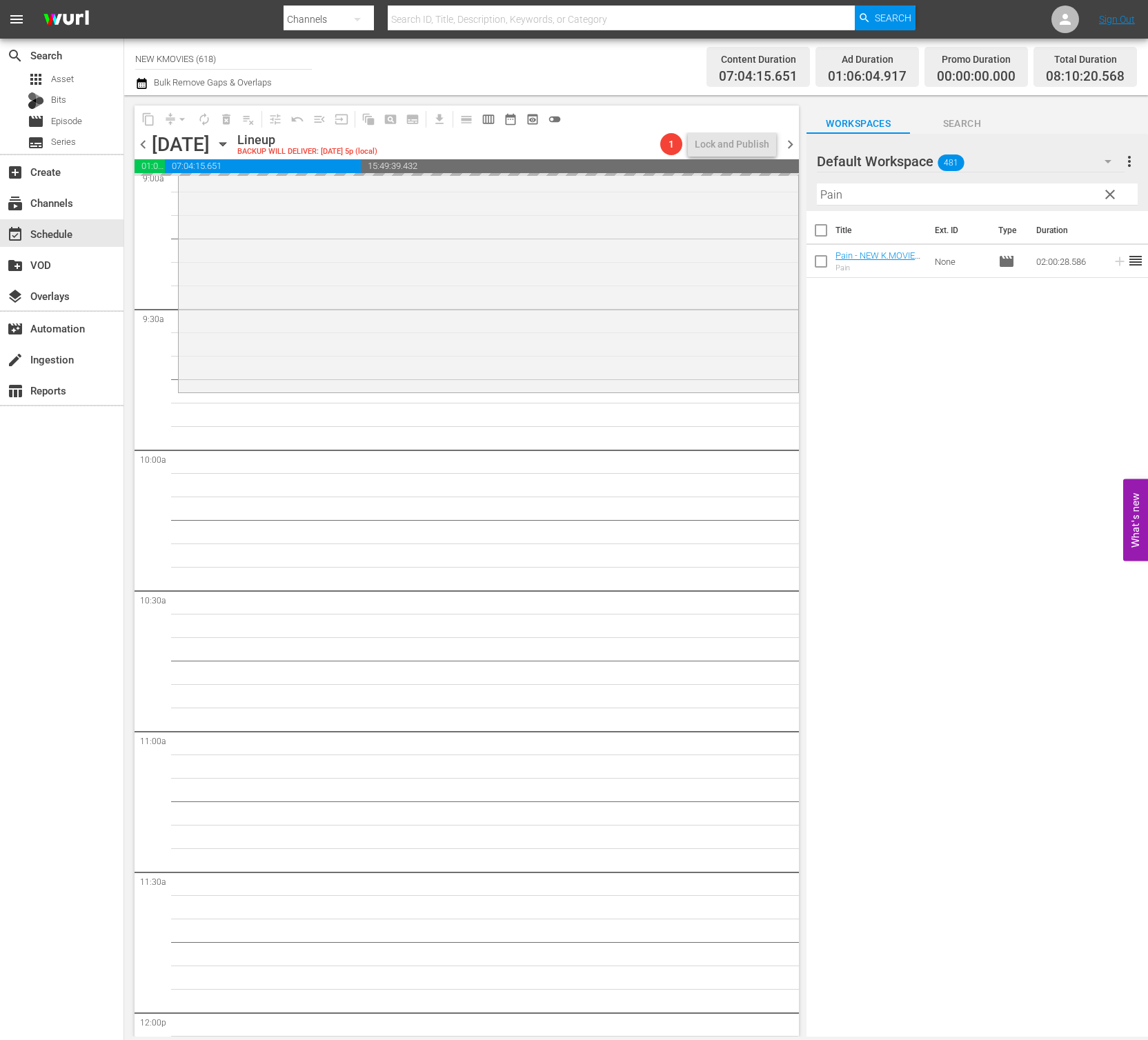
click at [945, 194] on input "Pain" at bounding box center [976, 194] width 320 height 22
paste input "Blue Swallow"
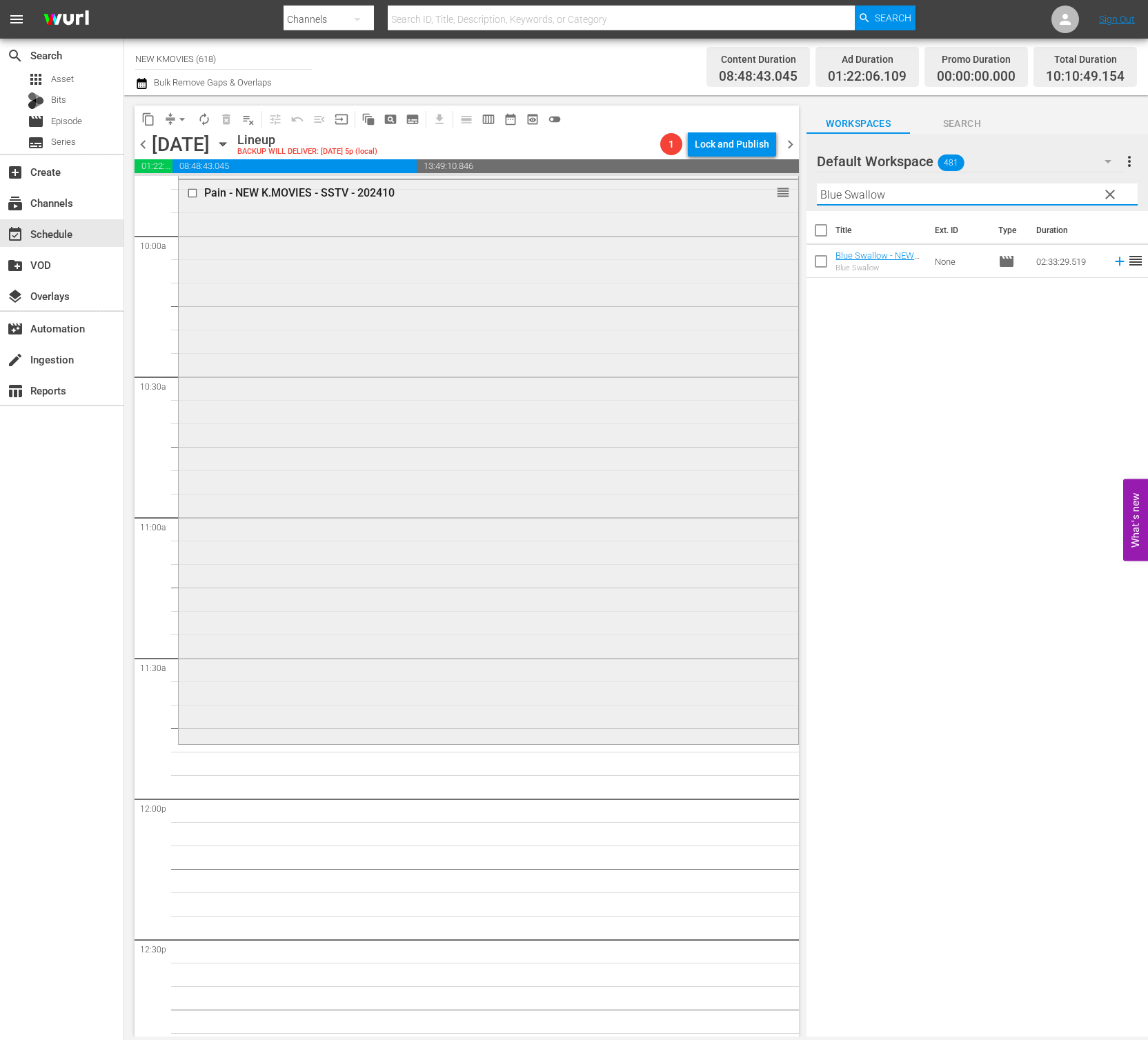
scroll to position [2807, 0]
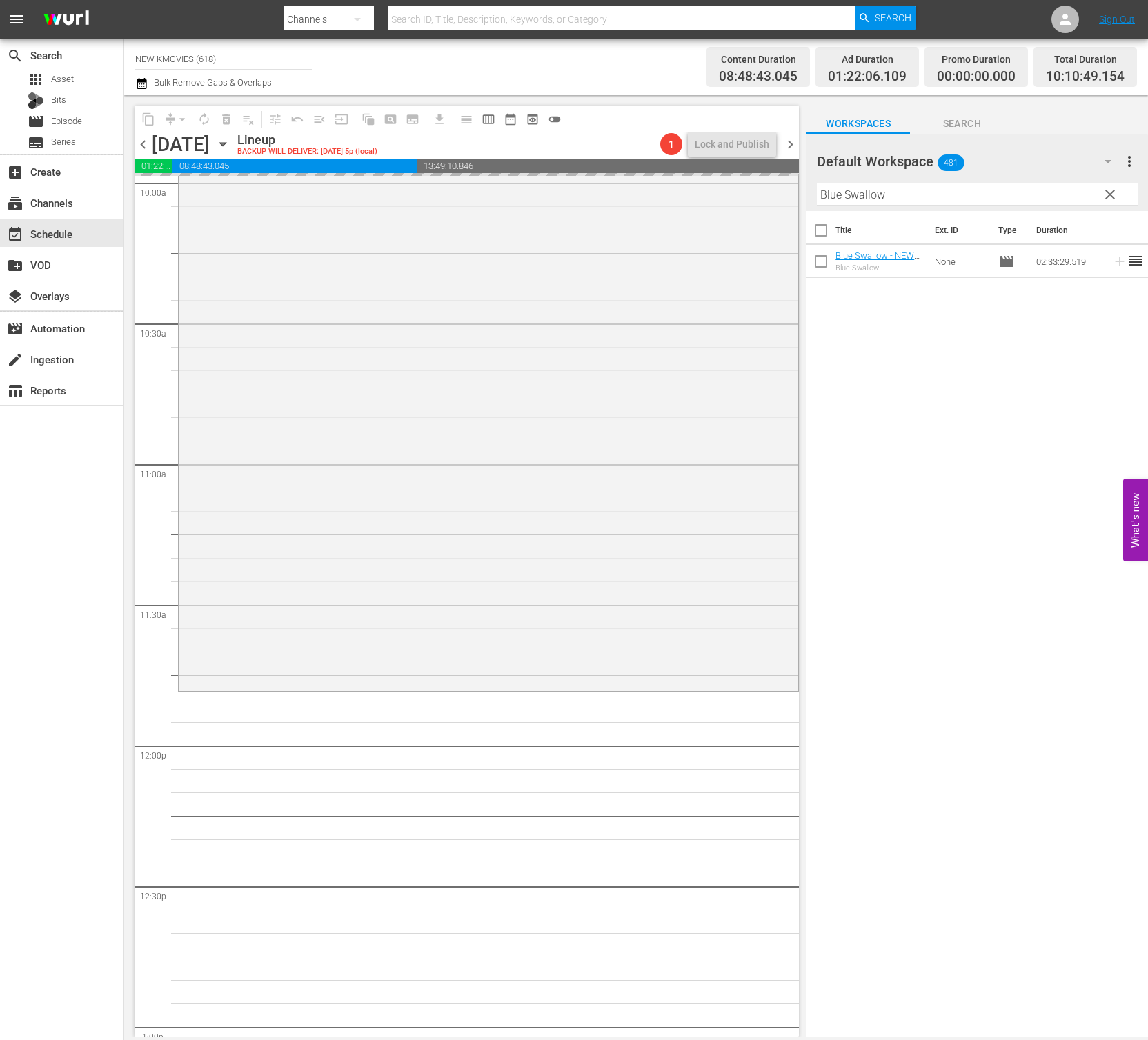
click at [967, 197] on input "Blue Swallow" at bounding box center [976, 194] width 320 height 22
paste input "Don't Buy The Seller"
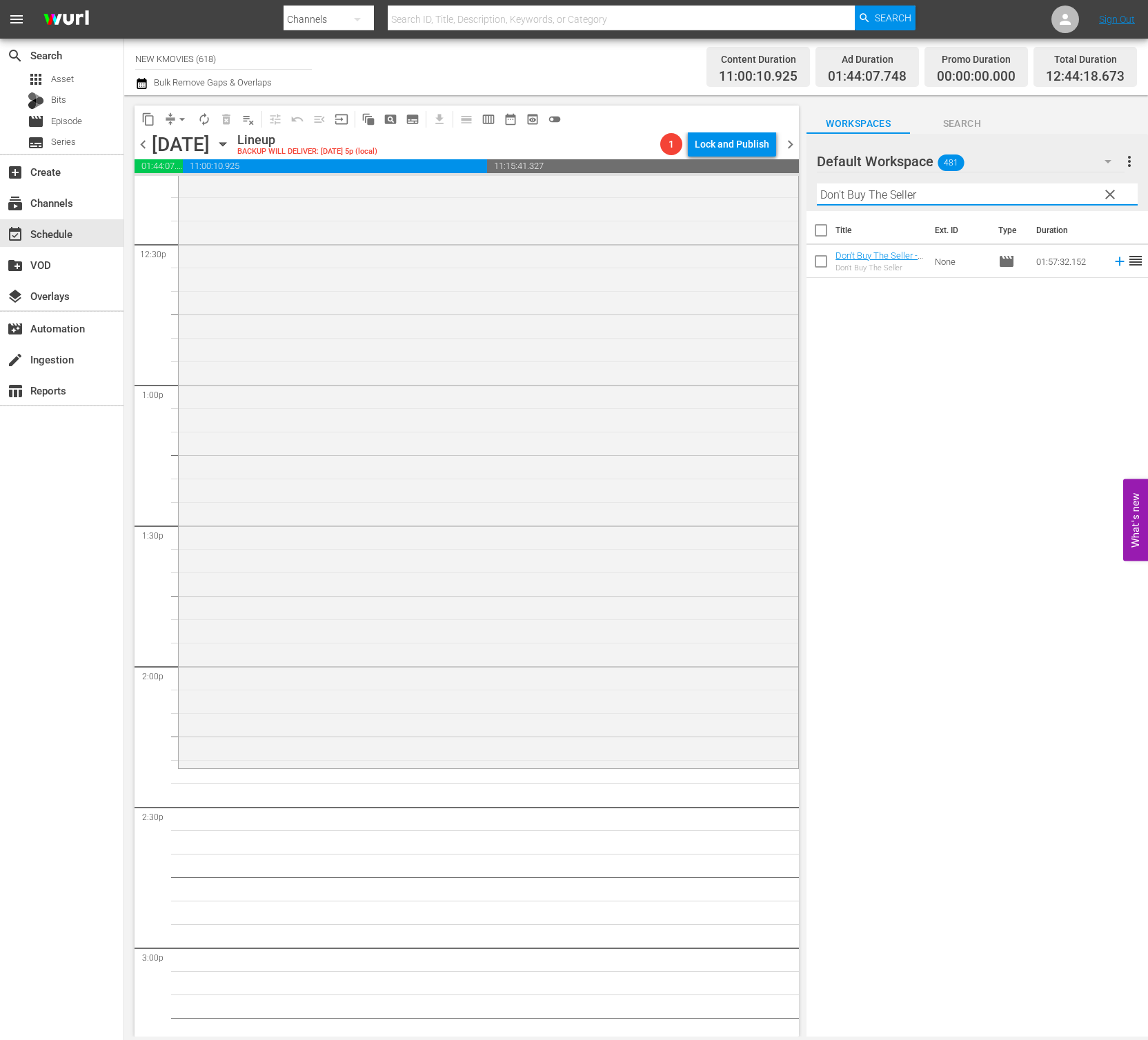
scroll to position [3477, 0]
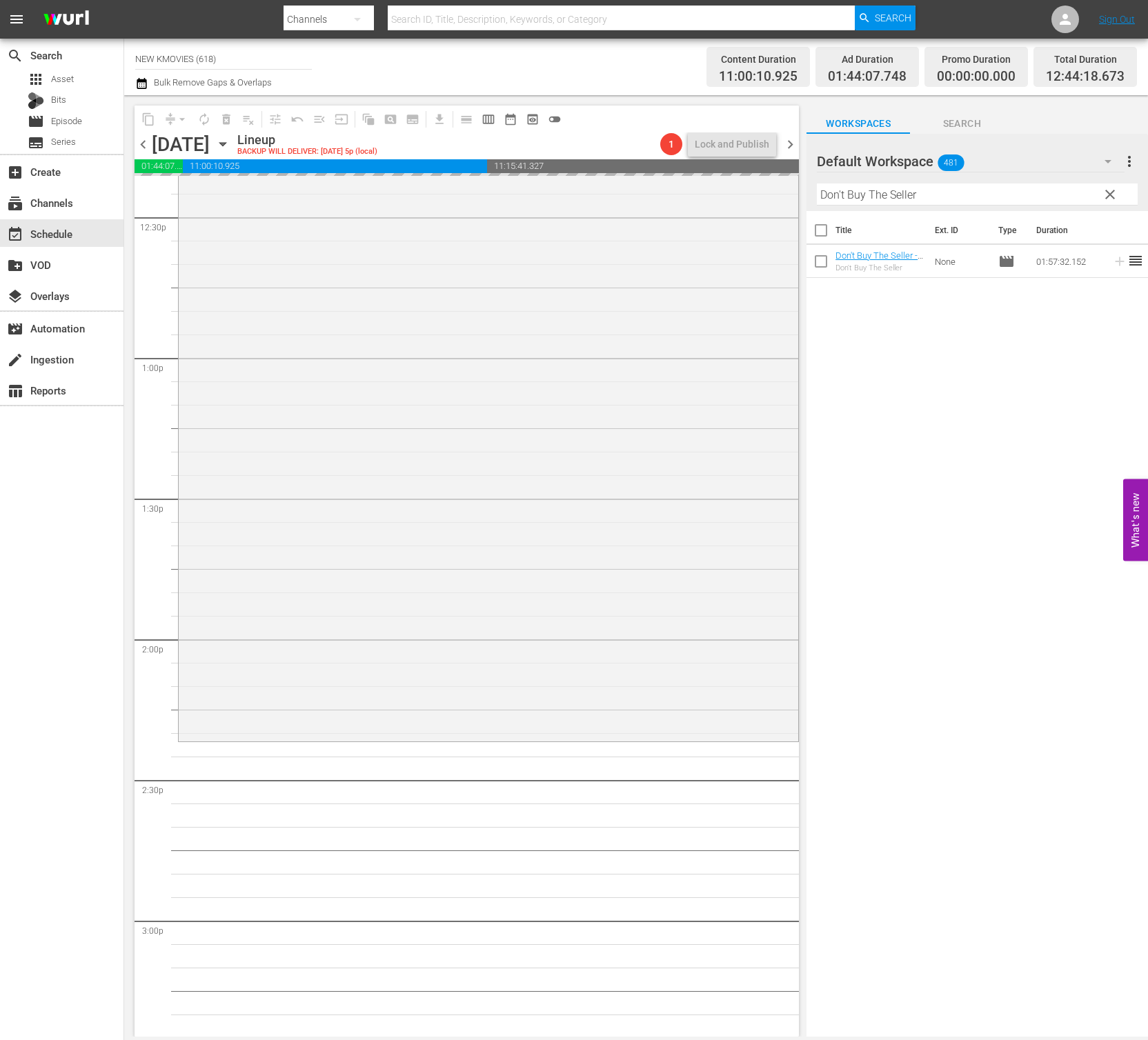
click at [963, 192] on input "Don't Buy The Seller" at bounding box center [976, 194] width 320 height 22
paste input "The Battle: Roar to Victory"
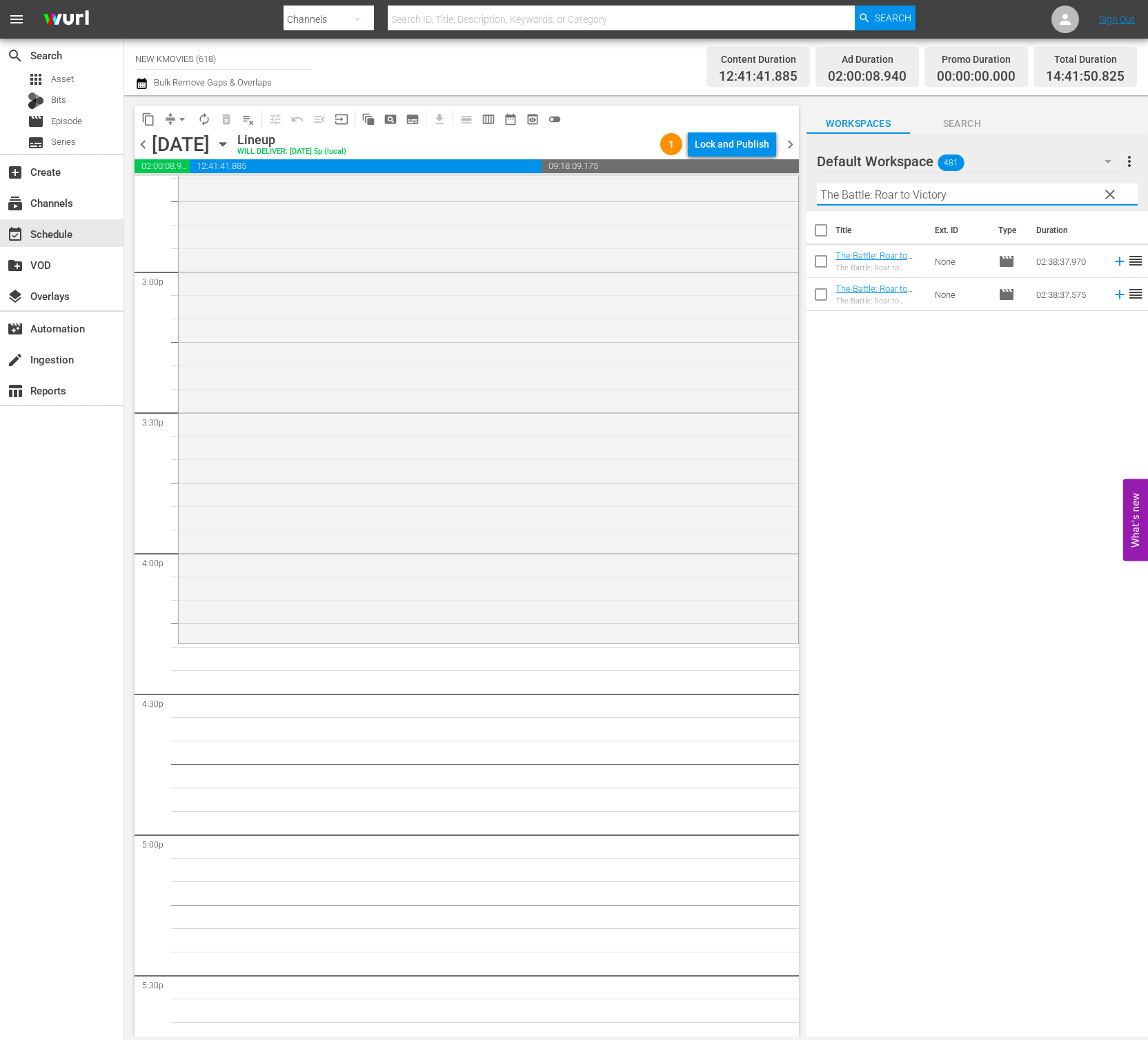
scroll to position [4126, 0]
type input "The Battle: Roar to Victory"
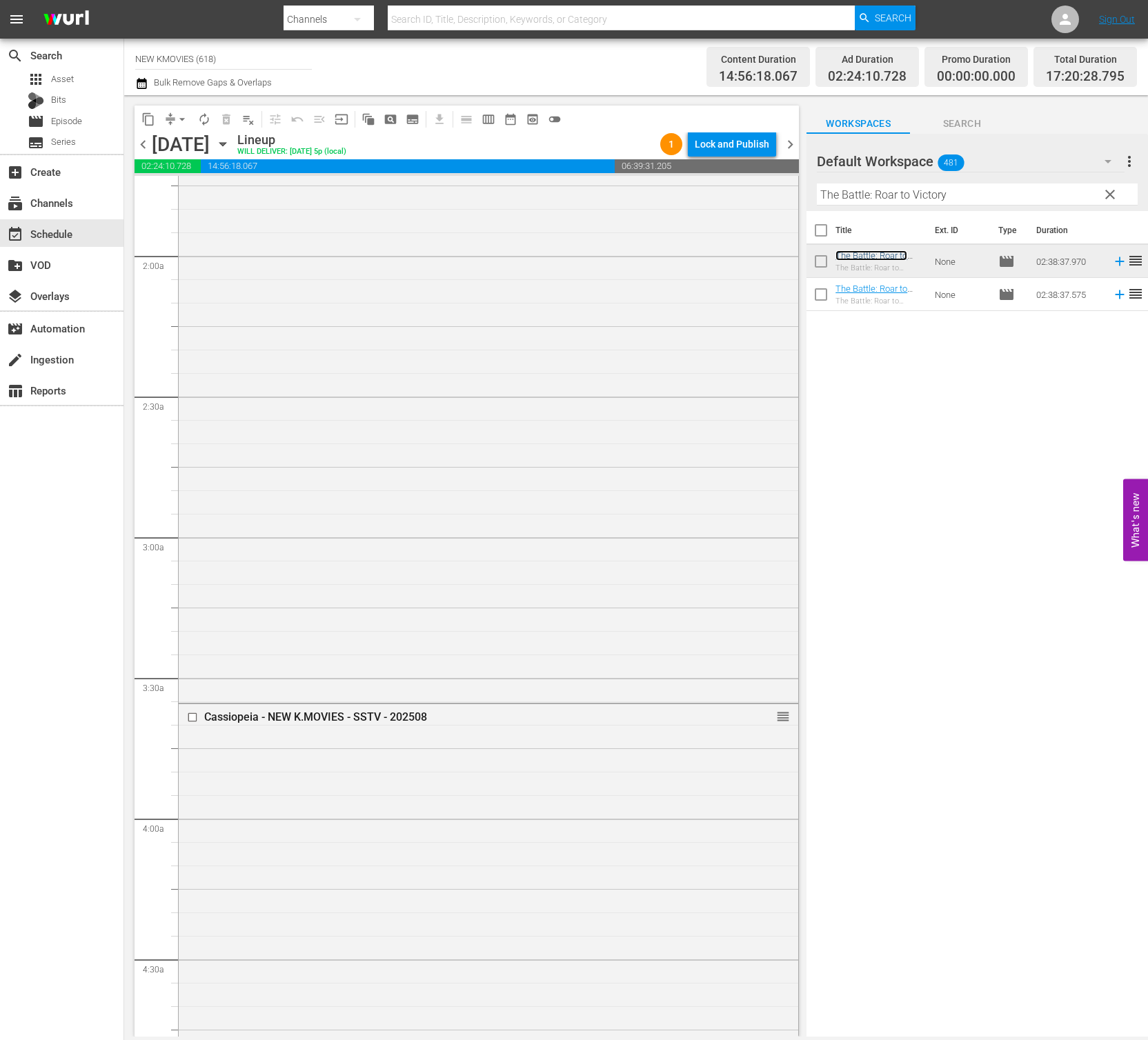
scroll to position [0, 0]
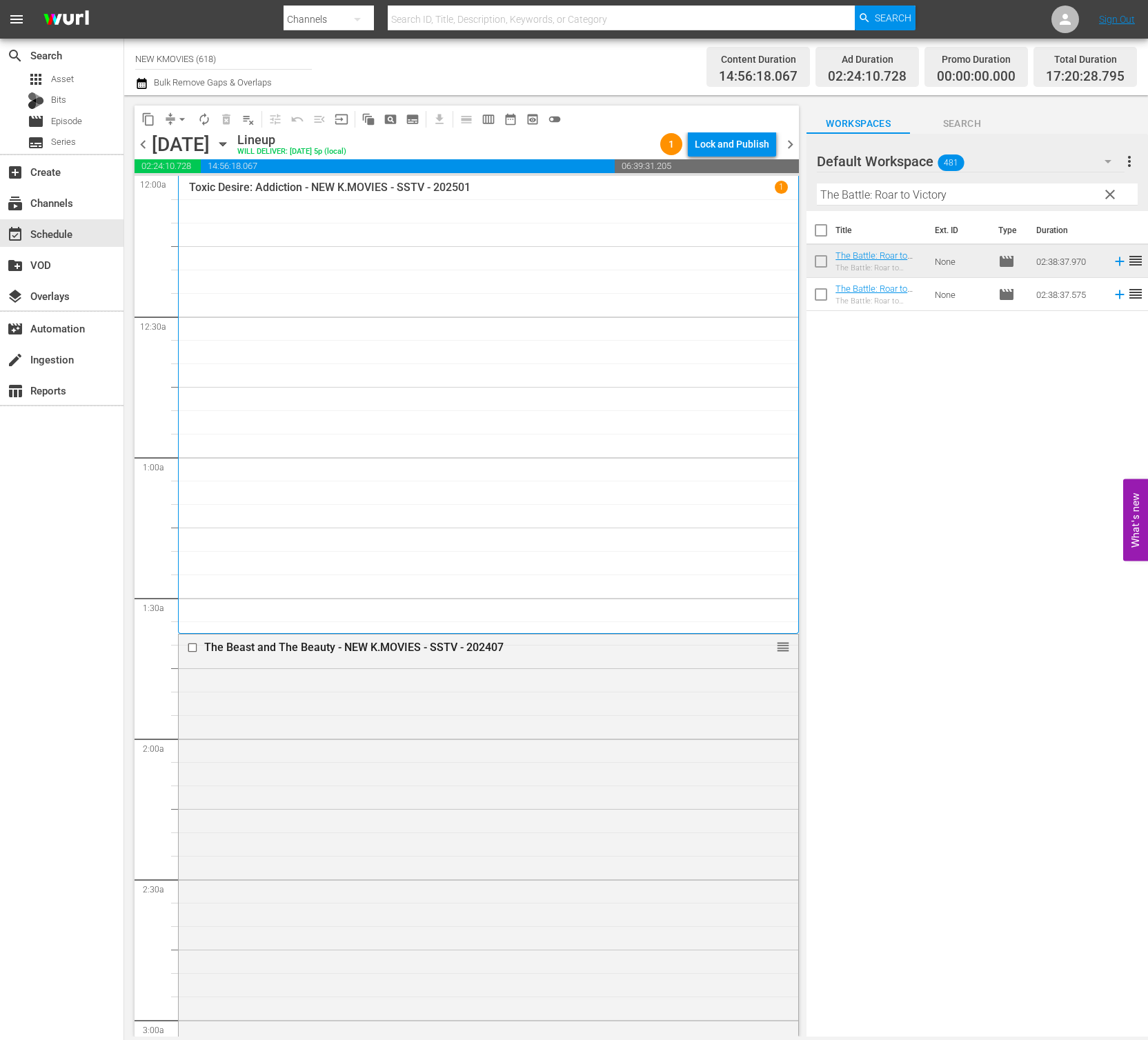
click at [967, 186] on input "The Battle: Roar to Victory" at bounding box center [976, 194] width 320 height 22
click at [967, 192] on input "The Battle: Roar to Victory" at bounding box center [976, 194] width 320 height 22
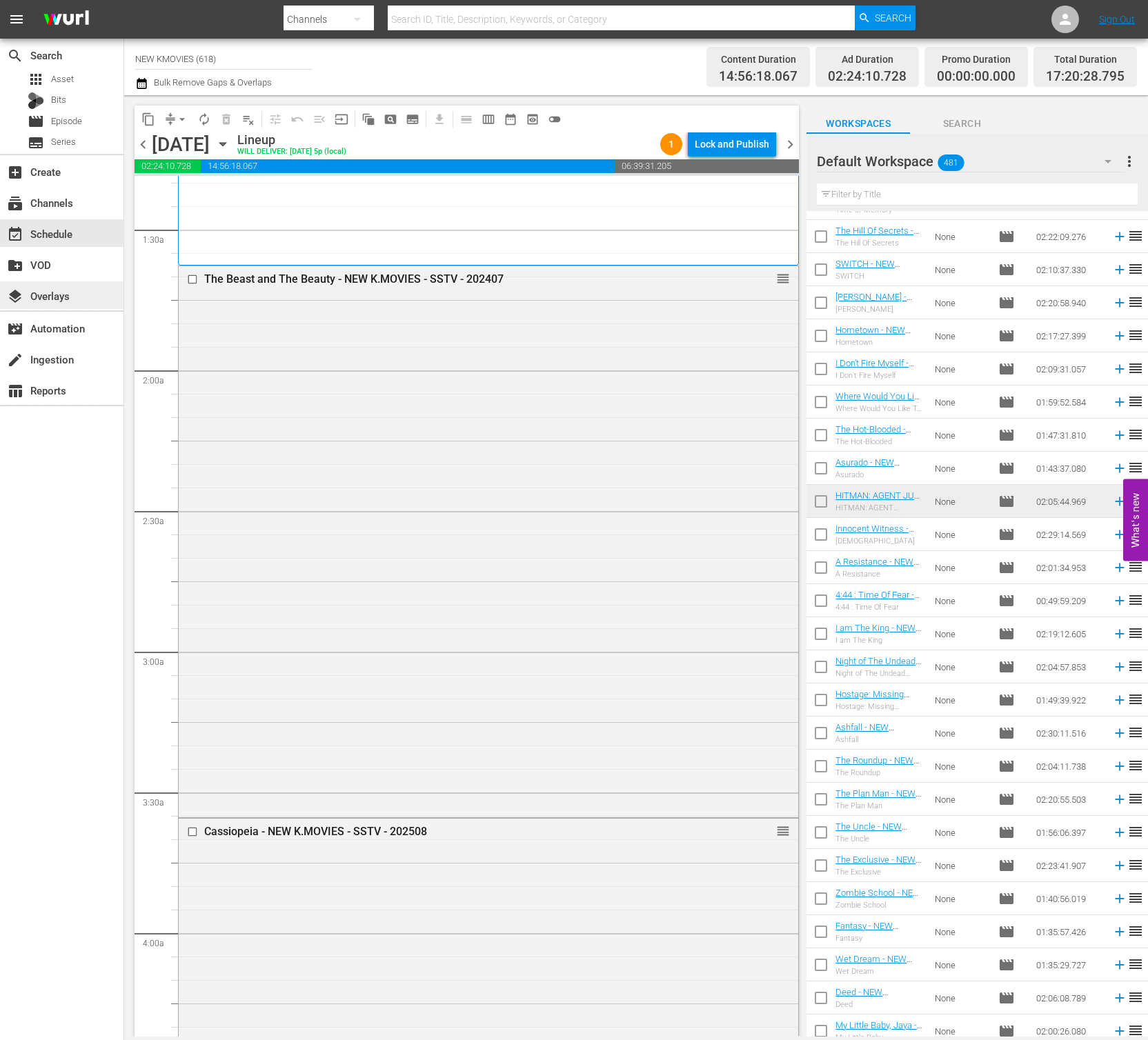
scroll to position [516, 0]
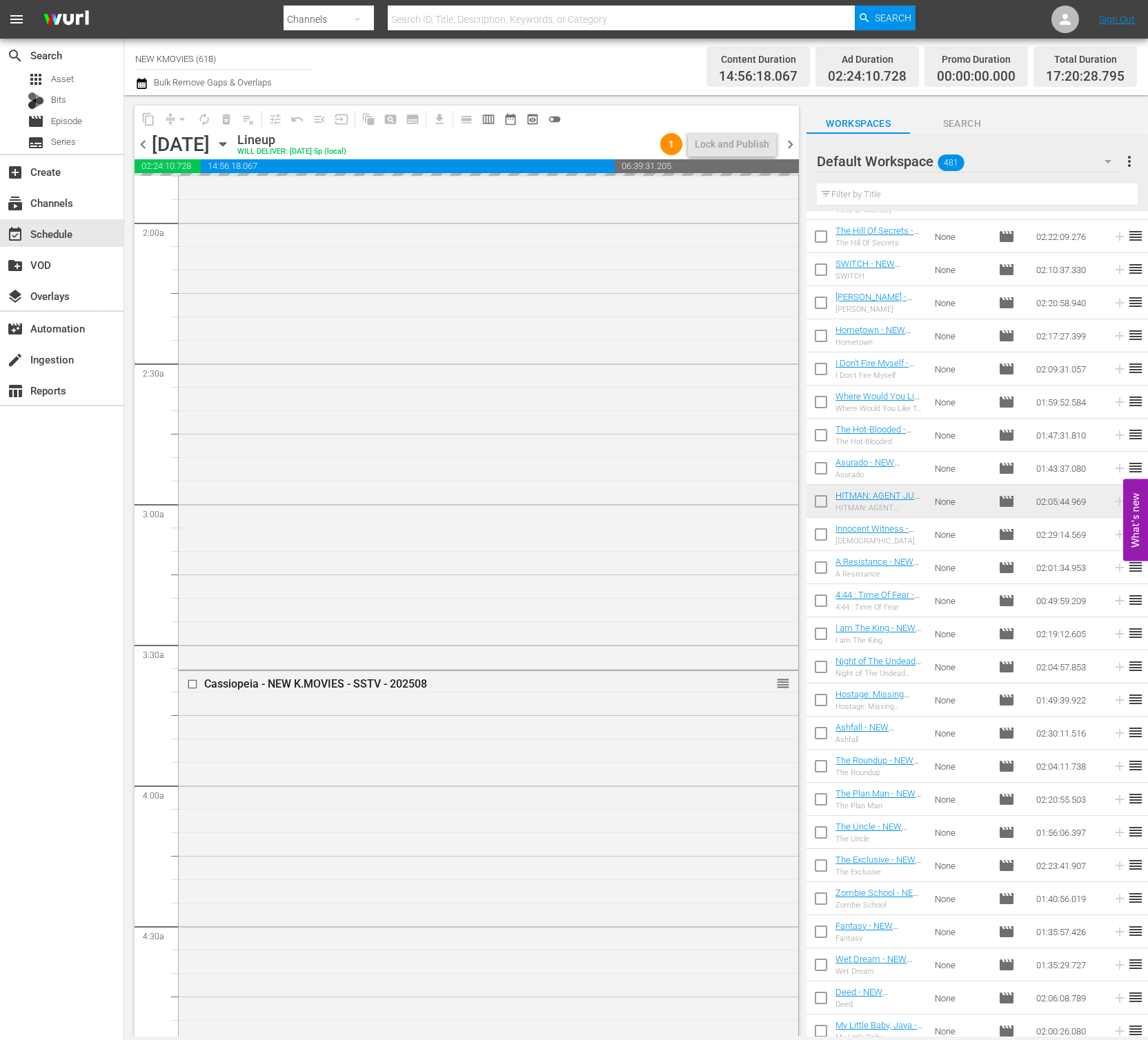
drag, startPoint x: 909, startPoint y: 761, endPoint x: 665, endPoint y: 8, distance: 791.5
